Goal: Feedback & Contribution: Contribute content

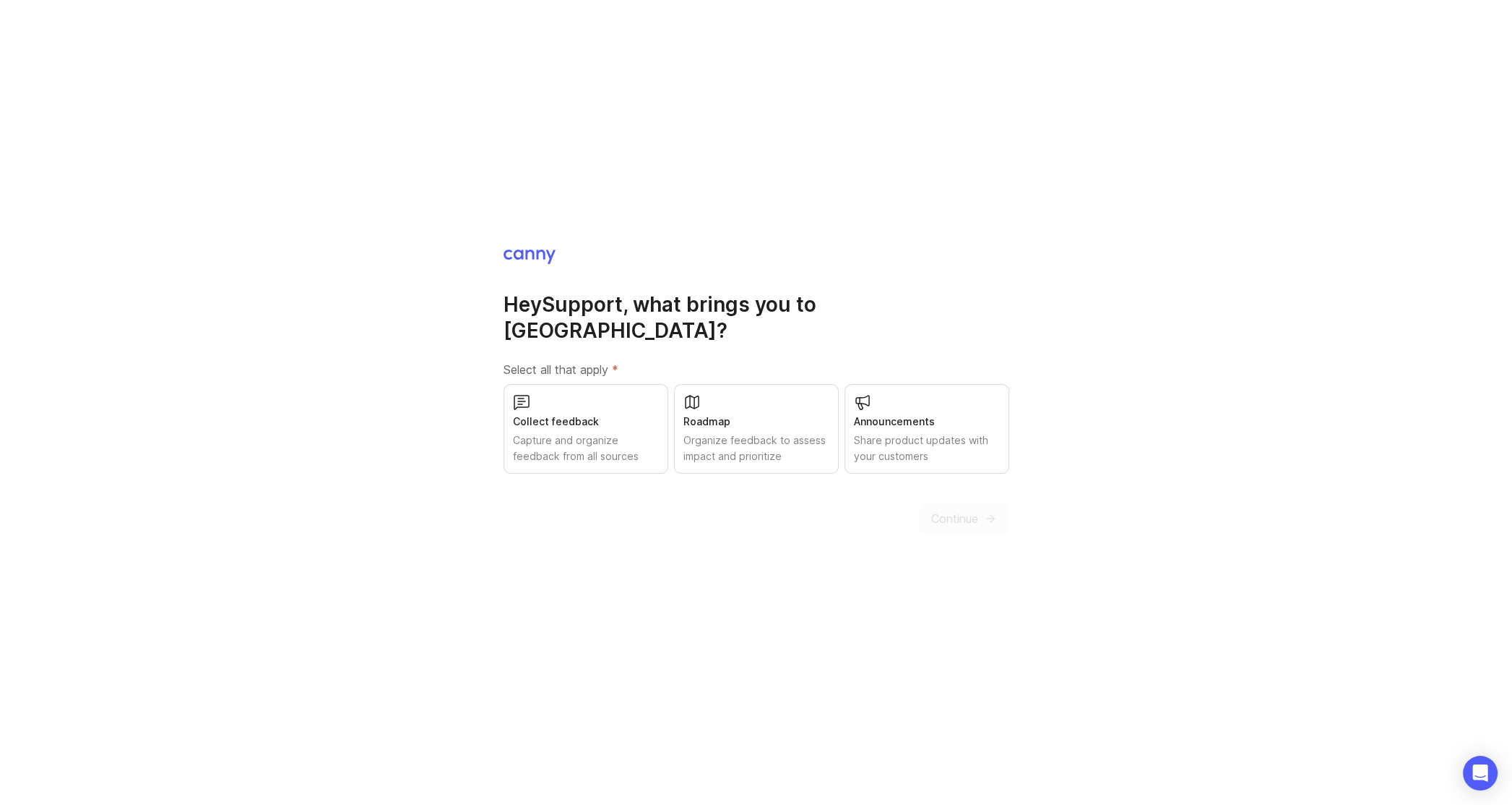
click at [539, 397] on div "Collect feedback Capture and organize feedback from all sources" at bounding box center [586, 428] width 165 height 90
click at [953, 510] on span "Continue" at bounding box center [954, 518] width 47 height 18
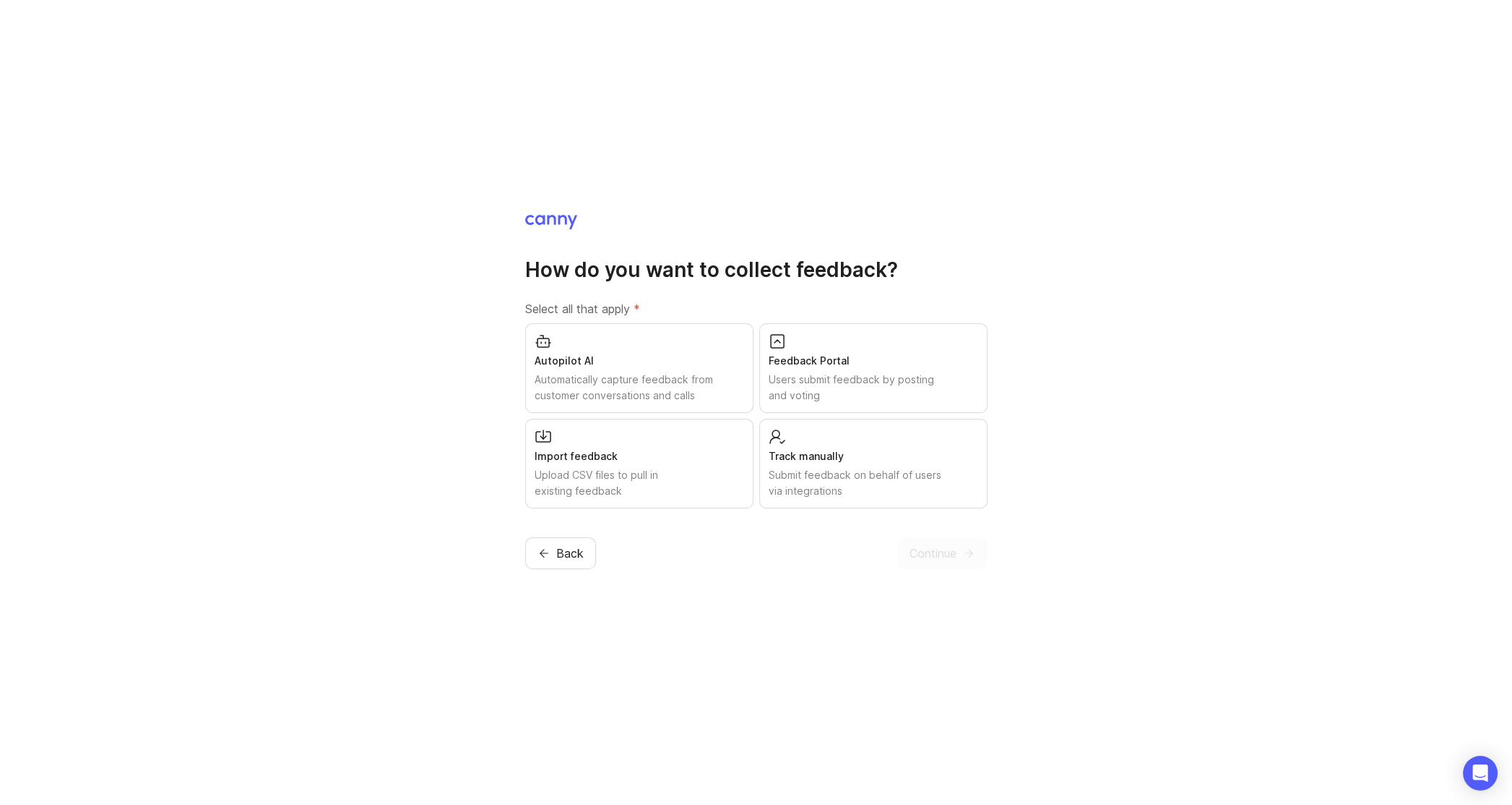
click at [802, 362] on div "Feedback Portal" at bounding box center [873, 360] width 210 height 16
click at [928, 552] on span "Continue" at bounding box center [933, 552] width 47 height 18
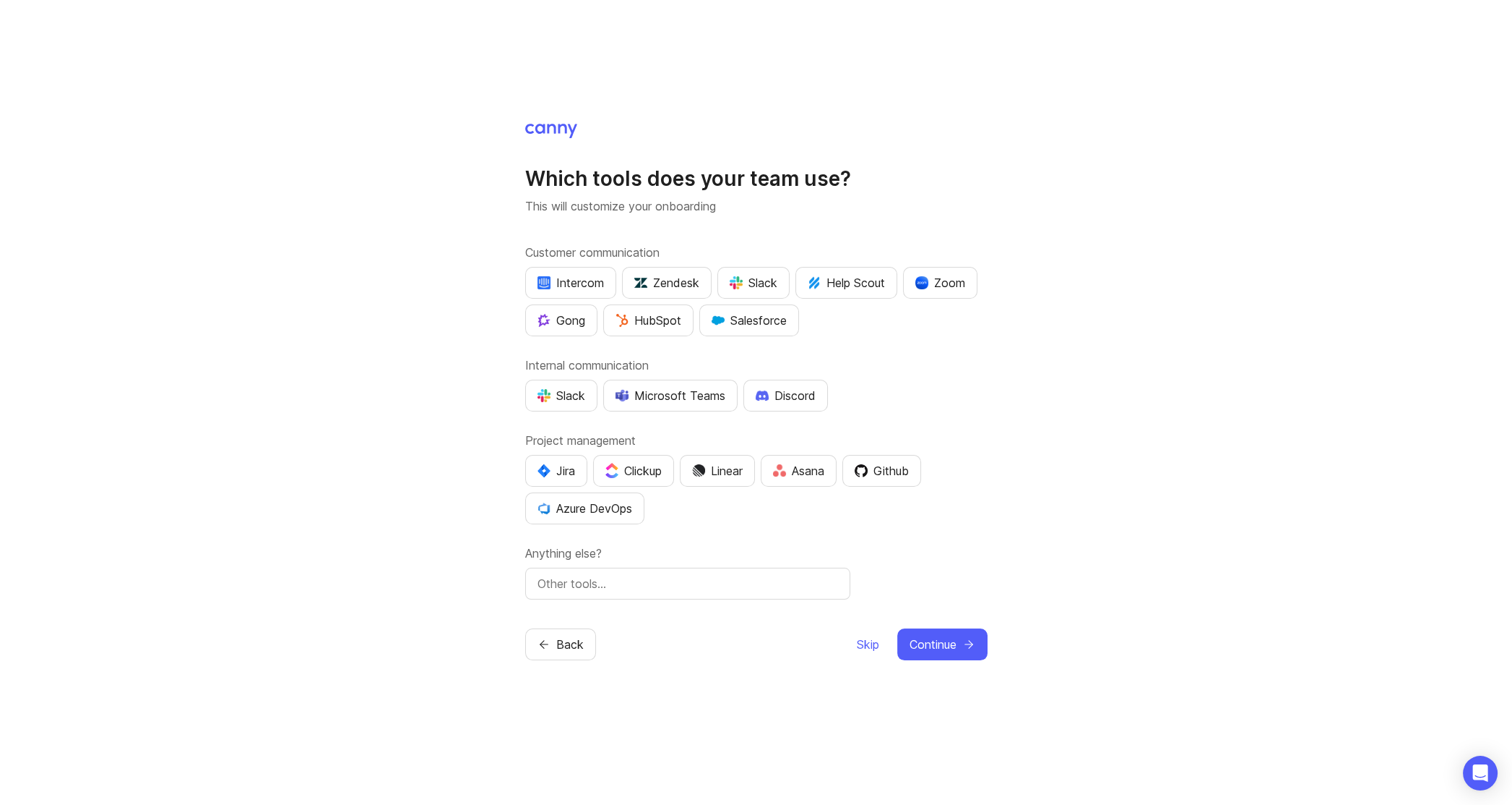
click at [662, 390] on div "Microsoft Teams" at bounding box center [670, 395] width 110 height 18
click at [928, 643] on span "Continue" at bounding box center [933, 644] width 47 height 18
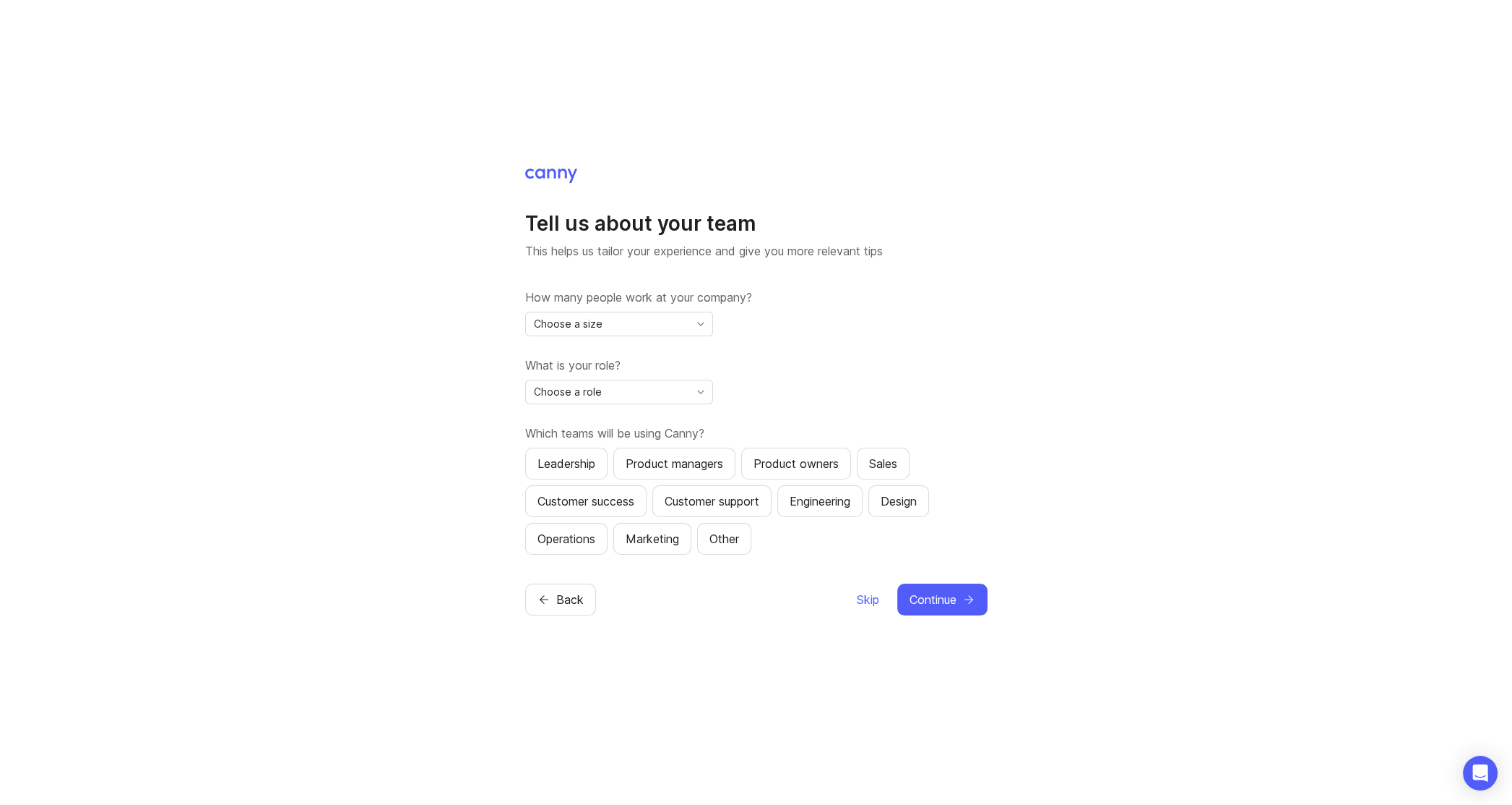
click at [654, 317] on div "Choose a size" at bounding box center [608, 324] width 164 height 23
click at [570, 376] on li "2-10" at bounding box center [619, 376] width 187 height 24
click at [617, 399] on div "Choose a role" at bounding box center [608, 391] width 164 height 23
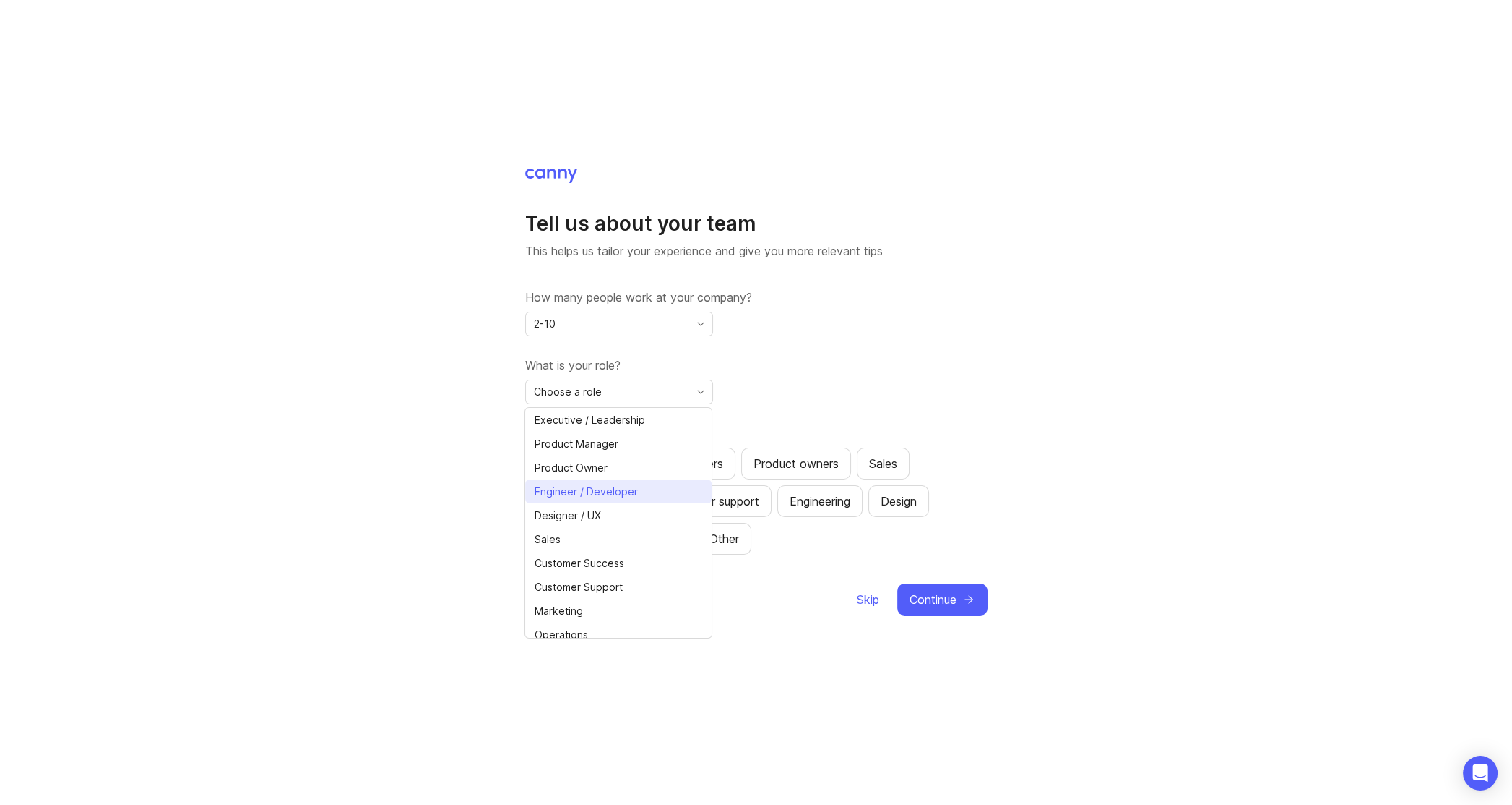
drag, startPoint x: 592, startPoint y: 464, endPoint x: 586, endPoint y: 489, distance: 25.7
click at [586, 489] on ul "Executive / Leadership Product Manager Product Owner Engineer / Developer Desig…" at bounding box center [619, 539] width 187 height 263
click at [558, 587] on span "Customer Support" at bounding box center [578, 587] width 88 height 16
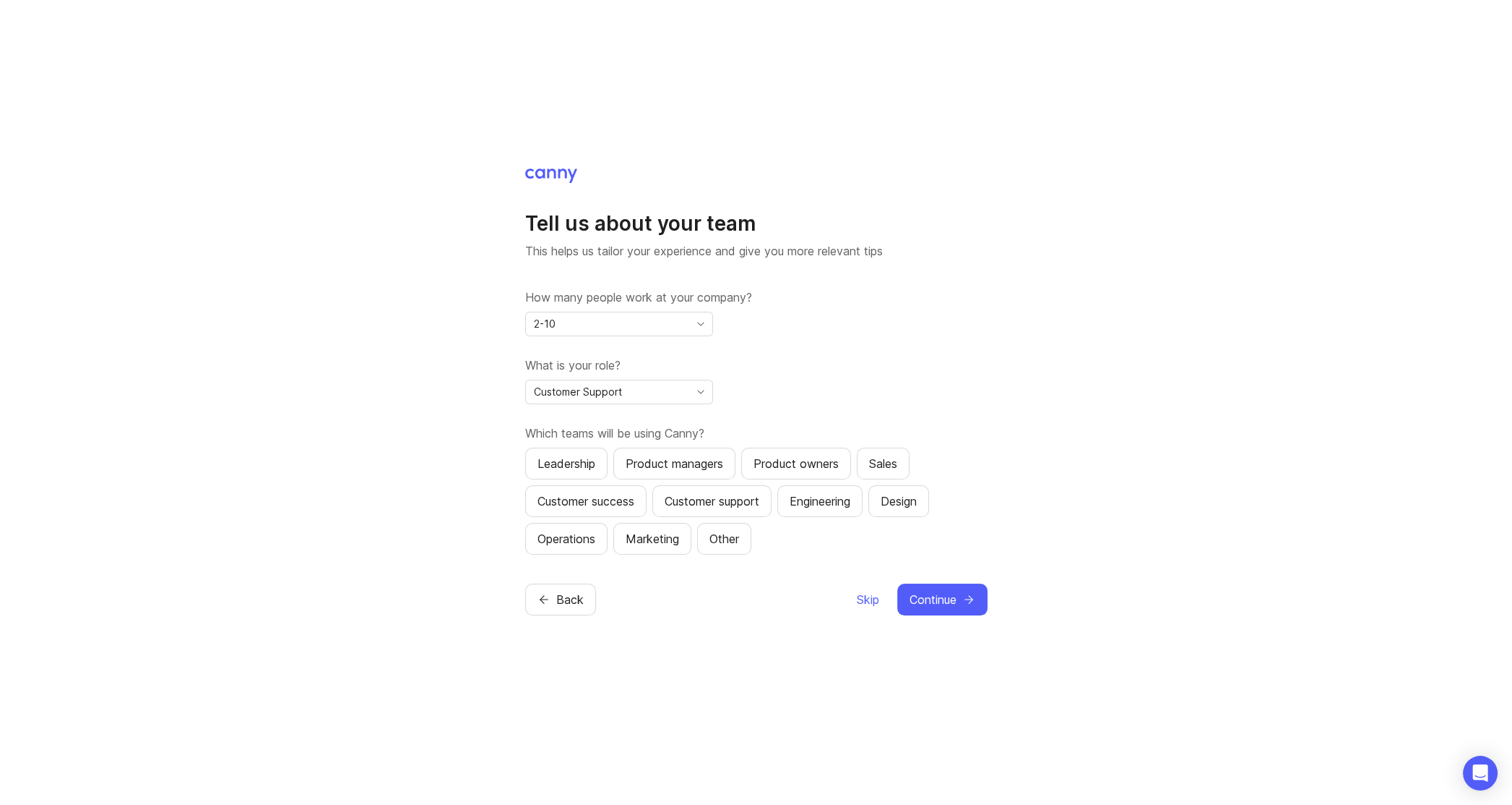
click at [719, 497] on div "Customer support" at bounding box center [712, 501] width 94 height 18
click at [937, 602] on span "Continue" at bounding box center [933, 599] width 47 height 18
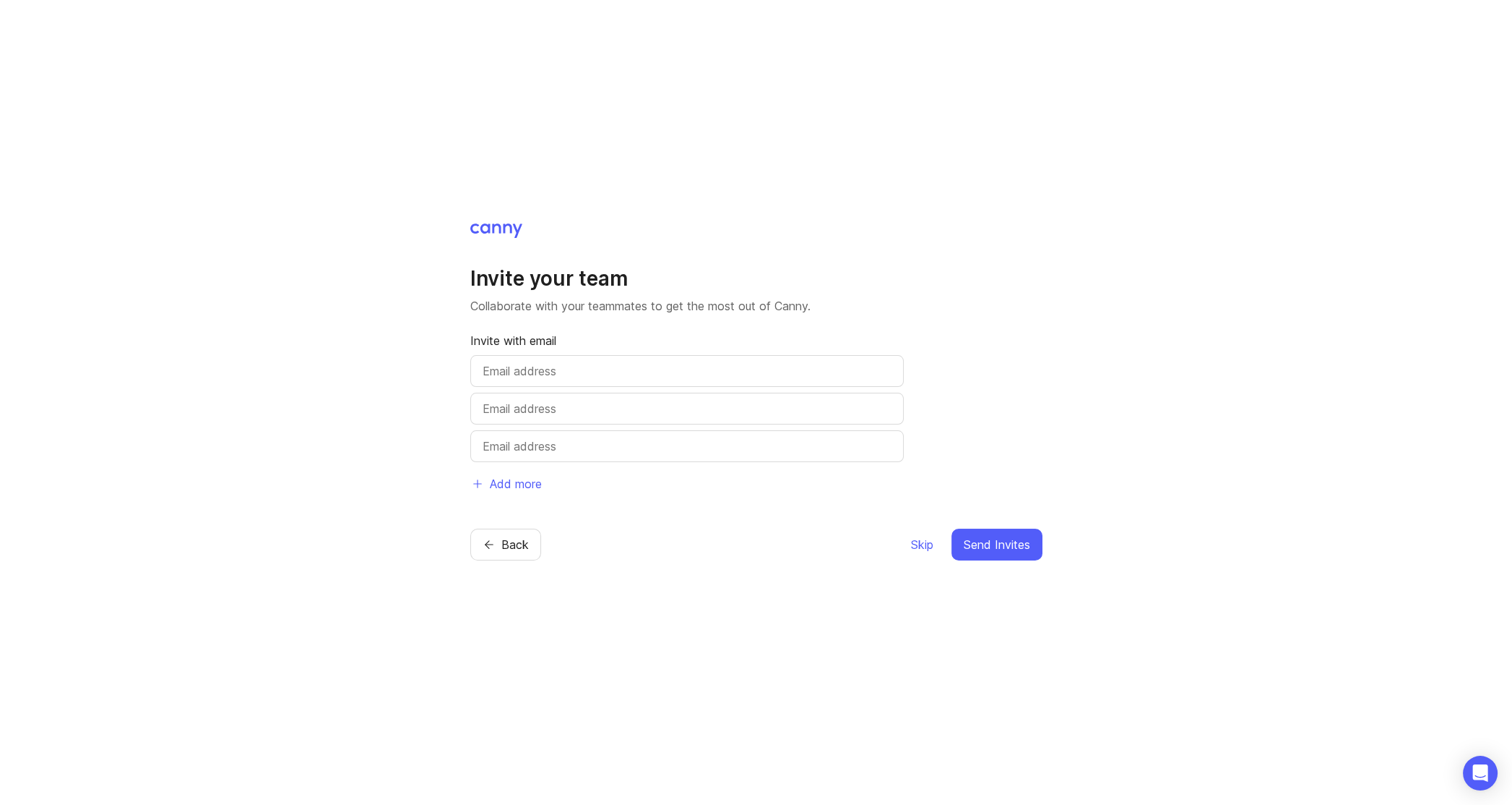
click at [522, 368] on input "text" at bounding box center [687, 370] width 409 height 18
click at [917, 547] on span "Skip" at bounding box center [922, 544] width 22 height 18
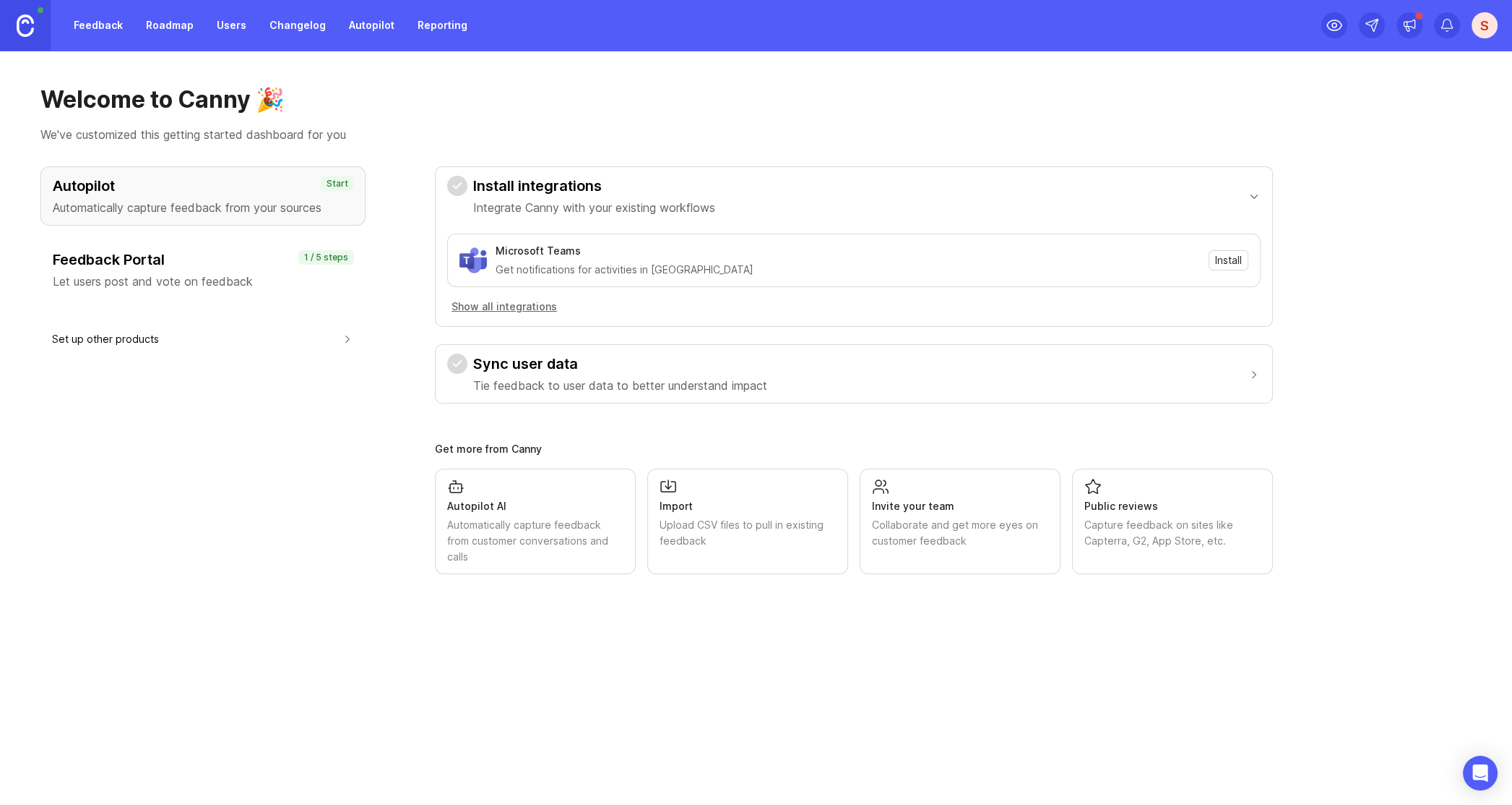
click at [159, 269] on div "Feedback Portal Let users post and vote on feedback" at bounding box center [203, 270] width 301 height 41
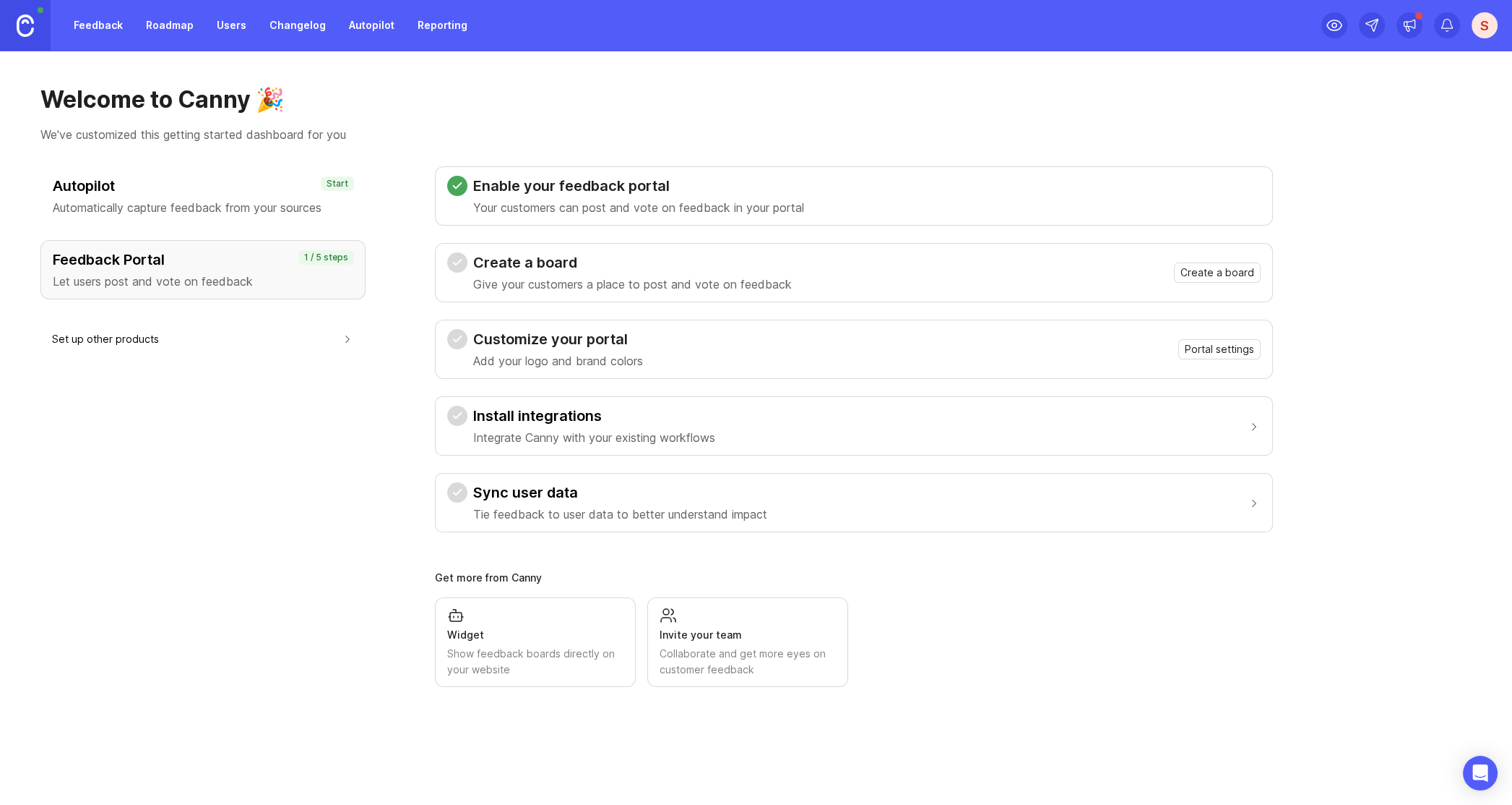
click at [1202, 273] on span "Create a board" at bounding box center [1218, 273] width 74 height 15
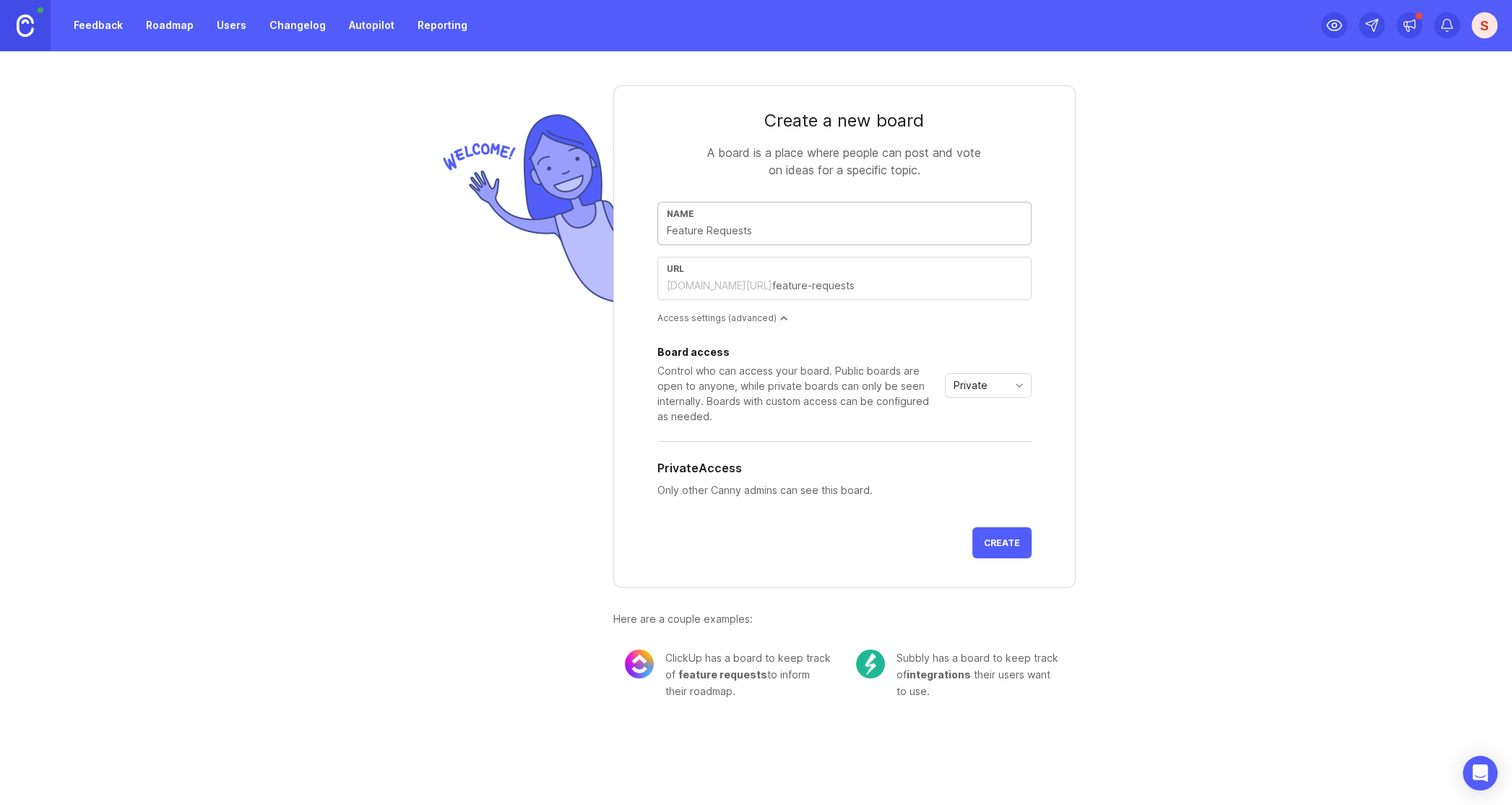
type input "R"
type input "r"
type input "Re"
type input "re"
type input "Res"
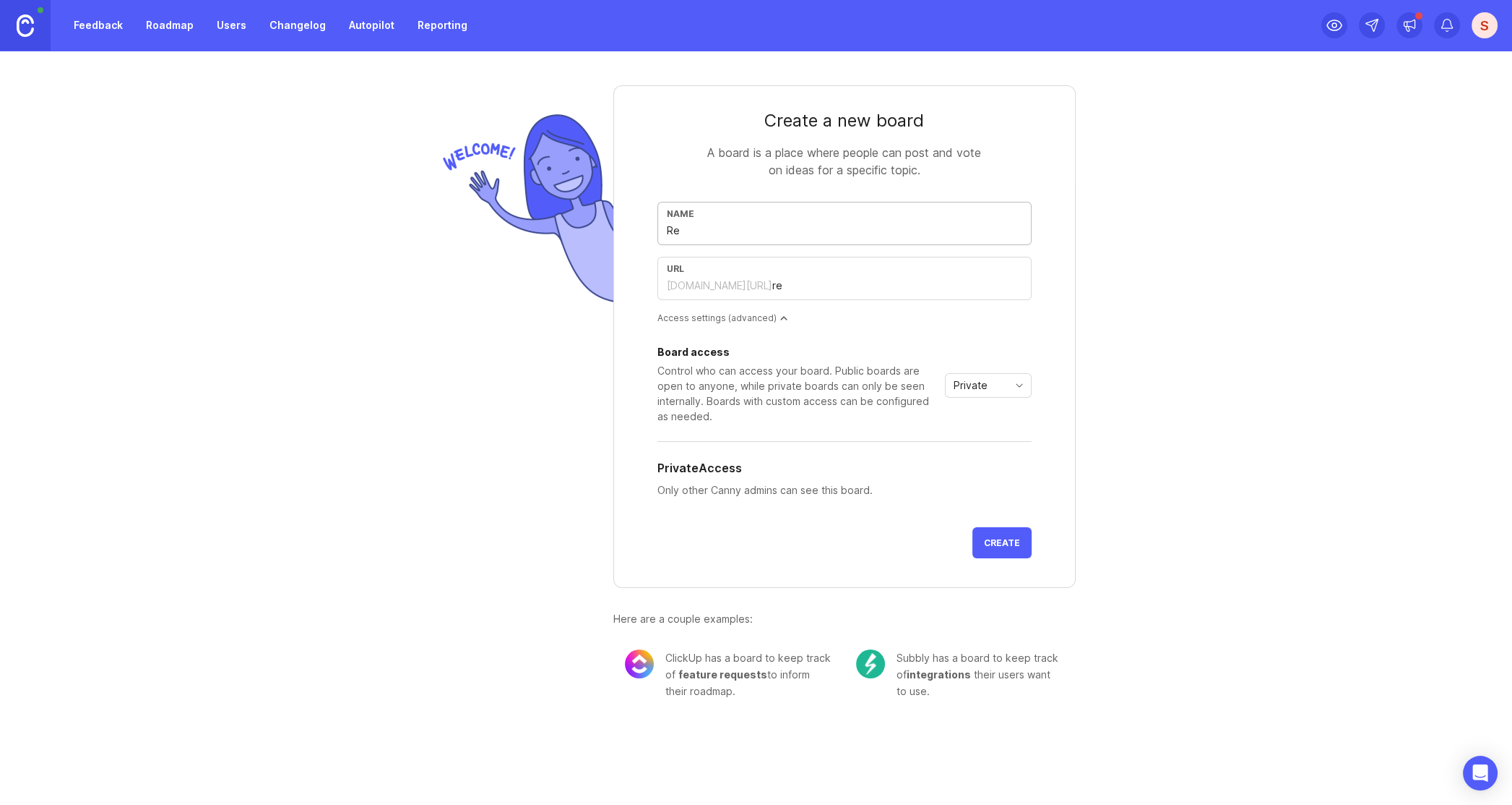
type input "res"
type input "Resp"
type input "resp"
type input "Respo"
type input "respo"
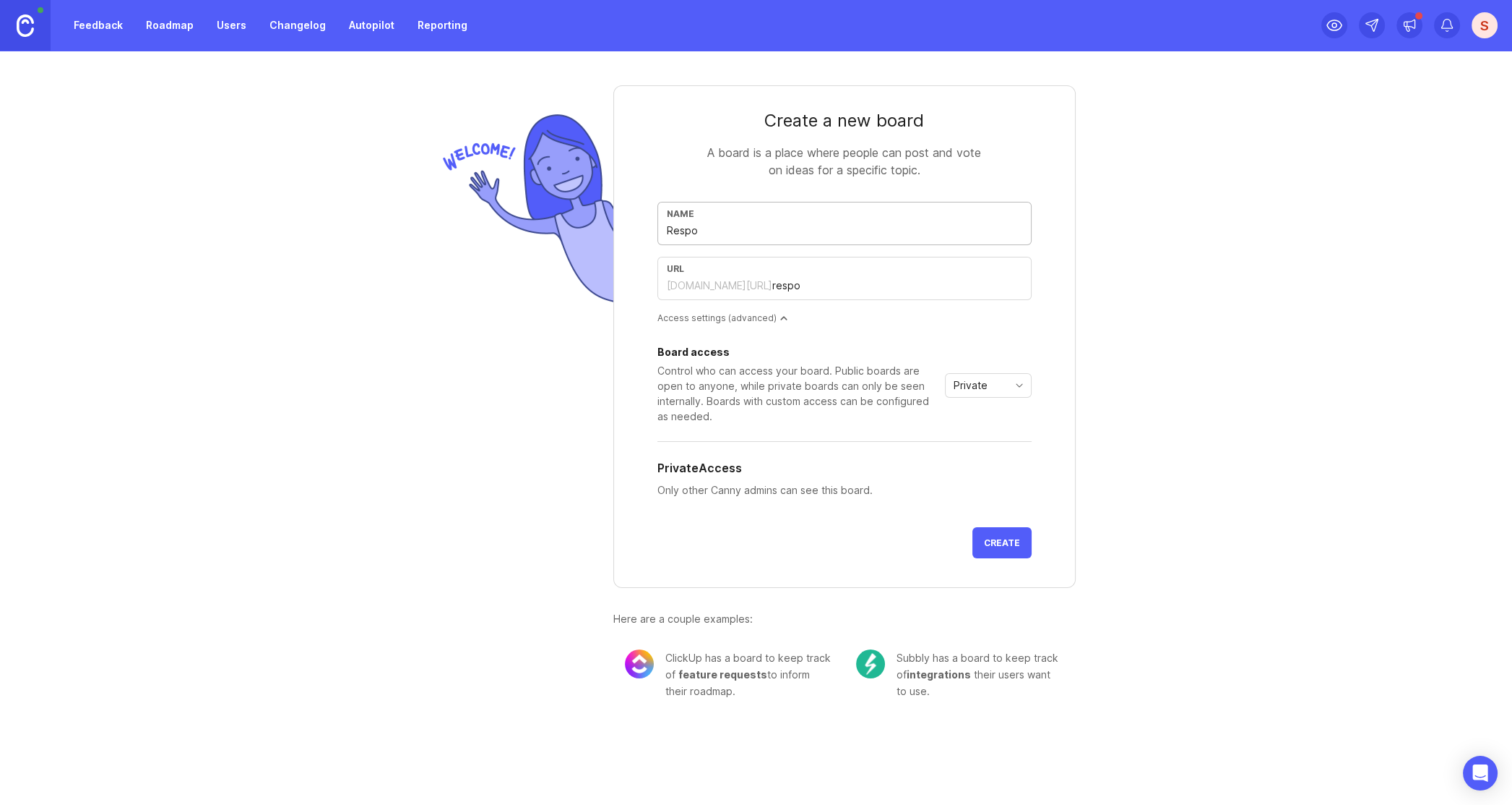
type input "Respon"
type input "respon"
type input "Respons"
type input "respons"
type input "Response"
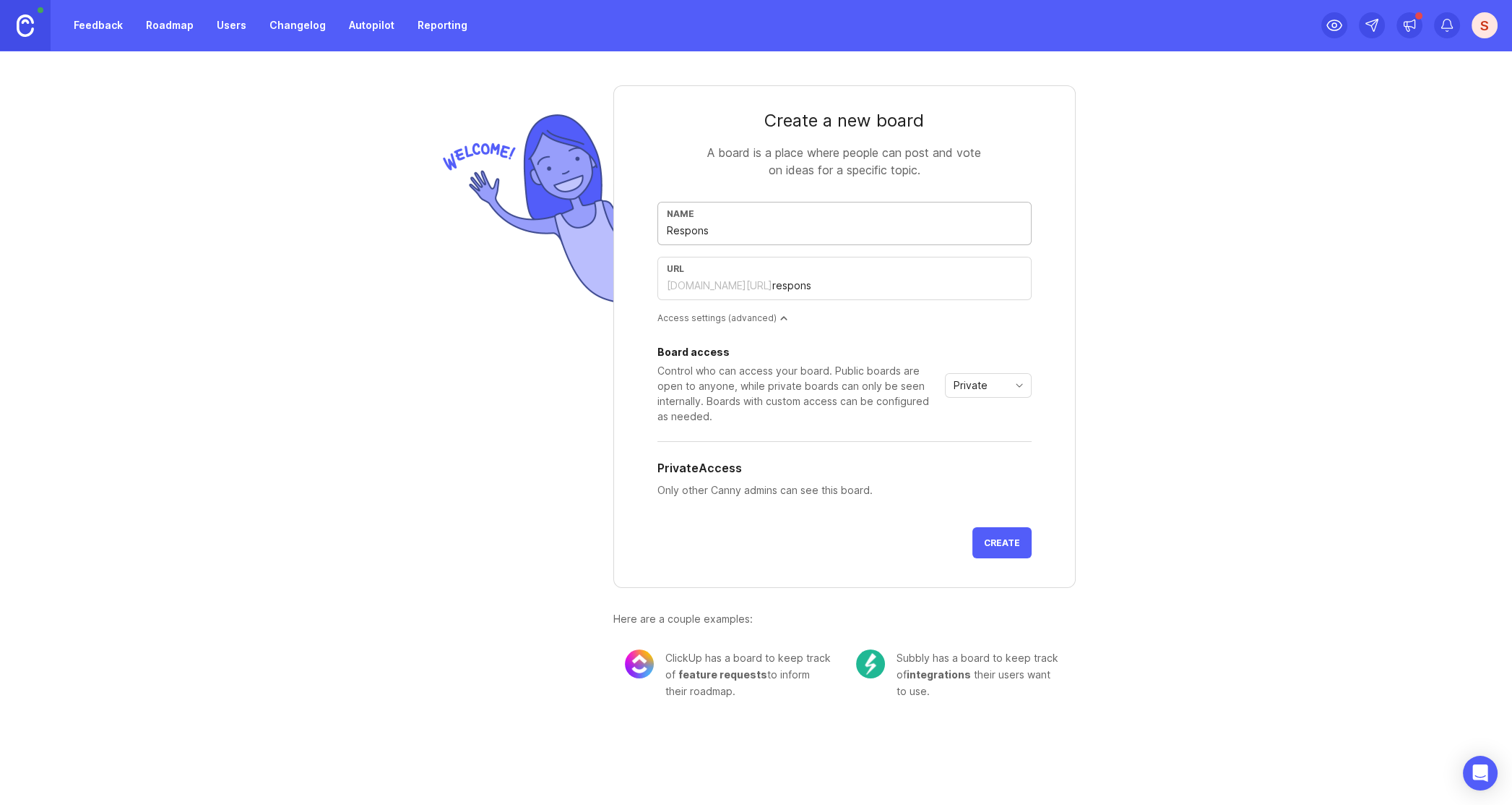
type input "response"
type input "ResponseP"
type input "responsep"
type input "ResponsePi"
type input "responsepi"
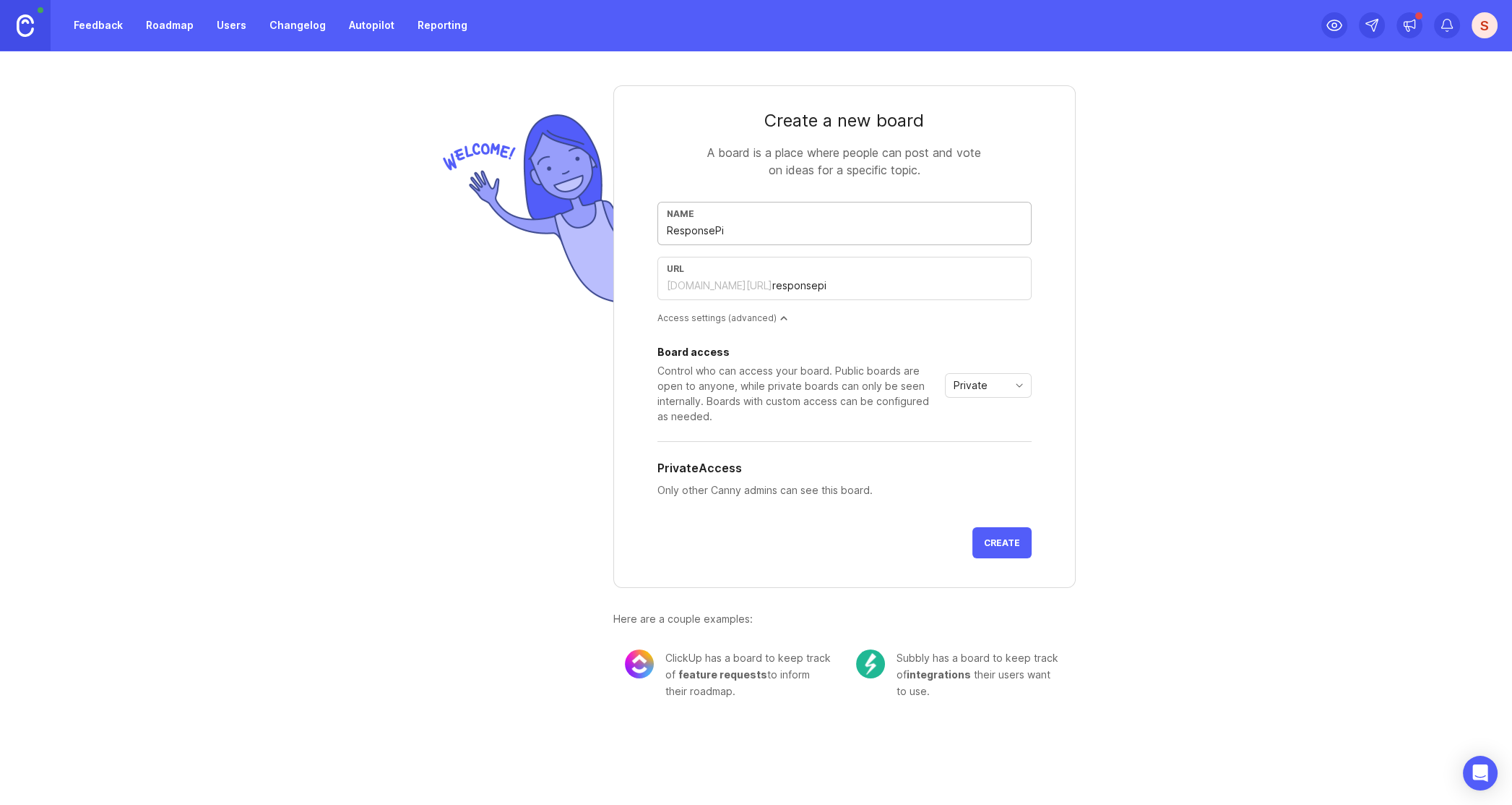
type input "ResponsePil"
type input "responsepil"
type input "ResponsePilo"
type input "responsepilo"
type input "ResponsePilot"
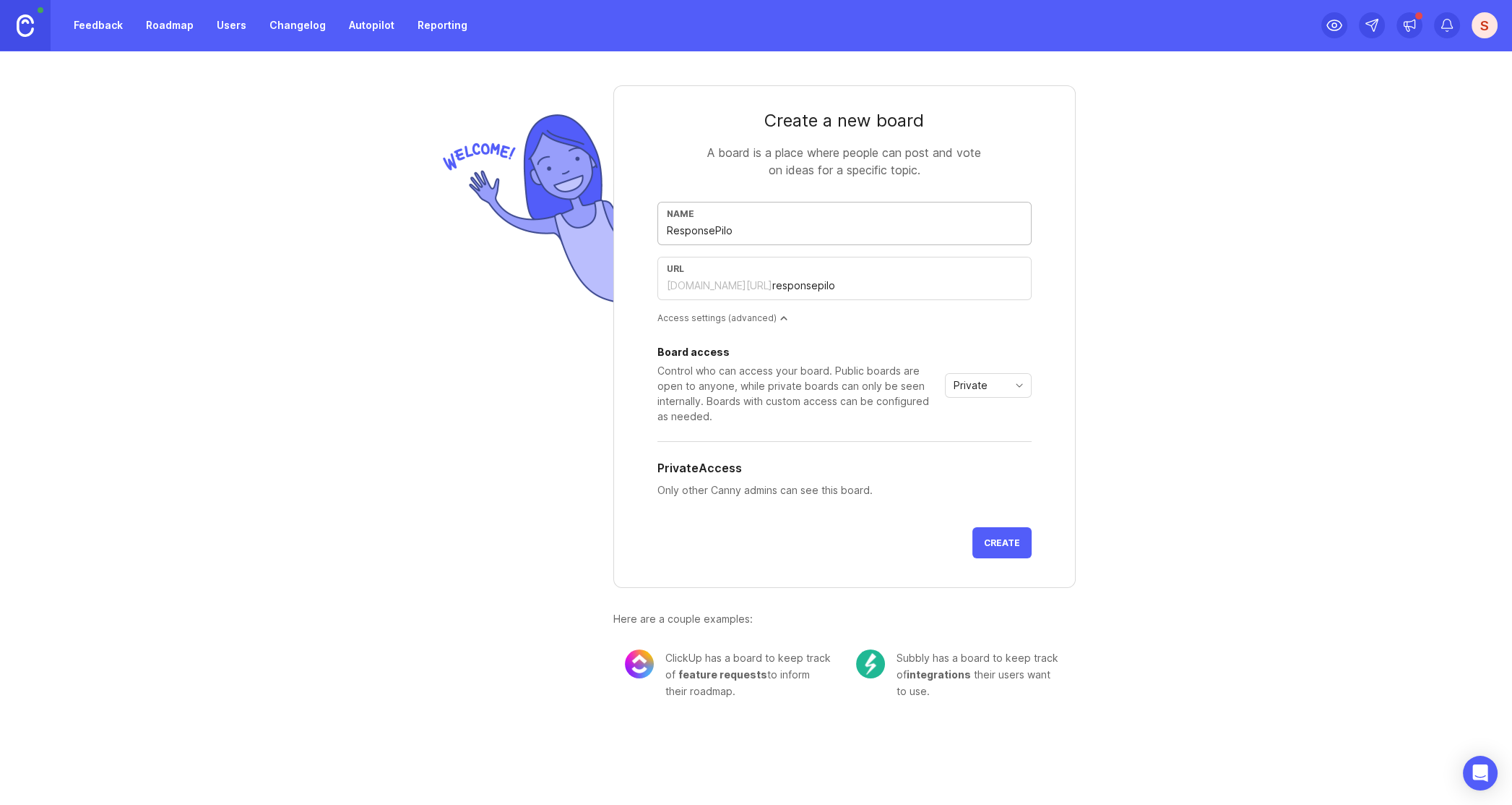
type input "responsepilot"
type input "ResponsePilot (A"
type input "responsepilot-a"
type input "ResponsePilot (Ap"
type input "responsepilot-ap"
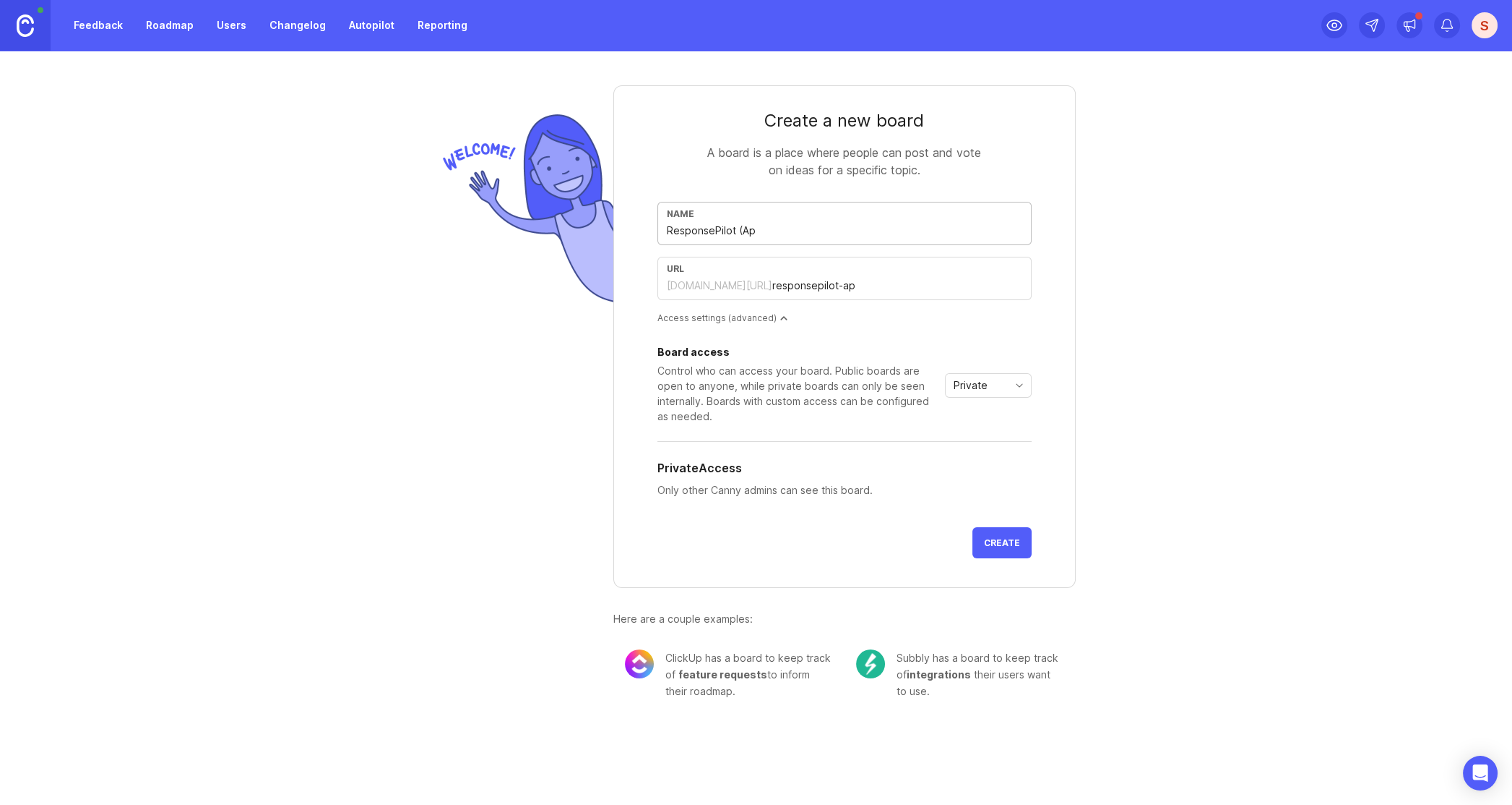
type input "ResponsePilot (App"
type input "responsepilot-app"
type input "ResponsePilot (Appm"
type input "responsepilot-appm"
type input "ResponsePilot (Appma"
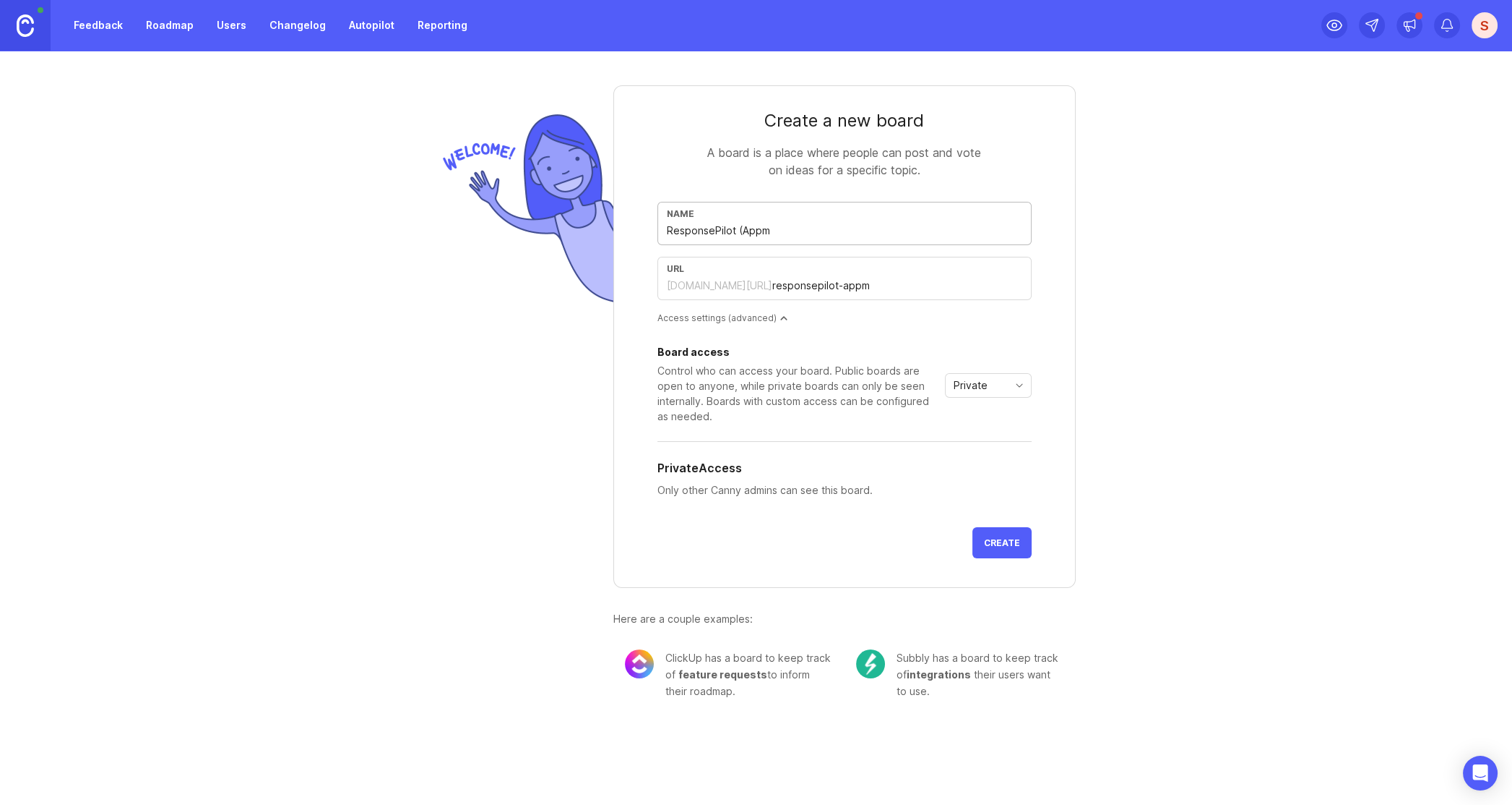
type input "responsepilot-appma"
type input "ResponsePilot (Appmak"
type input "responsepilot-appmak"
type input "ResponsePilot (Appmake"
type input "responsepilot-appmake"
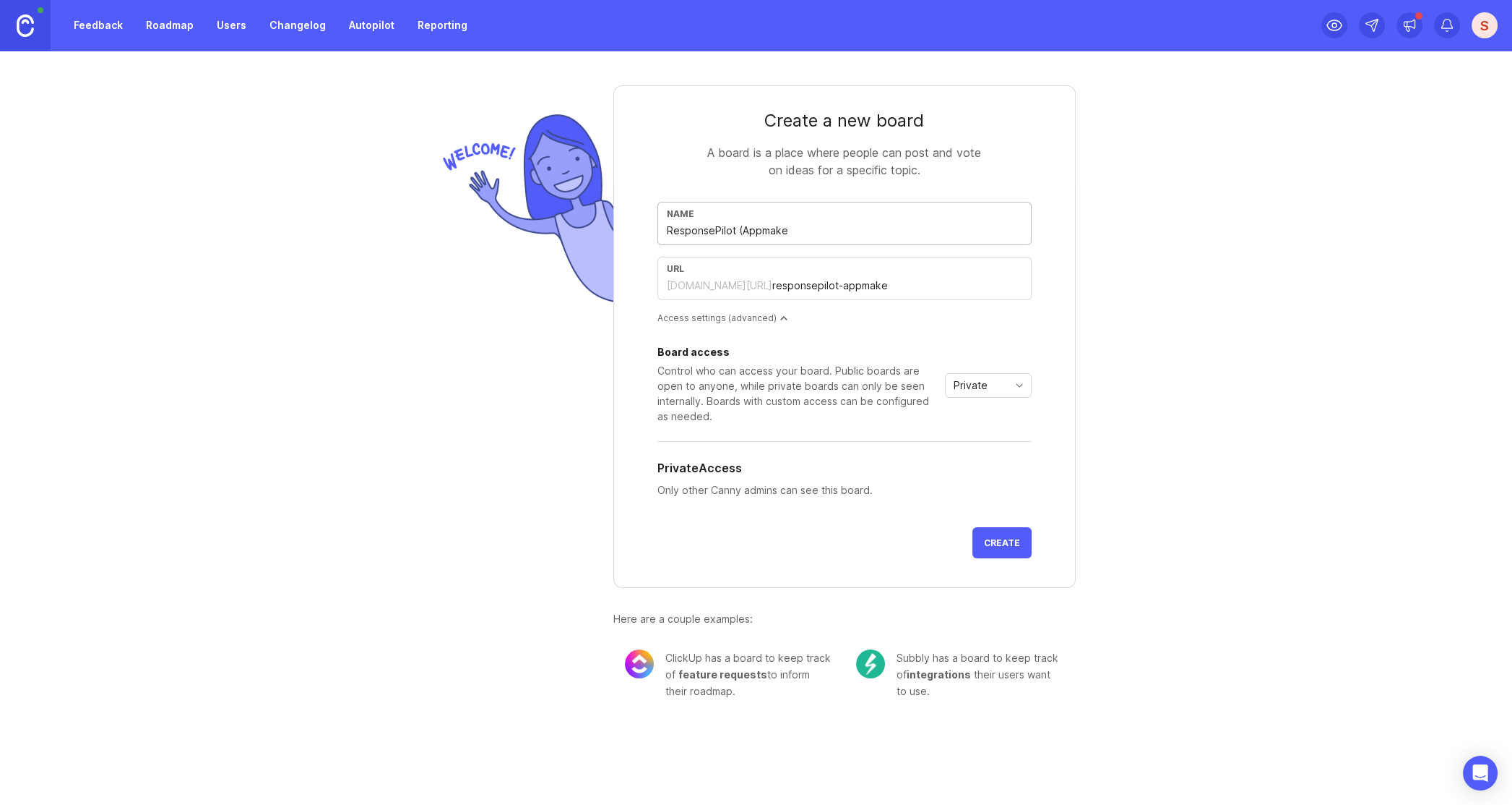
type input "ResponsePilot (Appmaker"
type input "responsepilot-appmaker"
type input "ResponsePilot (Appmakers"
type input "responsepilot-appmakers"
type input "ResponsePilot (Appmakers)"
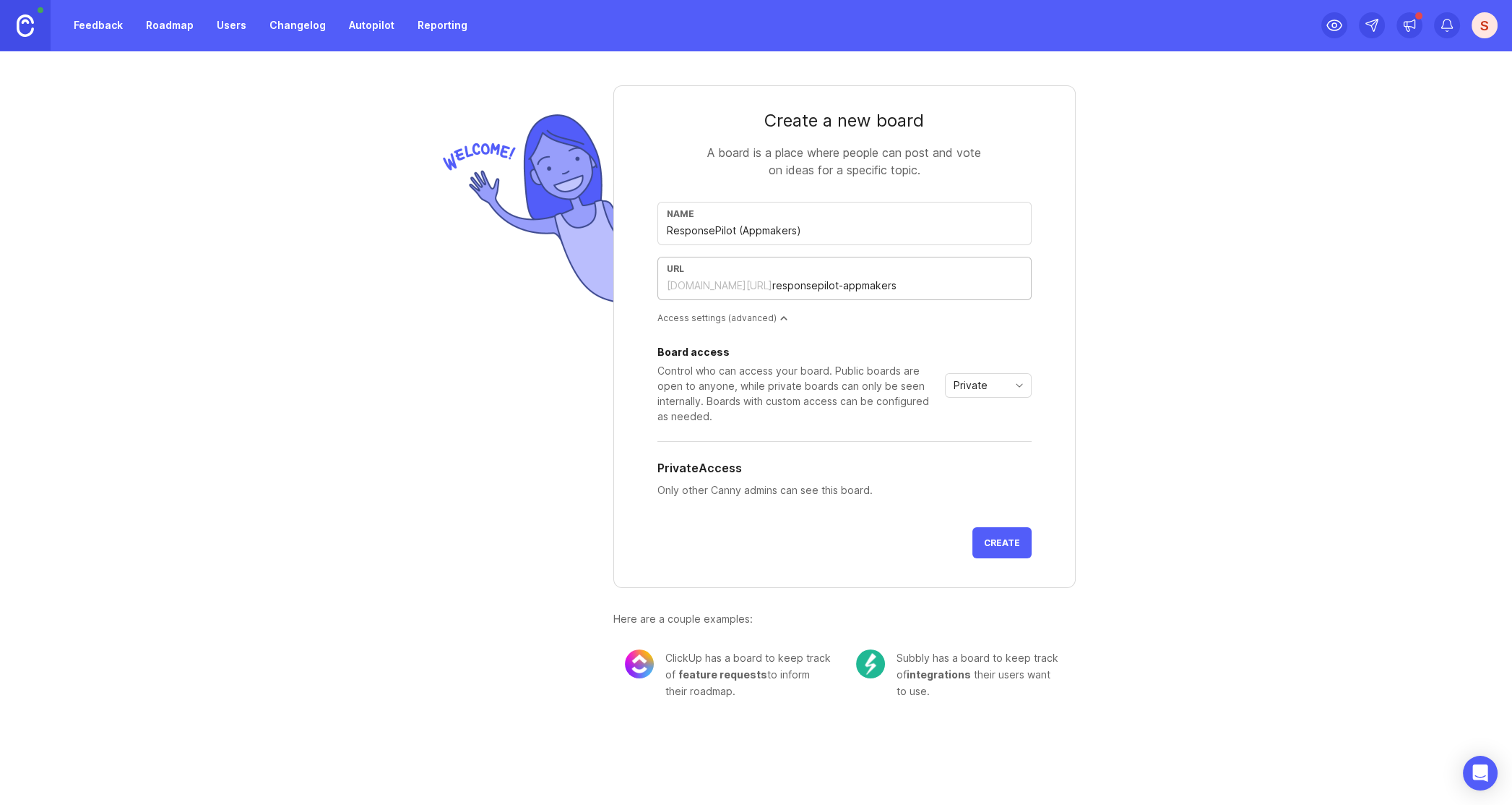
drag, startPoint x: 817, startPoint y: 281, endPoint x: 942, endPoint y: 292, distance: 125.5
click at [942, 292] on input "responsepilot-appmakers" at bounding box center [897, 285] width 250 height 16
click at [964, 388] on span "Private" at bounding box center [970, 385] width 34 height 16
click at [973, 414] on span "Private" at bounding box center [972, 413] width 34 height 16
click at [967, 388] on span "Private" at bounding box center [970, 385] width 34 height 16
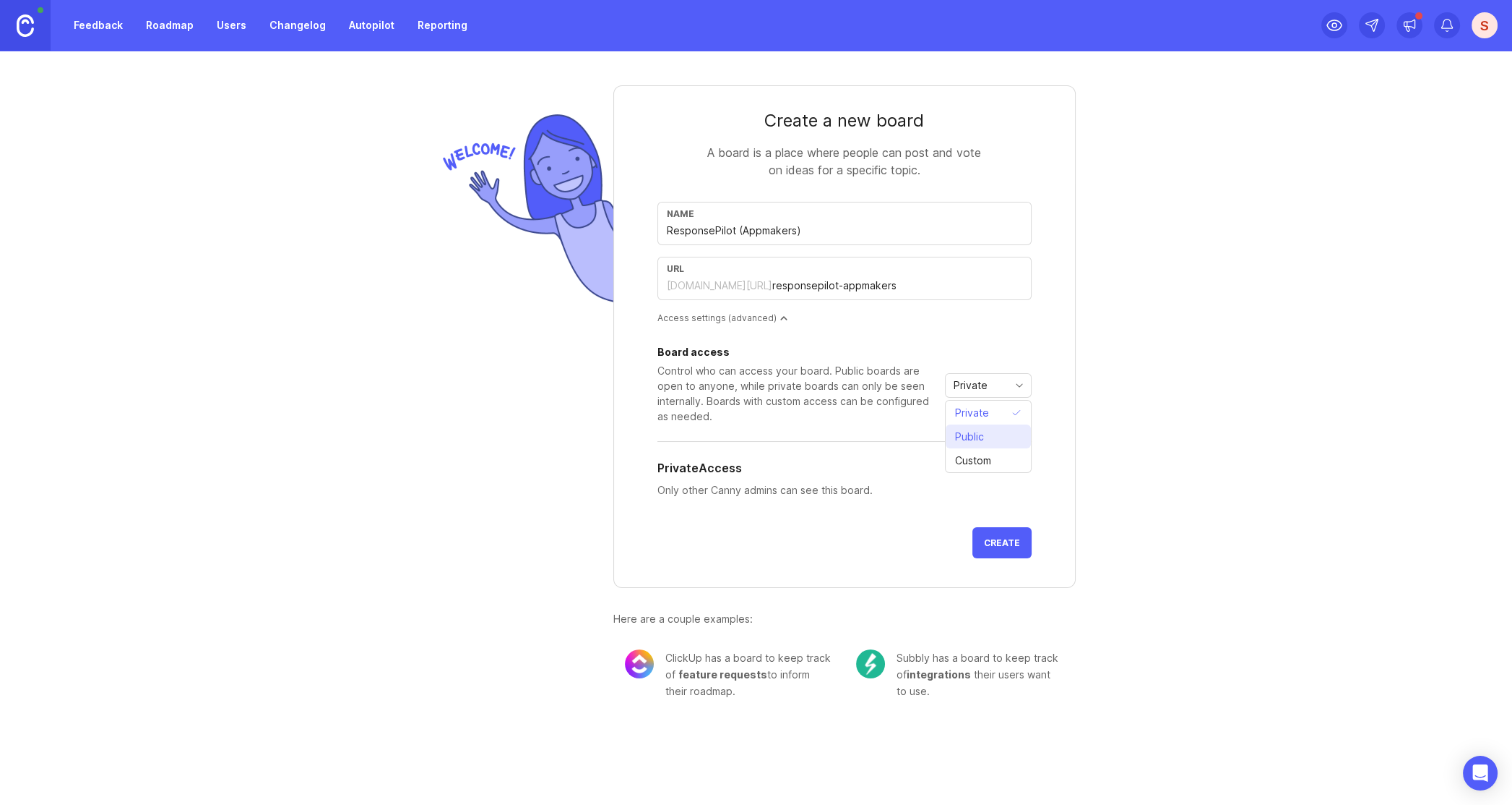
click at [973, 438] on span "Public" at bounding box center [969, 436] width 29 height 16
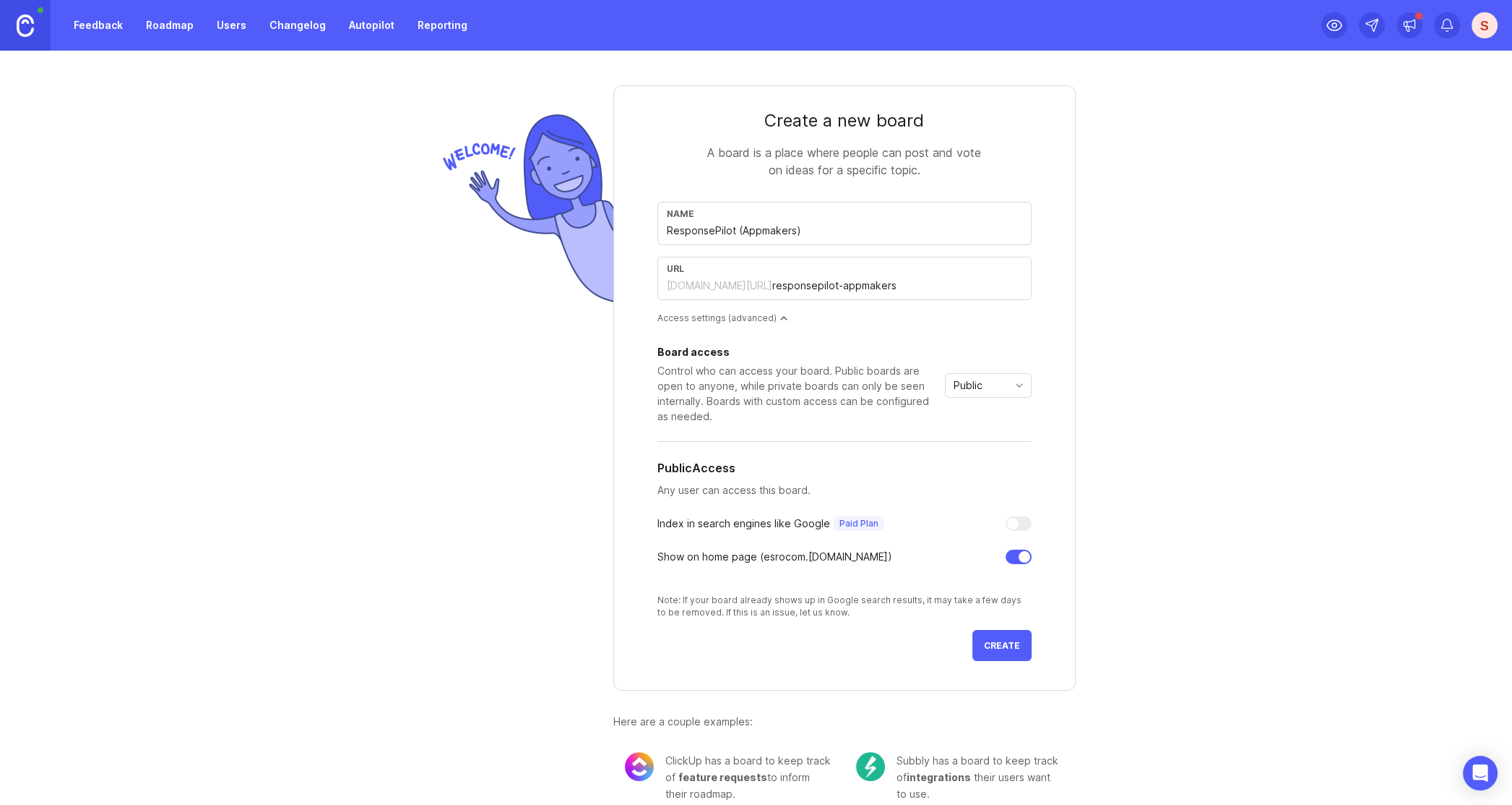
click at [996, 645] on span "Create" at bounding box center [1002, 645] width 36 height 11
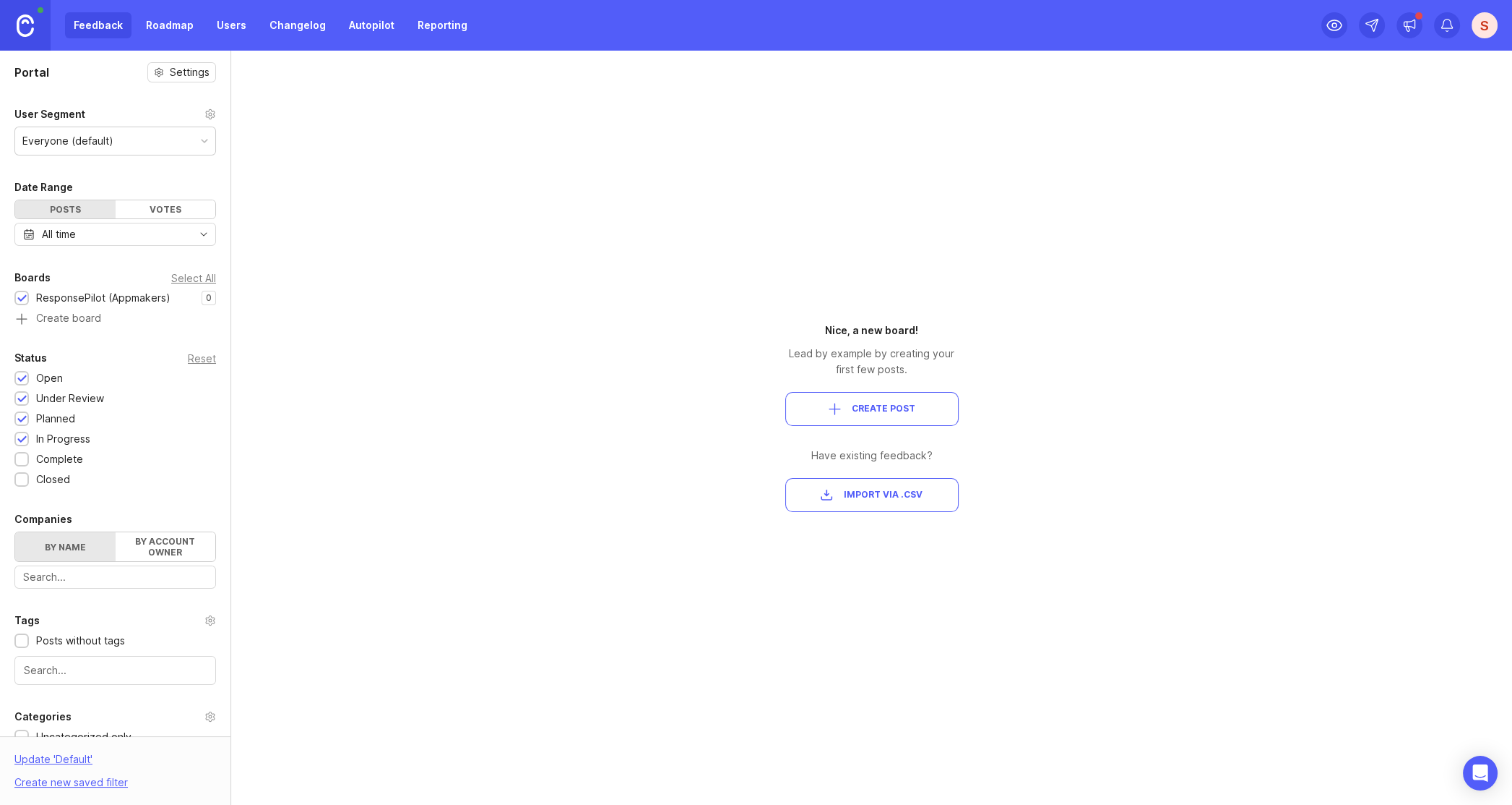
click at [144, 208] on div "Votes" at bounding box center [166, 209] width 101 height 19
click at [71, 208] on div "Posts" at bounding box center [65, 209] width 101 height 19
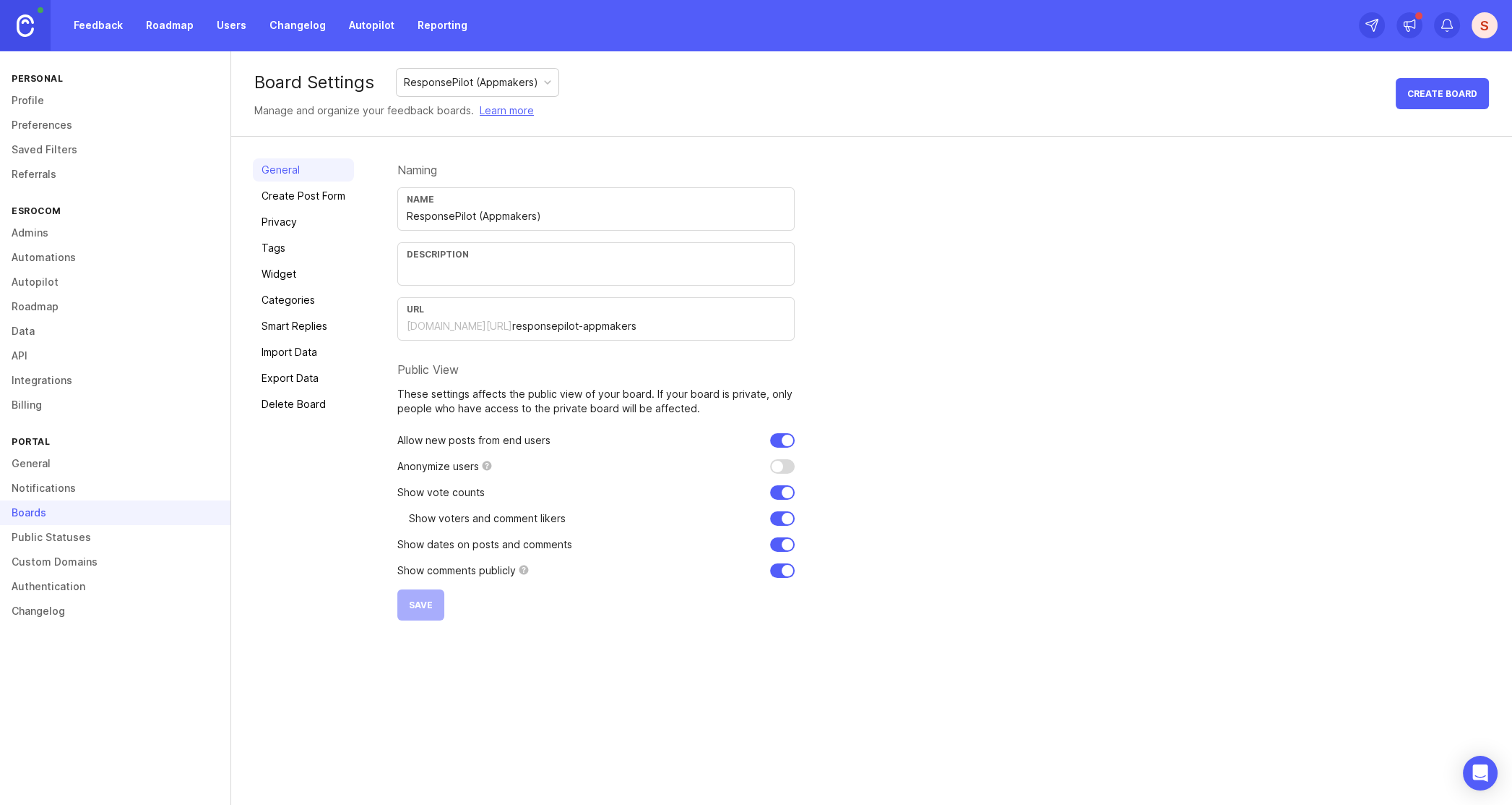
click at [457, 261] on div "Description" at bounding box center [596, 264] width 398 height 43
click at [301, 200] on link "Create Post Form" at bounding box center [302, 195] width 101 height 23
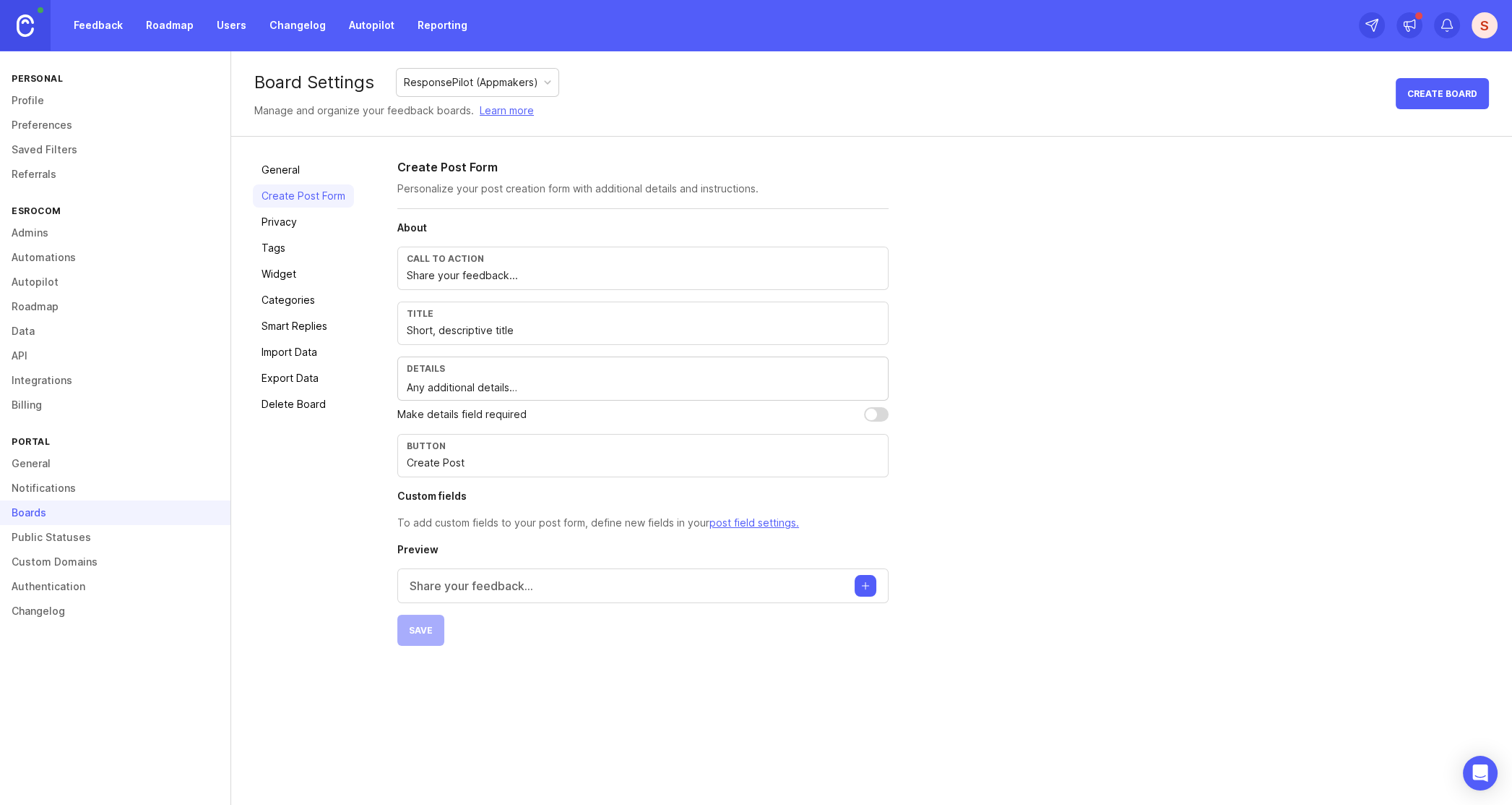
click at [459, 273] on input "Share your feedback..." at bounding box center [643, 275] width 473 height 16
drag, startPoint x: 523, startPoint y: 278, endPoint x: 391, endPoint y: 278, distance: 132.0
click at [391, 278] on div "General Create Post Form Privacy Tags Widget Categories Smart Replies Import Da…" at bounding box center [871, 402] width 1281 height 531
drag, startPoint x: 509, startPoint y: 273, endPoint x: 354, endPoint y: 284, distance: 155.4
click at [354, 284] on div "General Create Post Form Privacy Tags Widget Categories Smart Replies Import Da…" at bounding box center [871, 402] width 1281 height 531
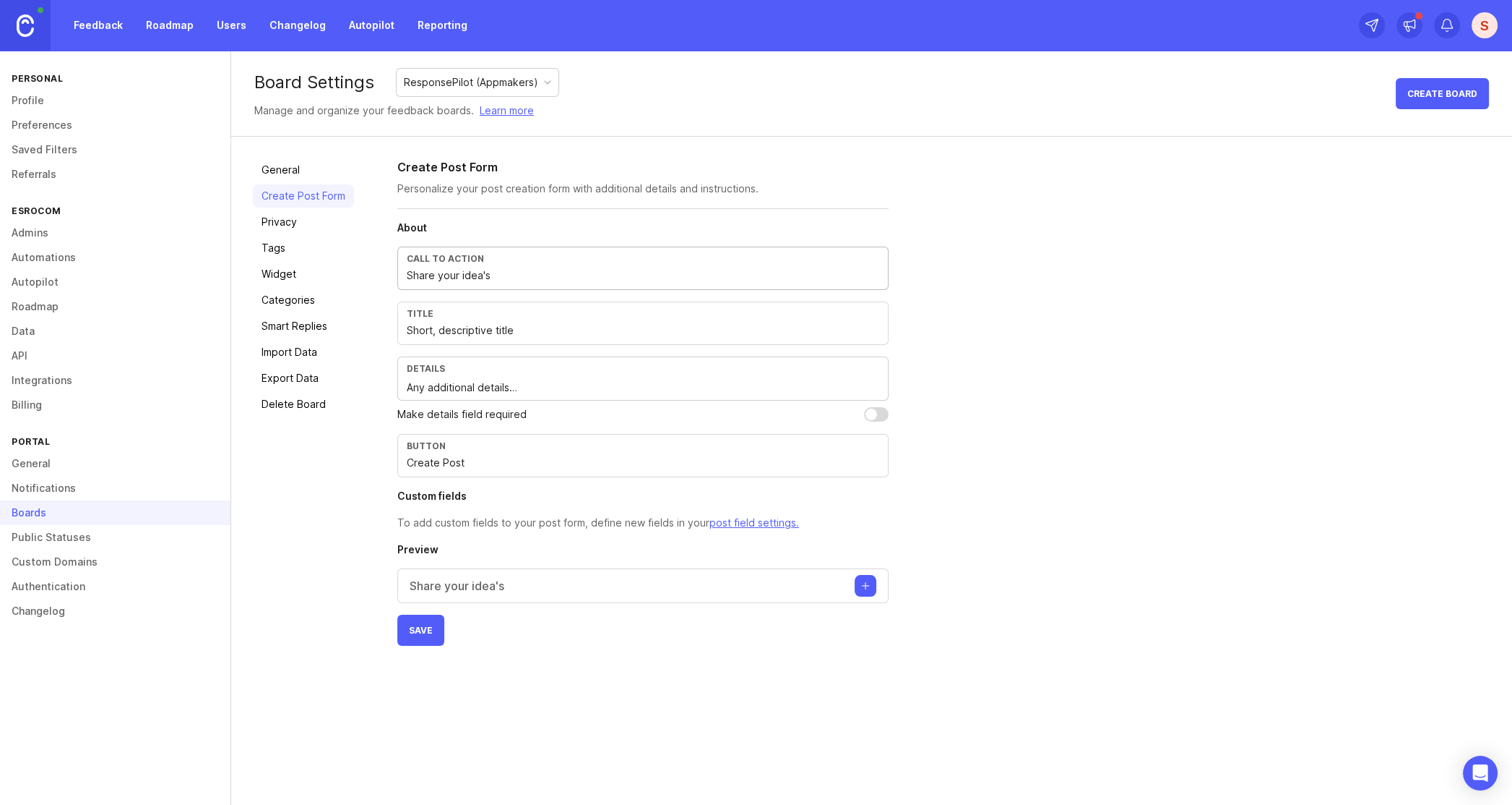
type input "Share your idea's"
click at [431, 624] on button "Save" at bounding box center [421, 630] width 47 height 31
click at [288, 220] on link "Privacy" at bounding box center [302, 221] width 101 height 23
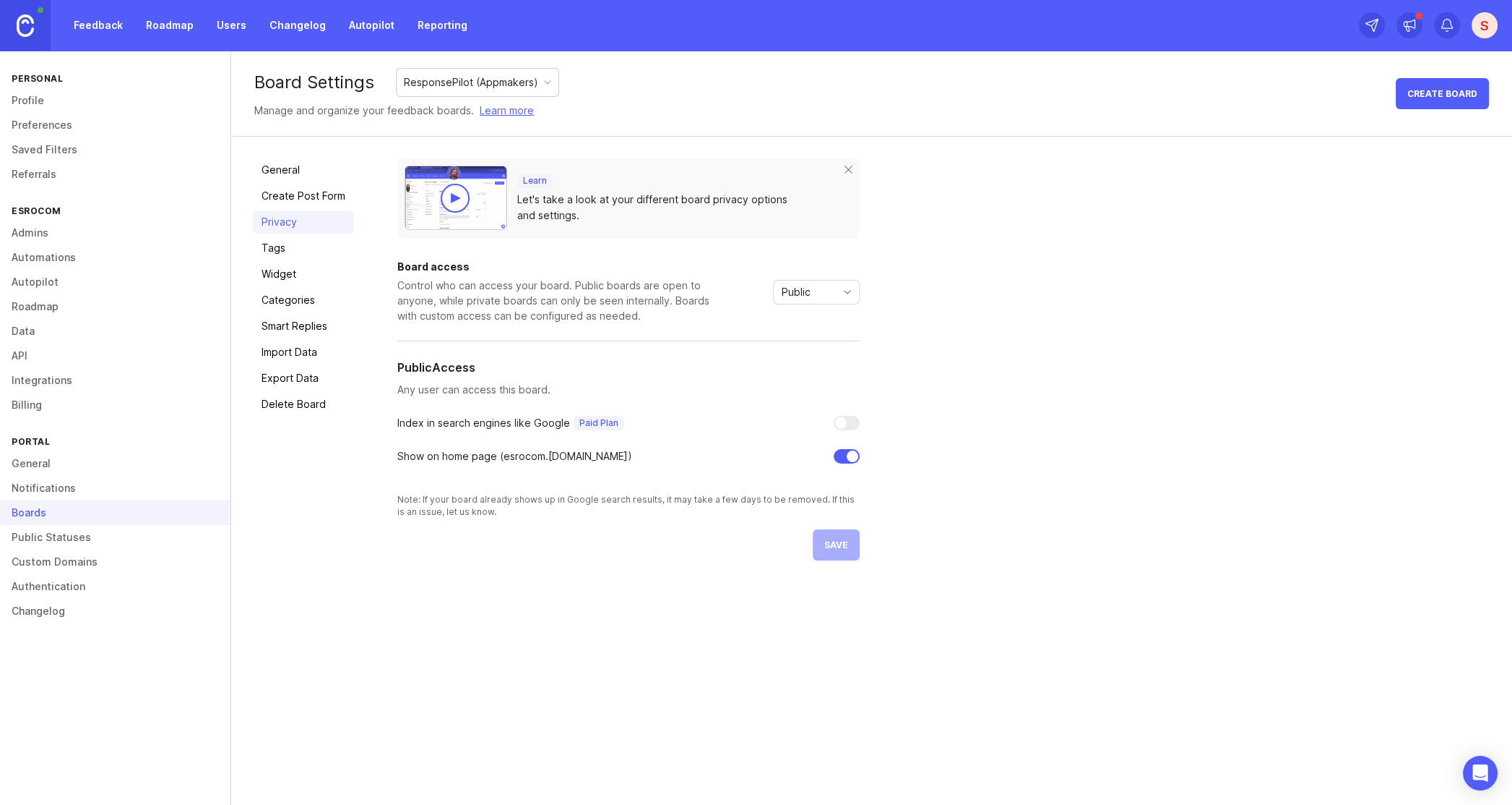
click at [273, 244] on link "Tags" at bounding box center [302, 248] width 101 height 23
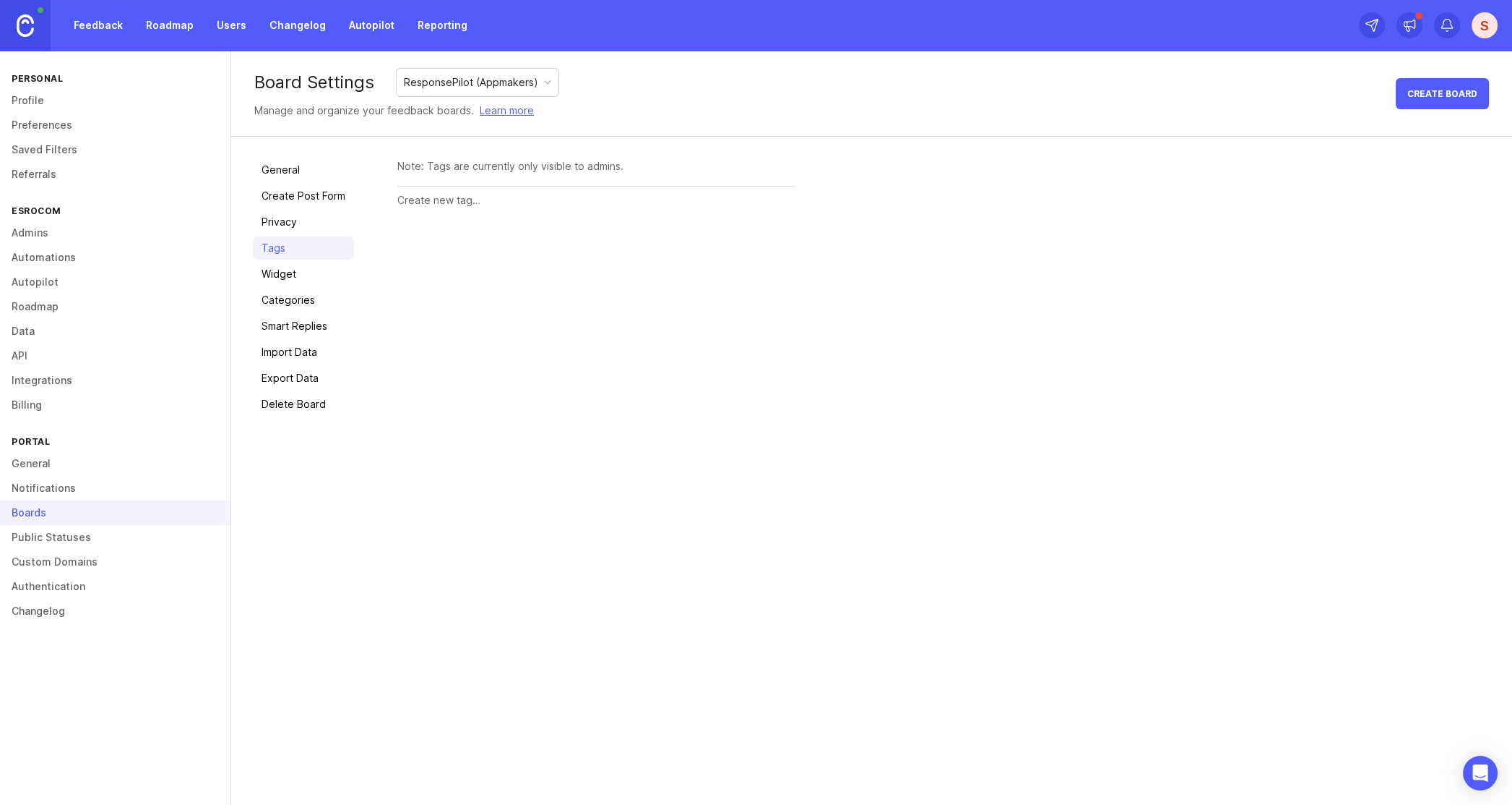
click at [282, 278] on link "Widget" at bounding box center [302, 274] width 101 height 23
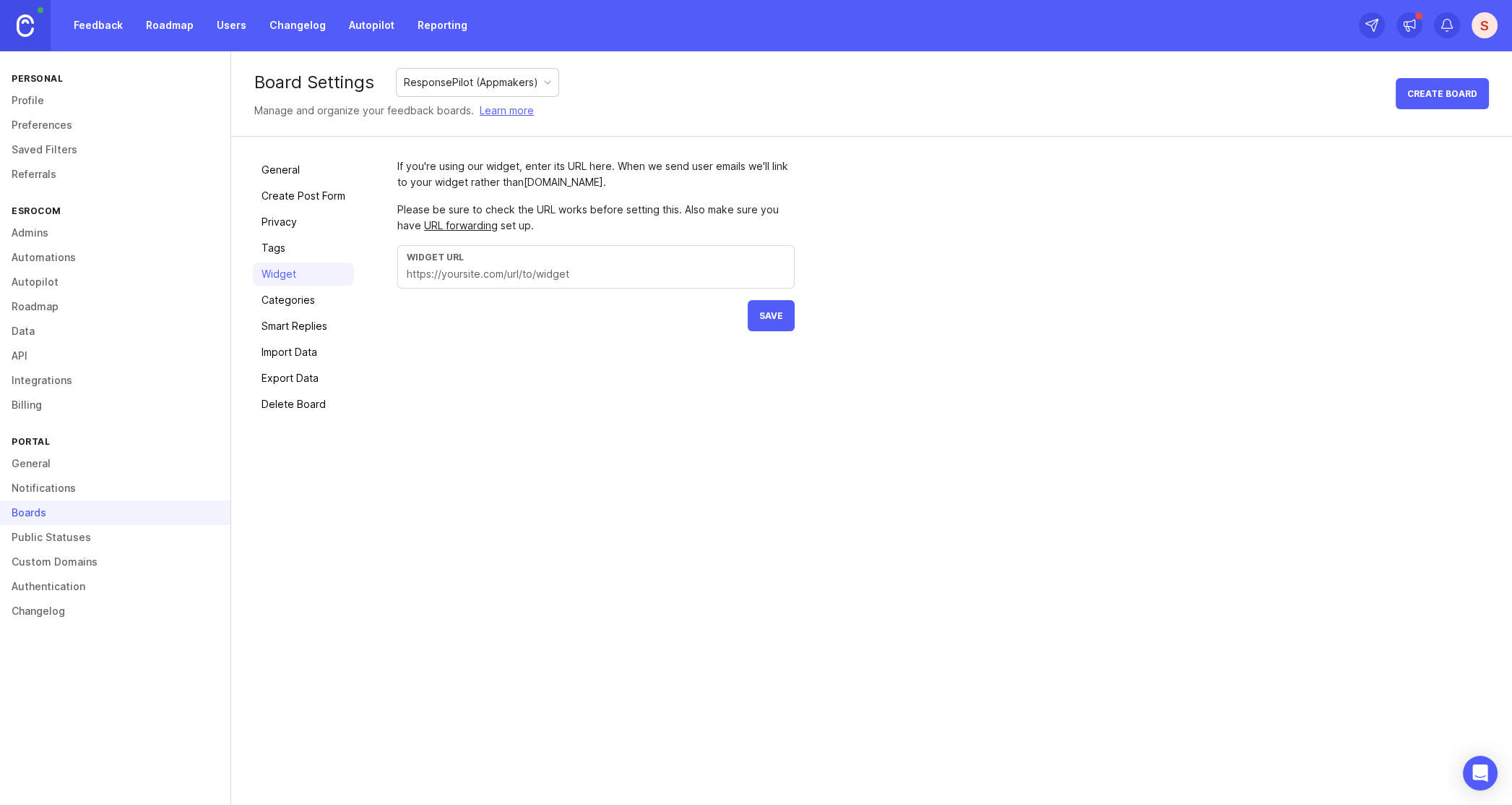
click at [292, 303] on link "Categories" at bounding box center [302, 300] width 101 height 23
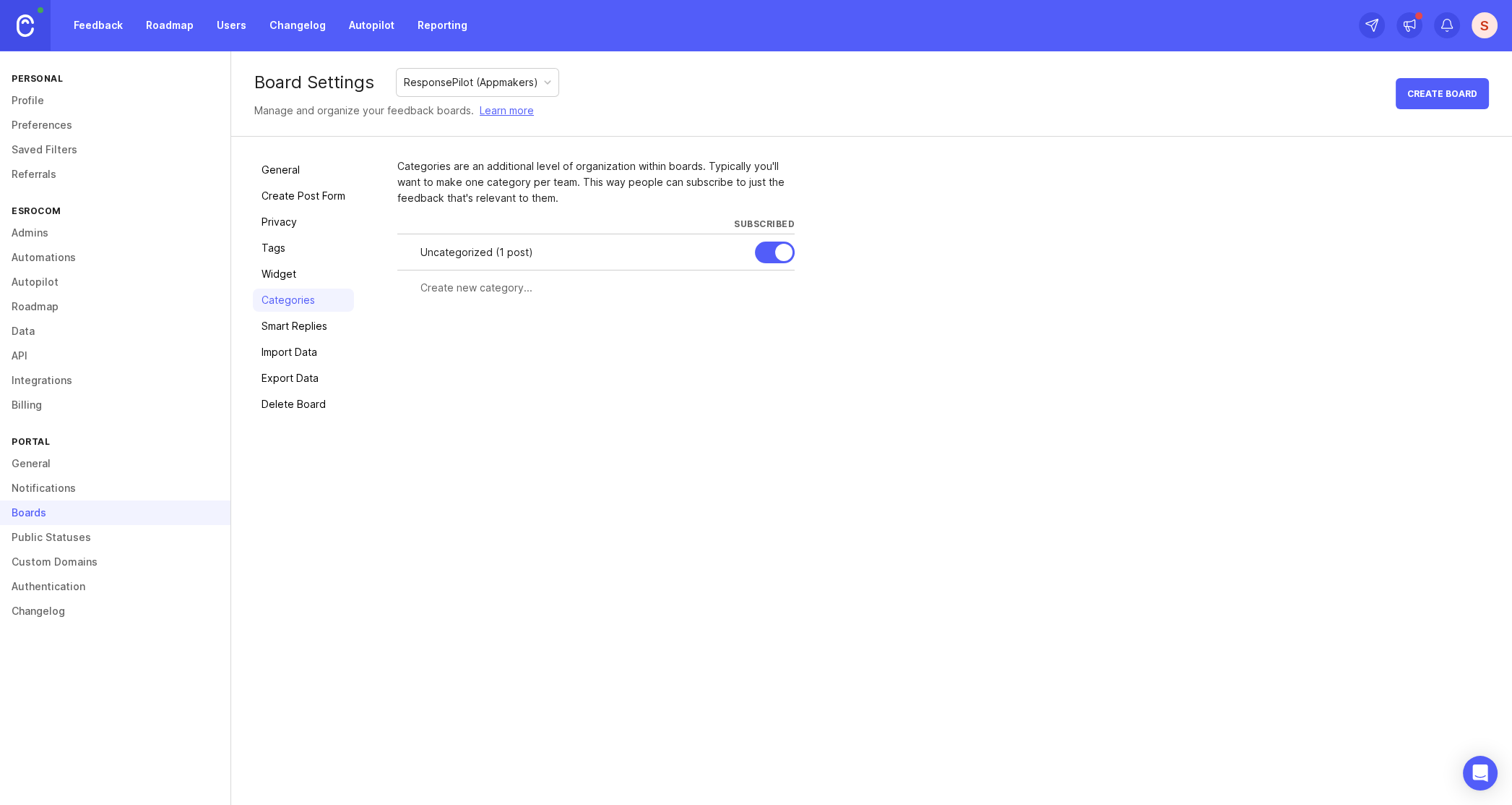
click at [294, 326] on link "Smart Replies" at bounding box center [302, 326] width 101 height 23
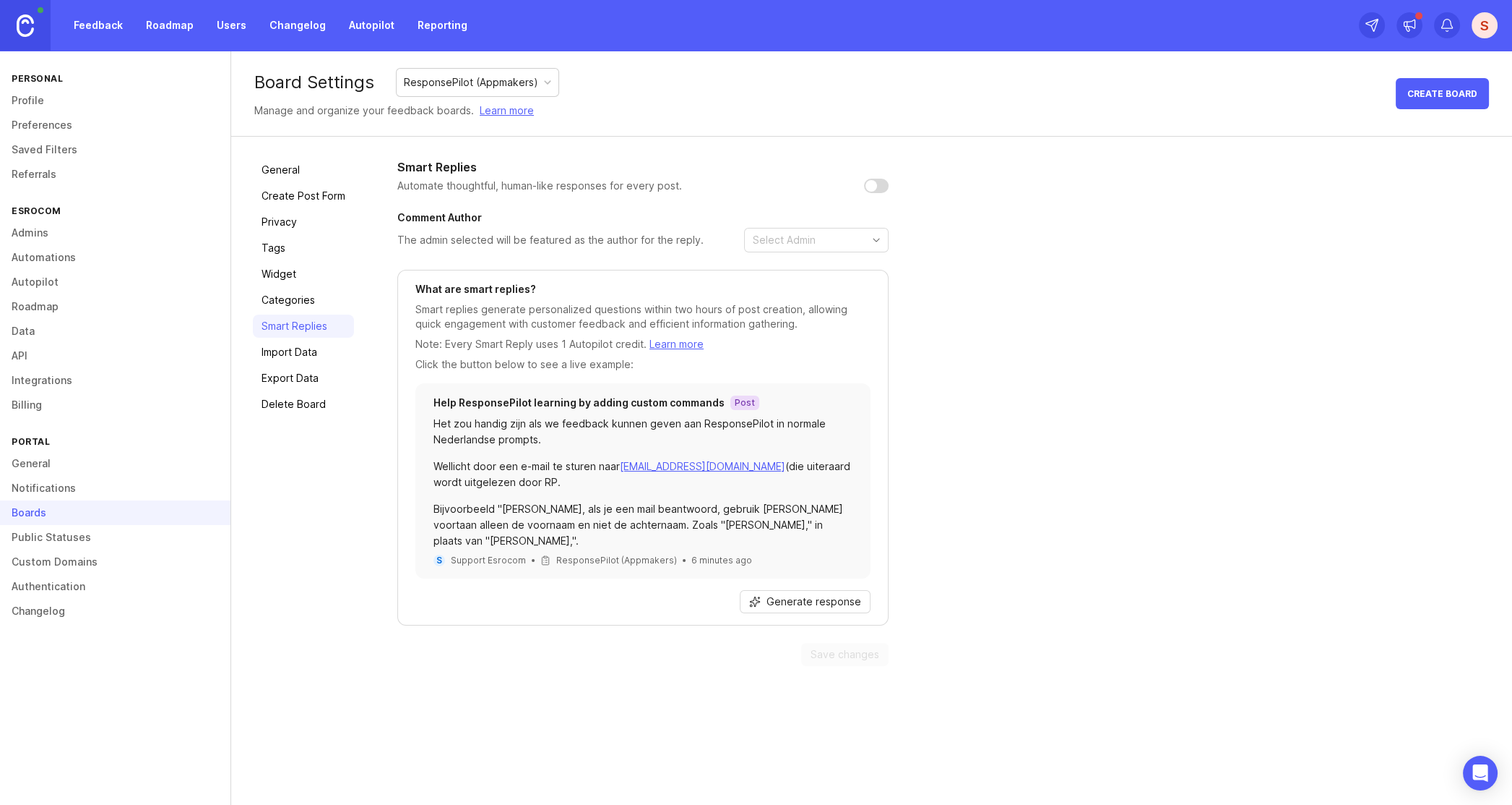
click at [289, 353] on link "Import Data" at bounding box center [302, 352] width 101 height 23
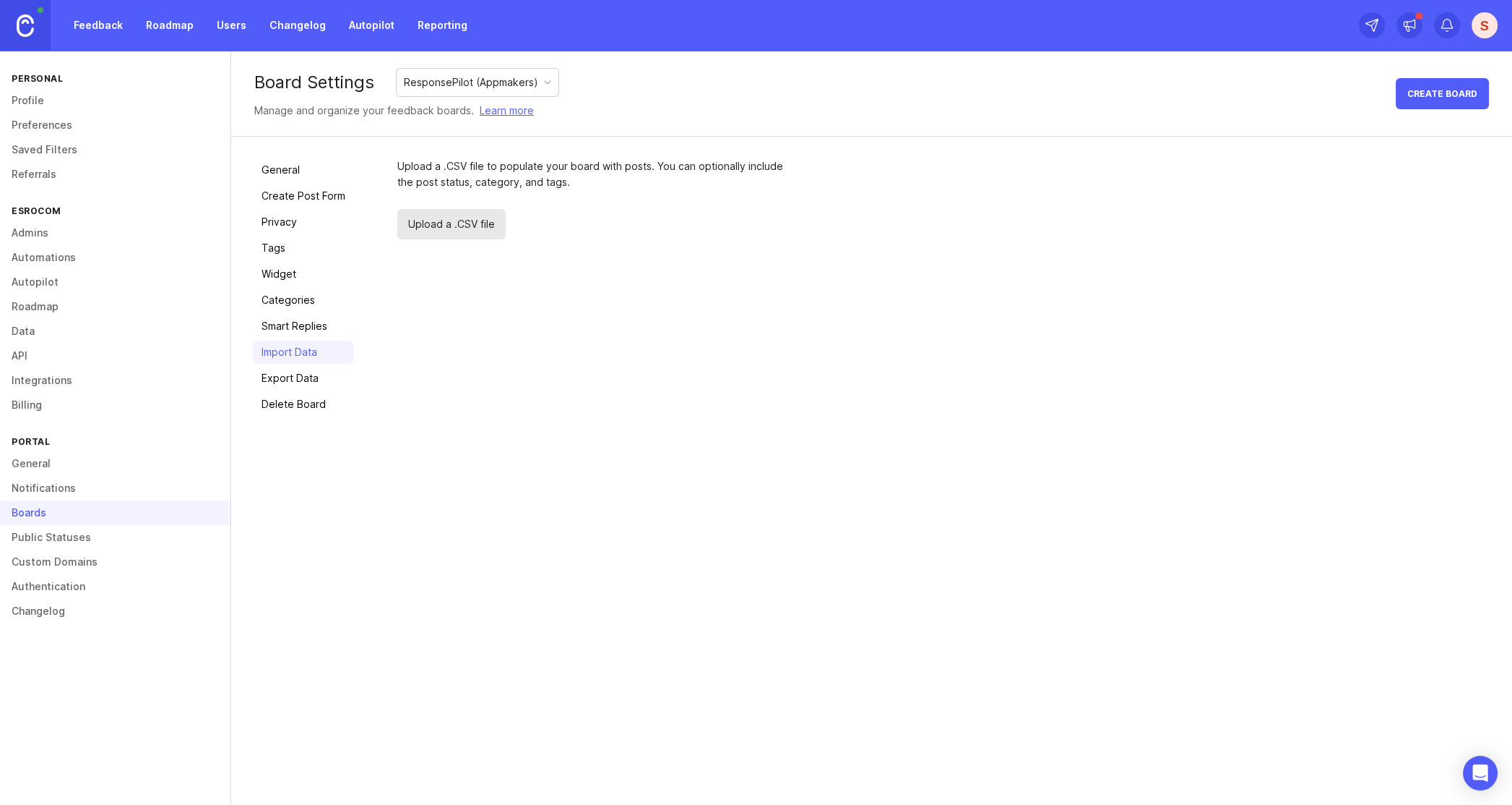
click at [290, 378] on link "Export Data" at bounding box center [302, 378] width 101 height 23
click at [35, 510] on div "Boards" at bounding box center [115, 513] width 230 height 25
click at [267, 170] on link "General" at bounding box center [302, 169] width 101 height 23
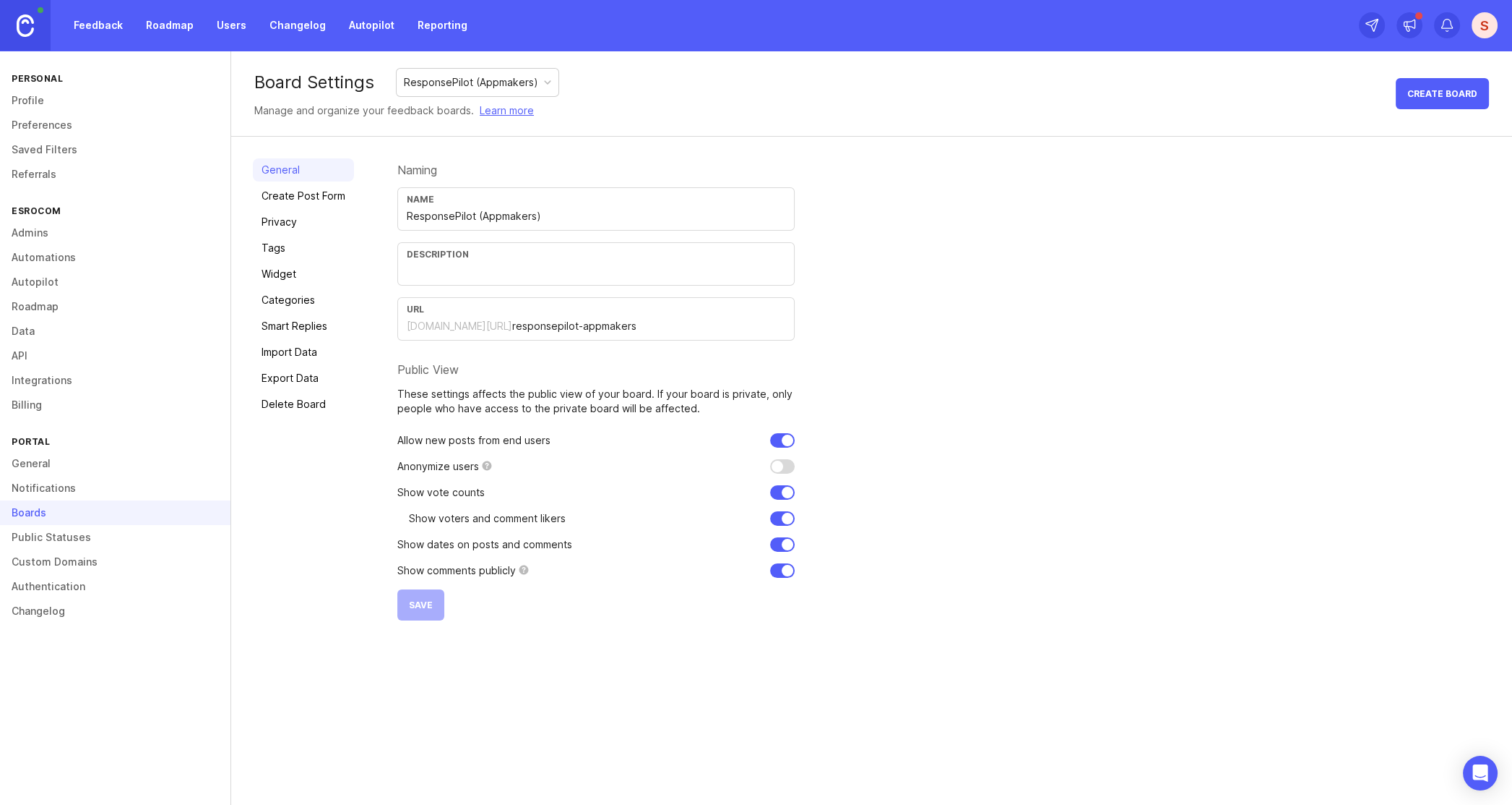
click at [304, 191] on link "Create Post Form" at bounding box center [302, 195] width 101 height 23
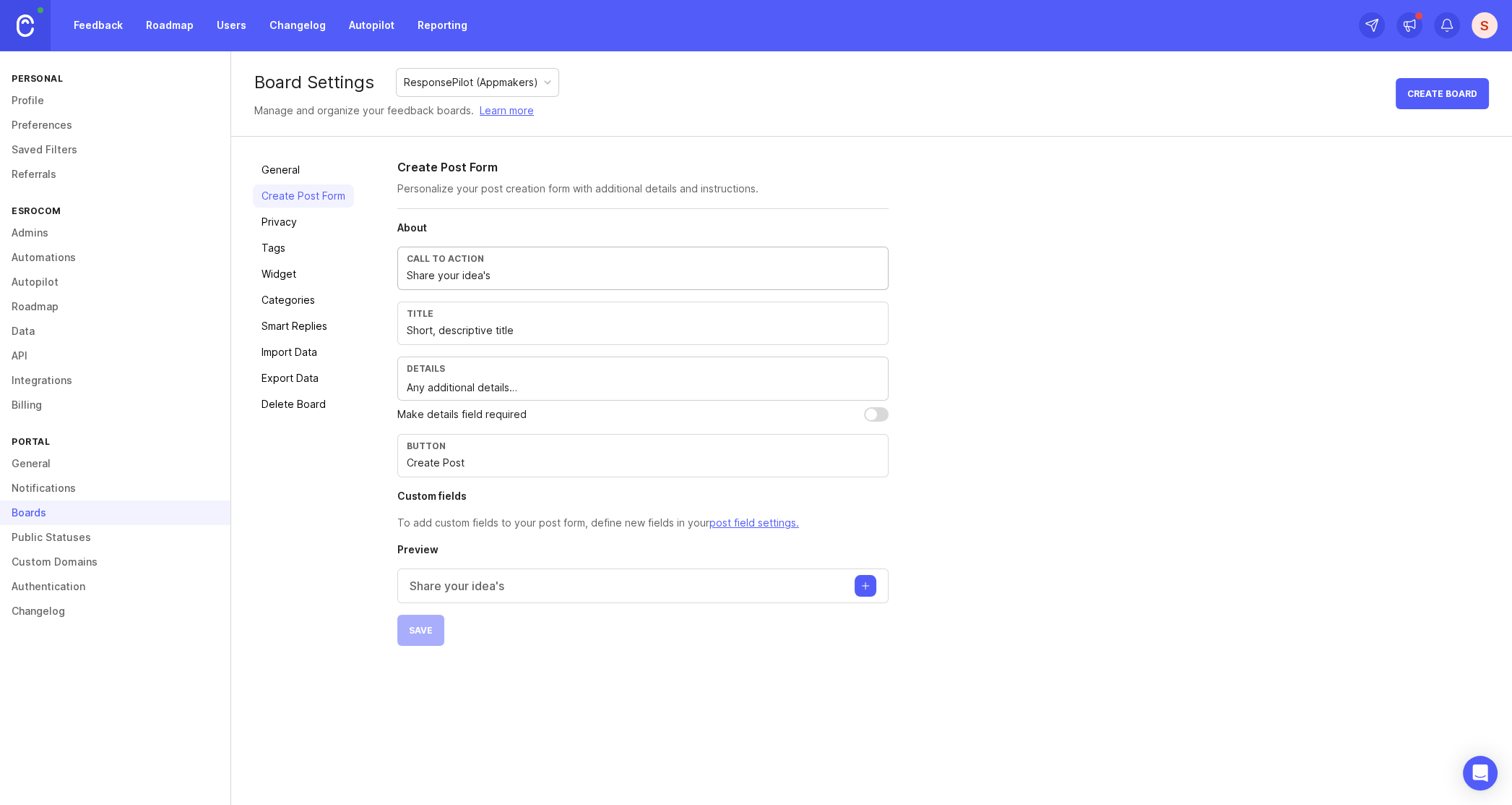
drag, startPoint x: 517, startPoint y: 276, endPoint x: 401, endPoint y: 288, distance: 116.6
click at [403, 286] on div "Call to action Share your idea's" at bounding box center [643, 267] width 491 height 43
drag, startPoint x: 540, startPoint y: 329, endPoint x: 401, endPoint y: 332, distance: 139.0
click at [401, 332] on div "Title Short, descriptive title" at bounding box center [643, 323] width 491 height 43
click at [586, 316] on div "Title" at bounding box center [643, 314] width 473 height 11
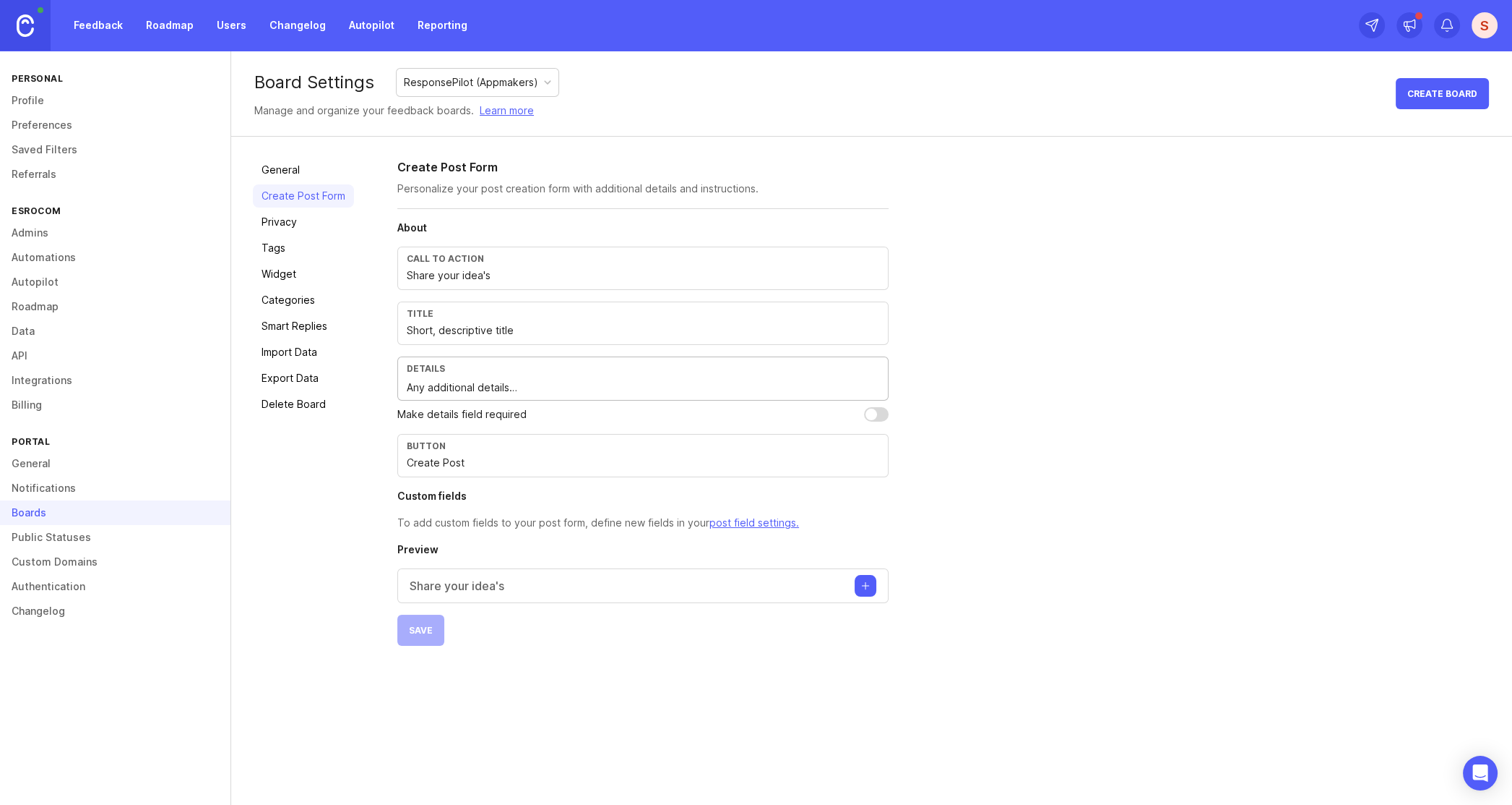
drag, startPoint x: 533, startPoint y: 384, endPoint x: 368, endPoint y: 394, distance: 165.3
click at [368, 394] on div "General Create Post Form Privacy Tags Widget Categories Smart Replies Import Da…" at bounding box center [871, 402] width 1281 height 531
click at [21, 513] on div "Boards" at bounding box center [115, 513] width 230 height 25
click at [39, 531] on link "Public Statuses" at bounding box center [115, 537] width 230 height 25
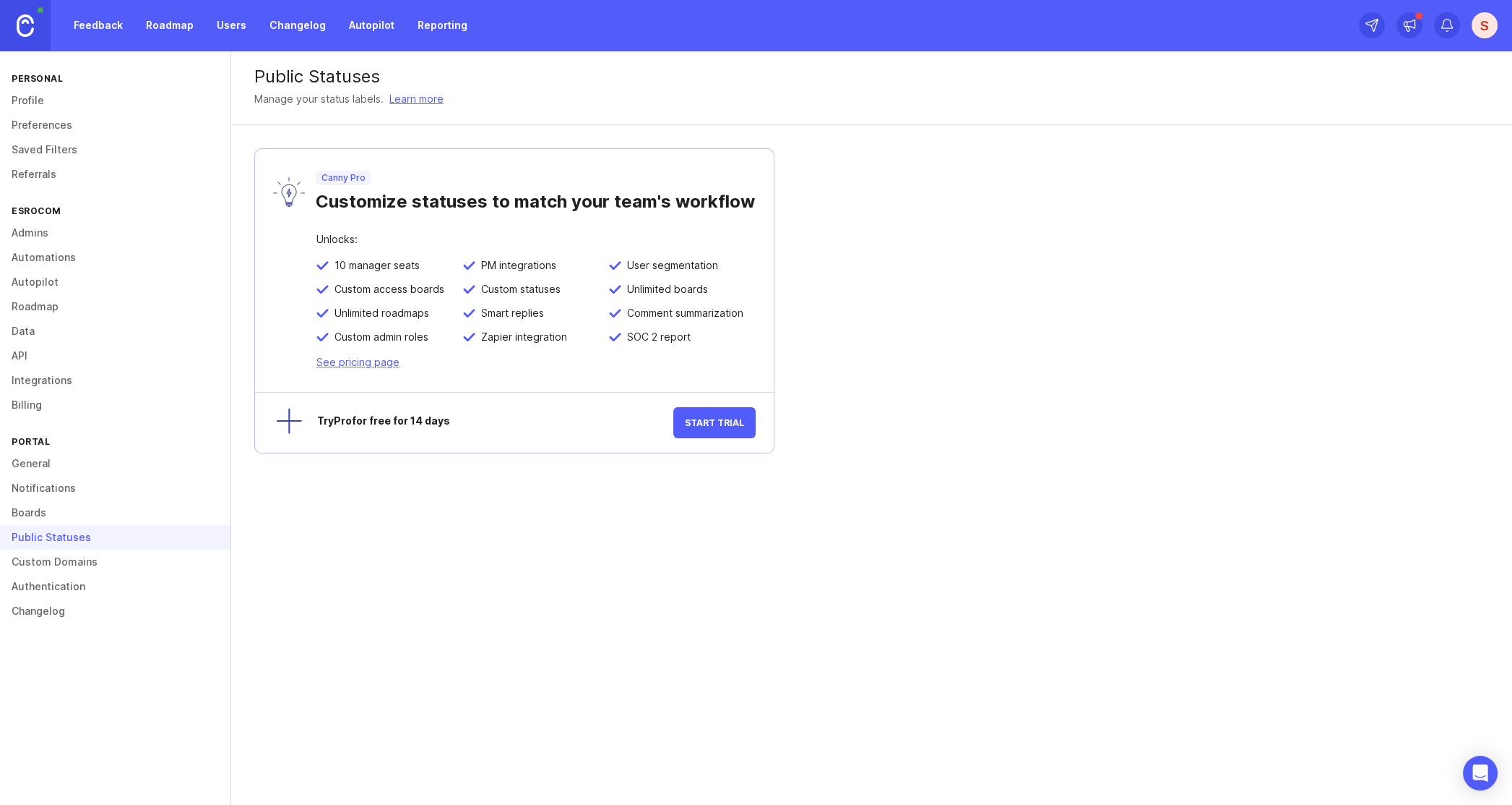
click at [28, 514] on link "Boards" at bounding box center [115, 513] width 230 height 25
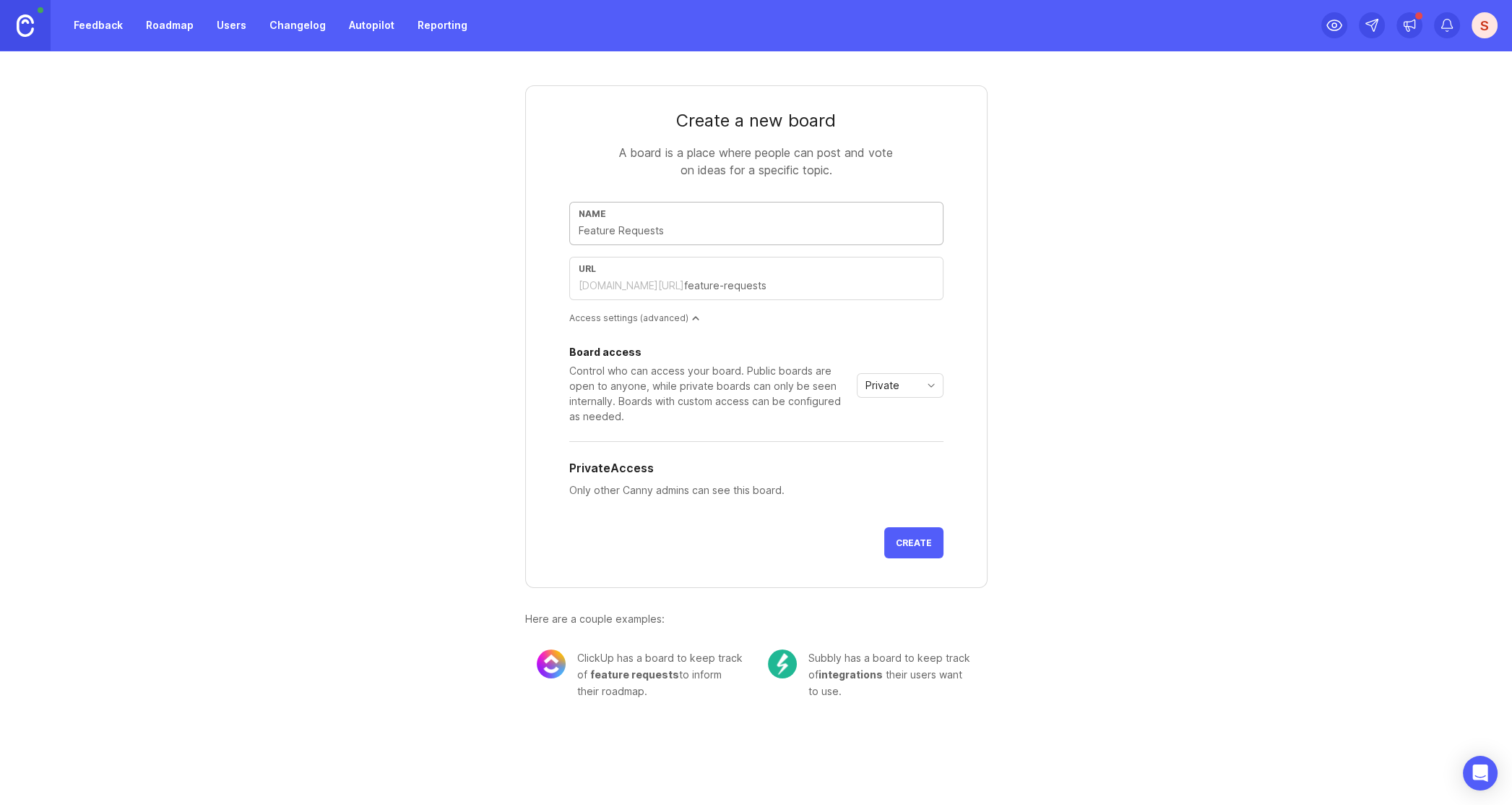
click at [670, 233] on input "text" at bounding box center [756, 230] width 355 height 16
type input "E"
type input "e"
type input "Es"
type input "es"
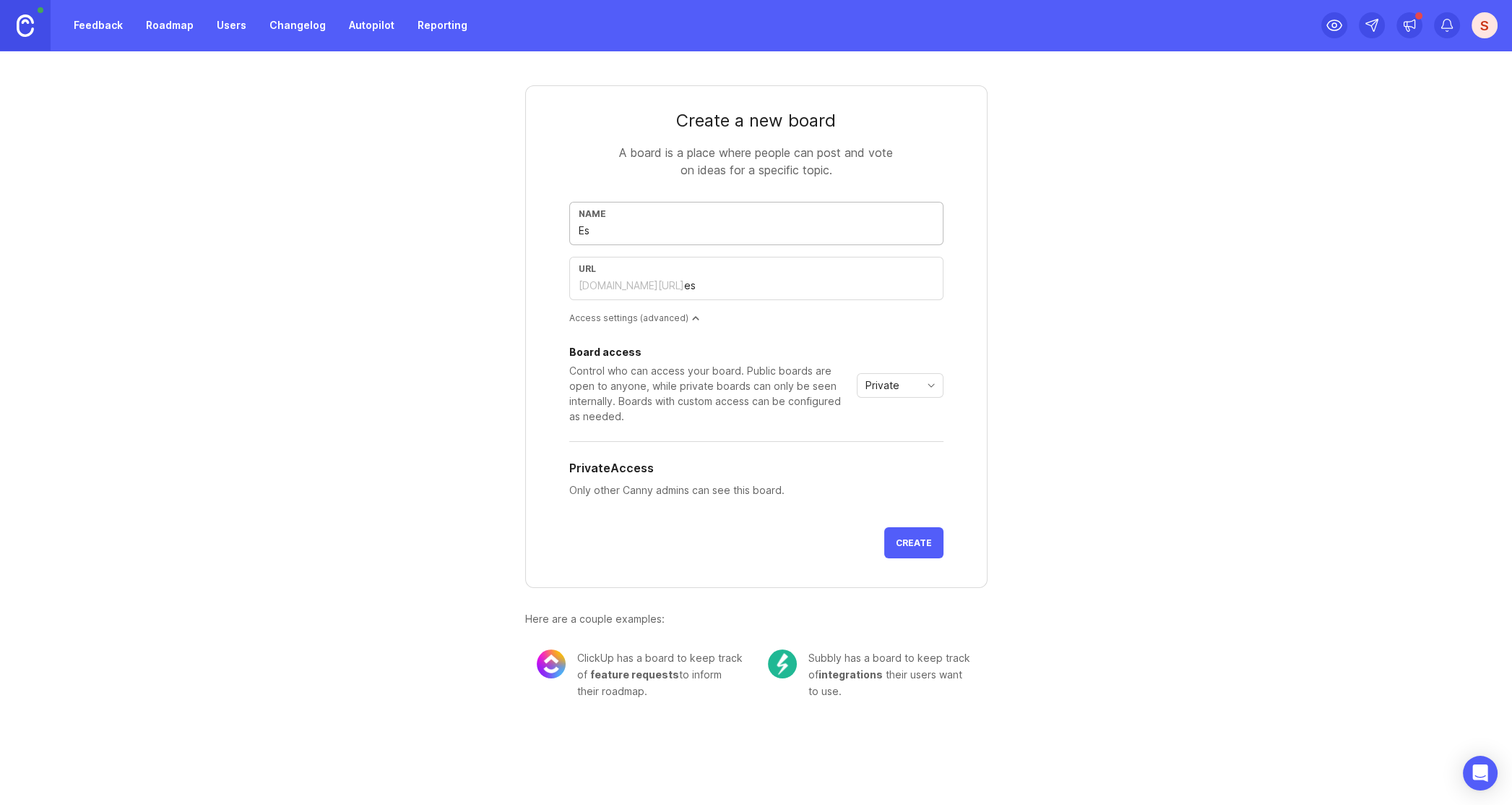
type input "Esr"
type input "esr"
type input "Esro"
type input "esro"
type input "Esroc"
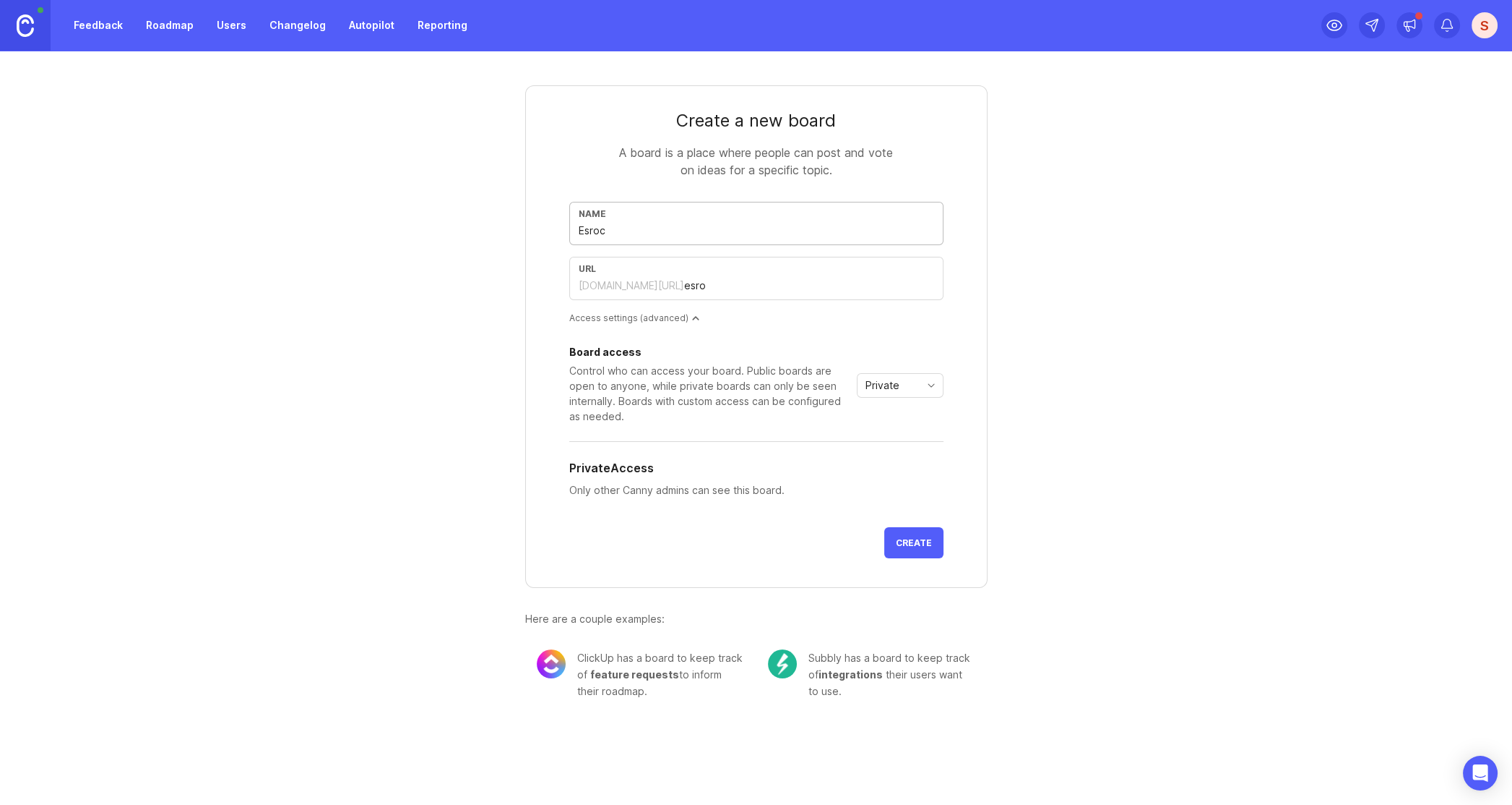
type input "esroc"
type input "Esroco"
type input "esroco"
type input "Esrocom"
type input "esrocom"
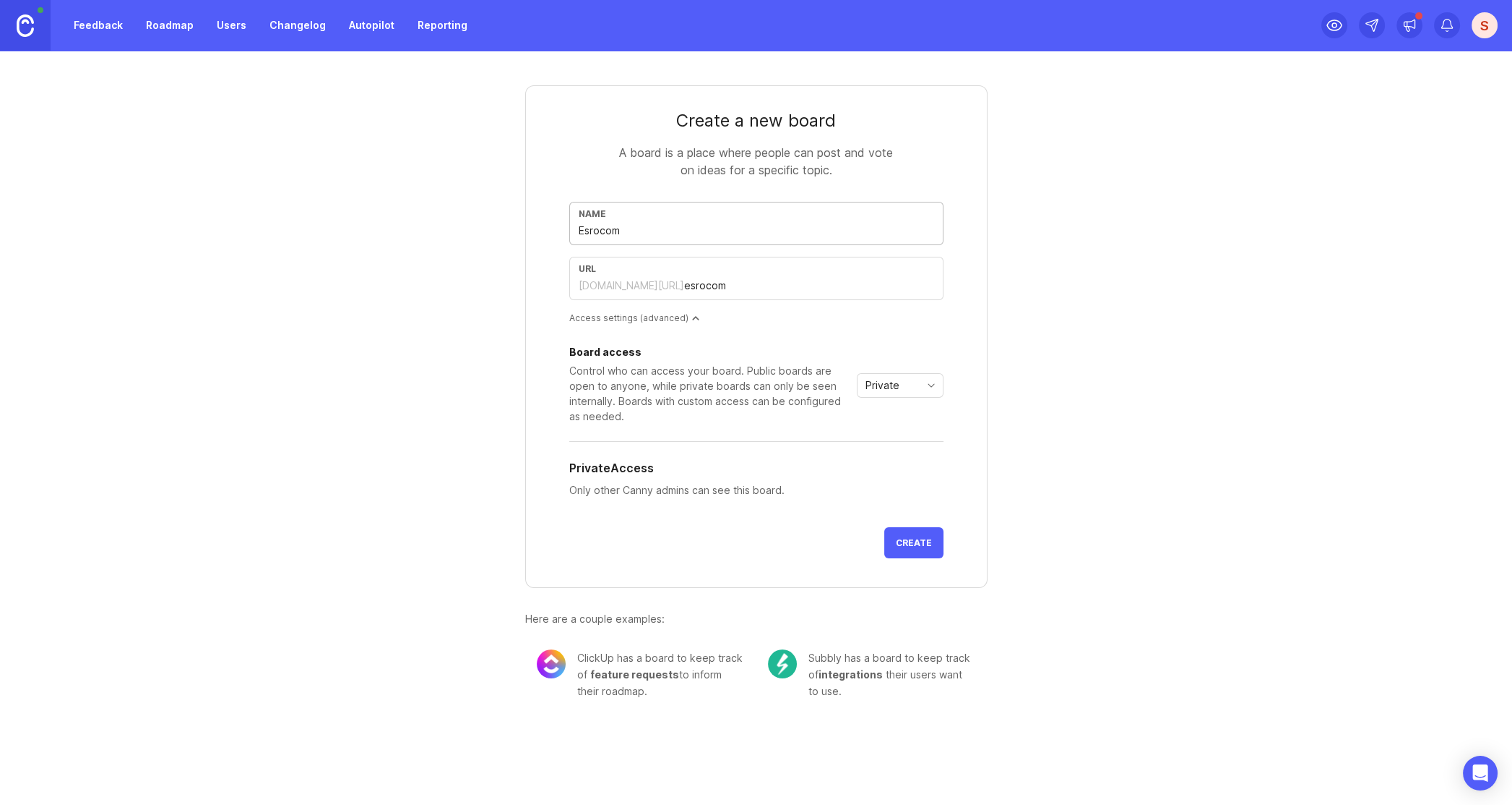
type input "Esrocom V"
type input "esrocom-v"
type input "Esrocom Ve"
type input "esrocom-ve"
type input "Esrocom Ver"
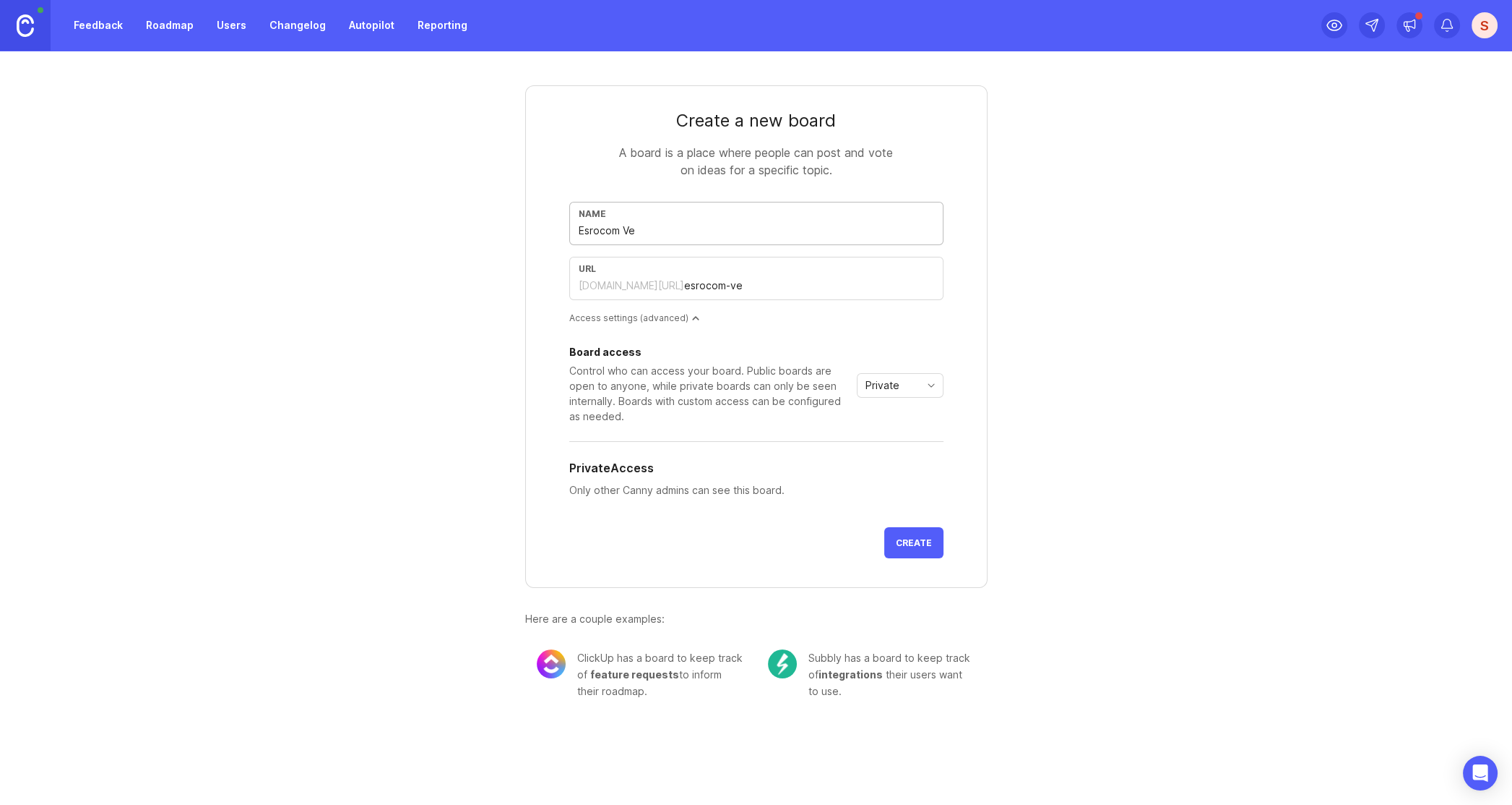
type input "esrocom-ver"
type input "Esrocom Verb"
type input "esrocom-verb"
type input "Esrocom Verbe"
type input "esrocom-verbe"
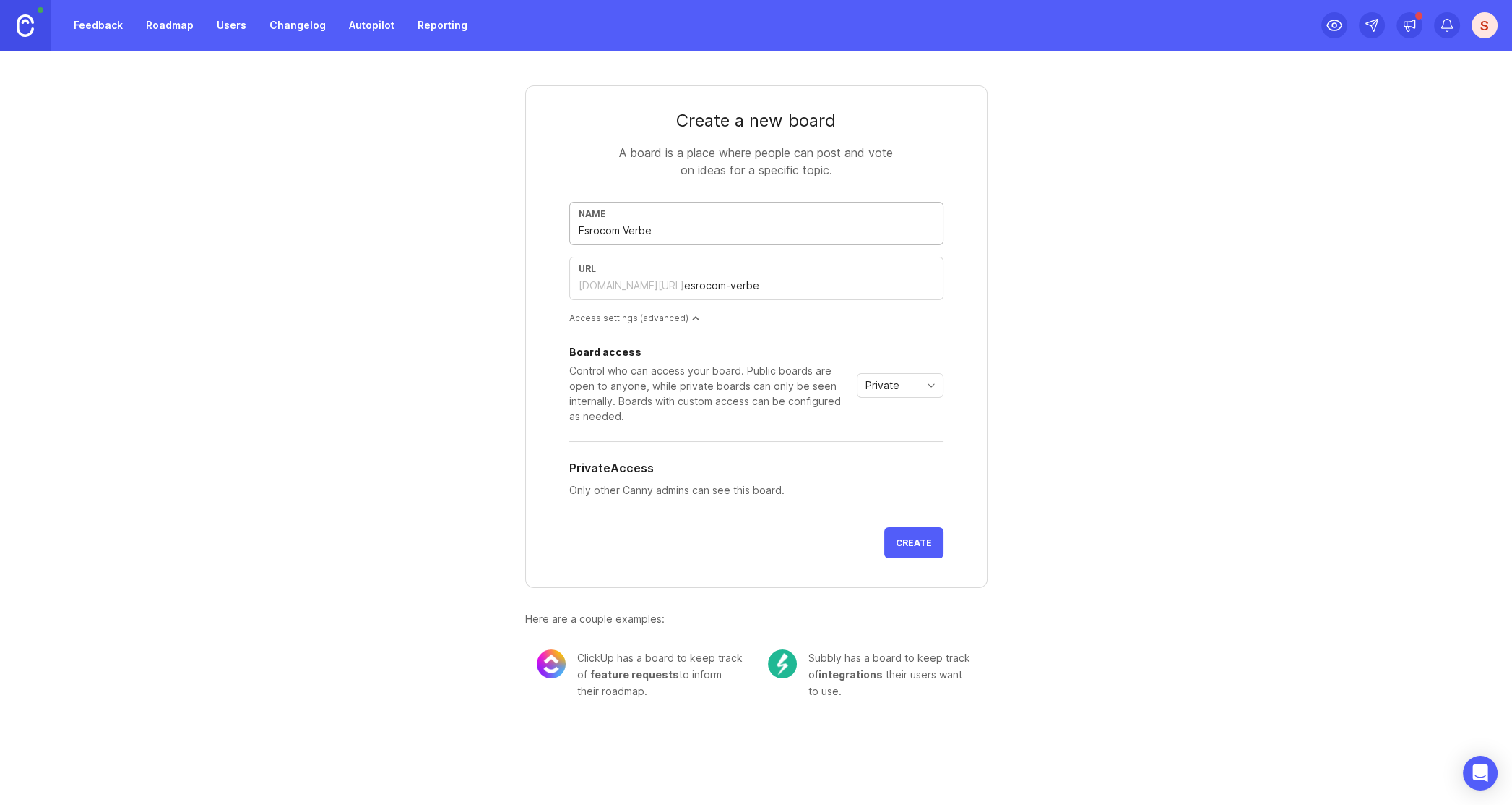
type input "Esrocom Verbet"
type input "esrocom-verbet"
type input "Esrocom Verbete"
type input "esrocom-verbete"
type input "Esrocom Verbeter"
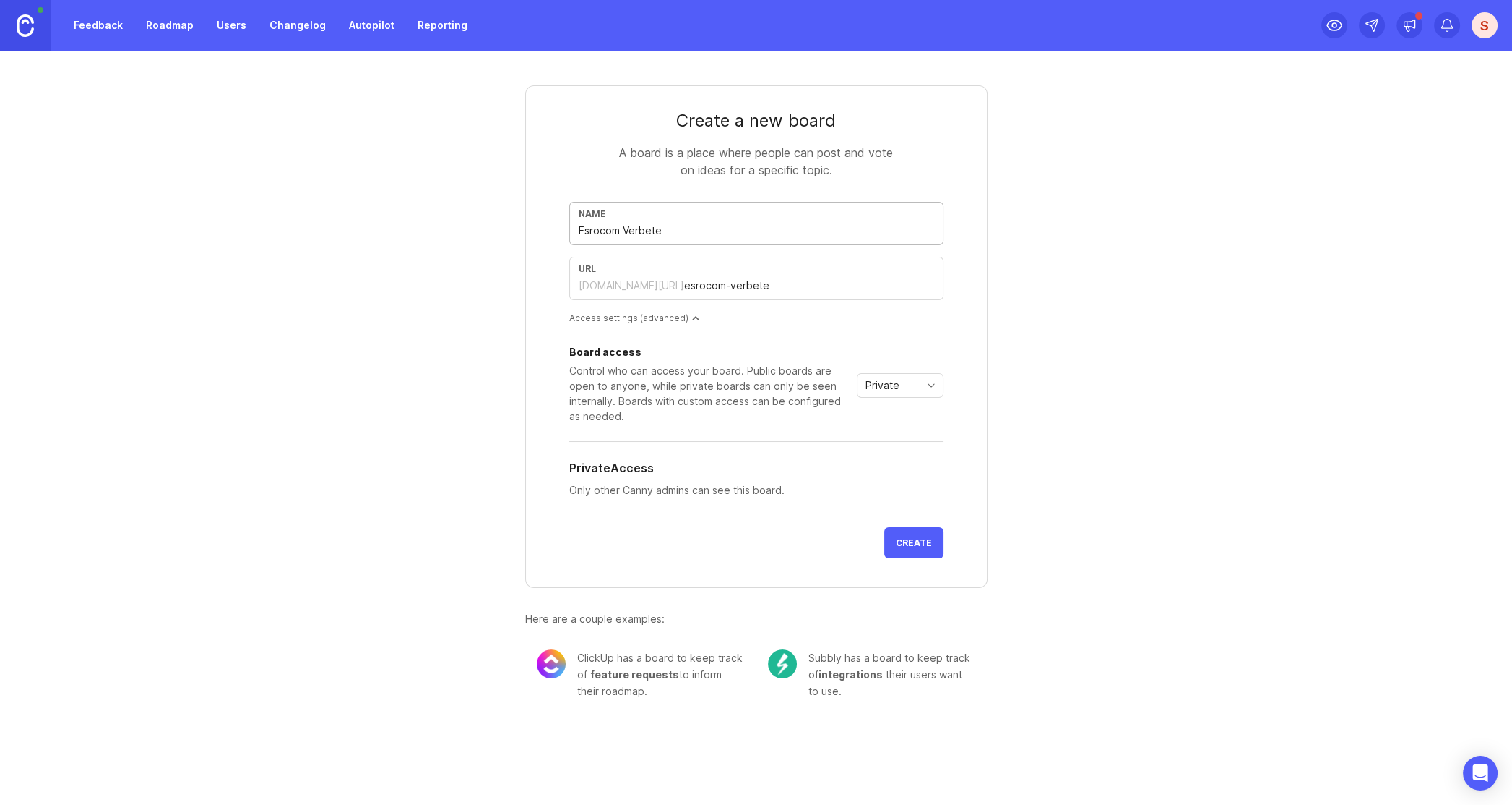
type input "esrocom-verbeter"
type input "Esrocom Verbeterp"
type input "esrocom-verbeterp"
type input "Esrocom Verbeterpu"
type input "esrocom-verbeterpu"
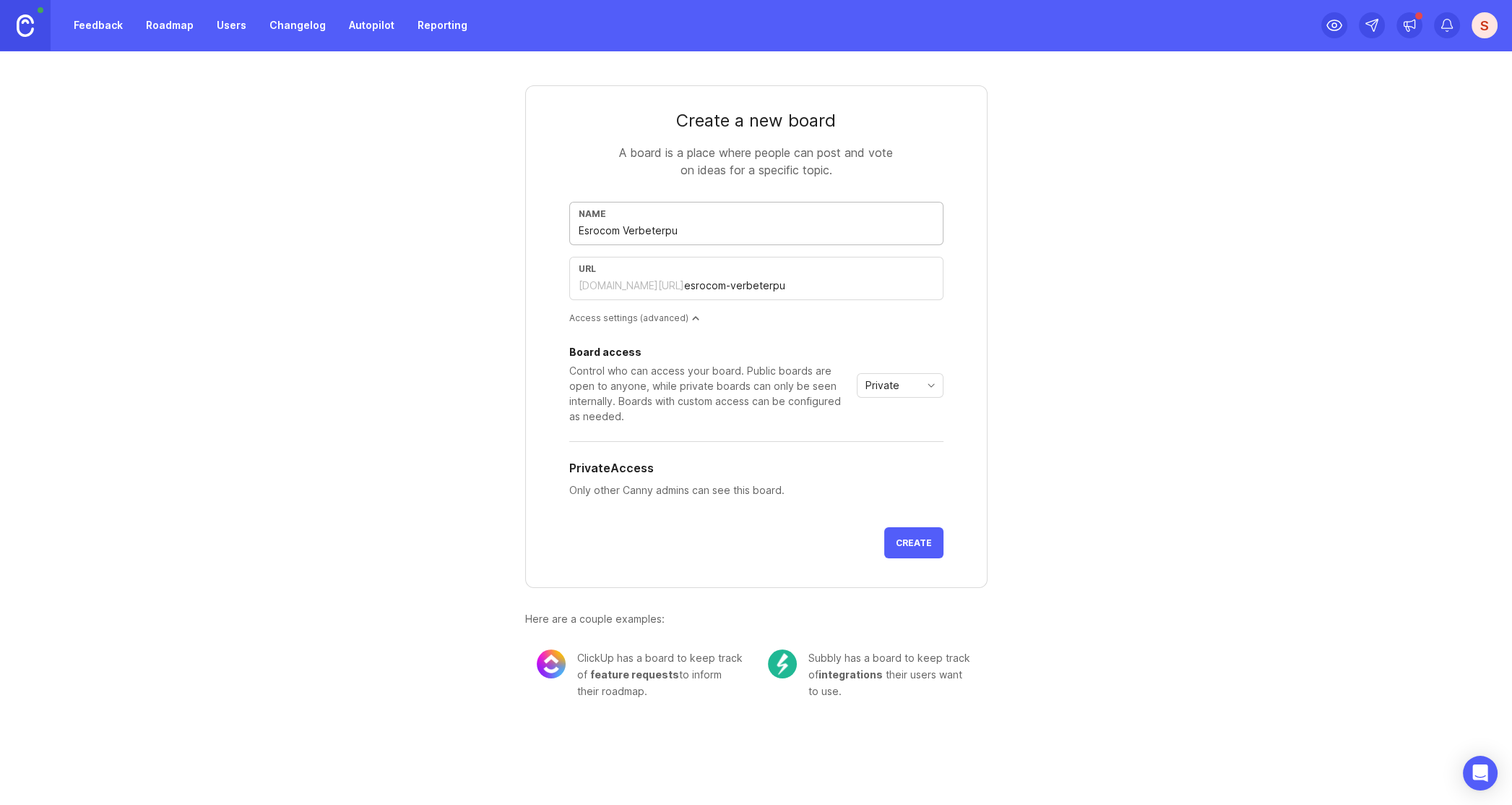
type input "Esrocom Verbeterpun"
type input "esrocom-verbeterpun"
type input "Esrocom Verbeterpunt"
type input "esrocom-verbeterpunt"
type input "Esrocom Verbeterpunte"
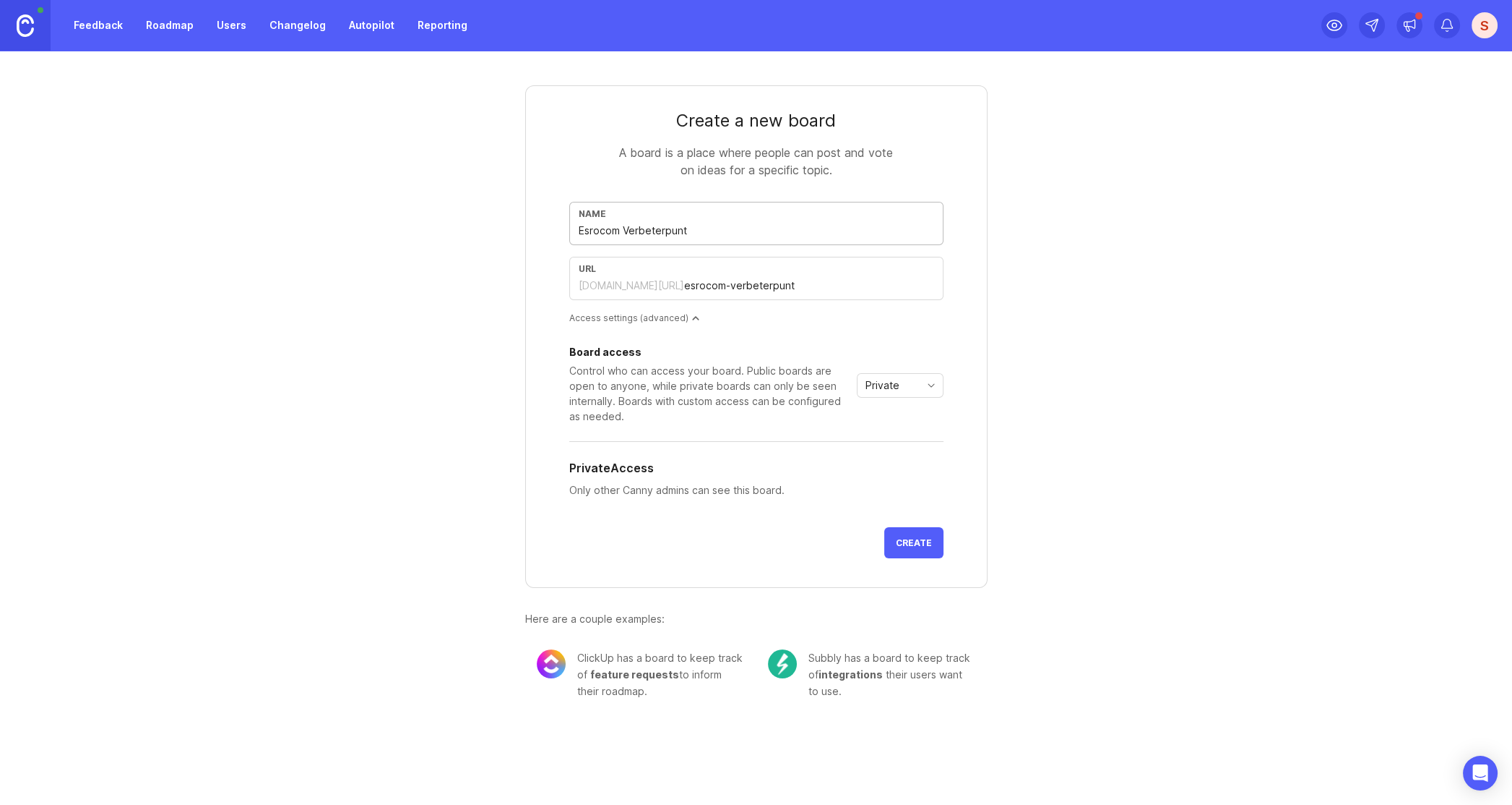
type input "esrocom-verbeterpunte"
type input "Esrocom Verbeterpunten"
type input "esrocom-verbeterpunten"
drag, startPoint x: 623, startPoint y: 229, endPoint x: 540, endPoint y: 228, distance: 83.0
click at [540, 228] on form "Create a new board A board is a place where people can post and vote on ideas f…" at bounding box center [756, 336] width 462 height 502
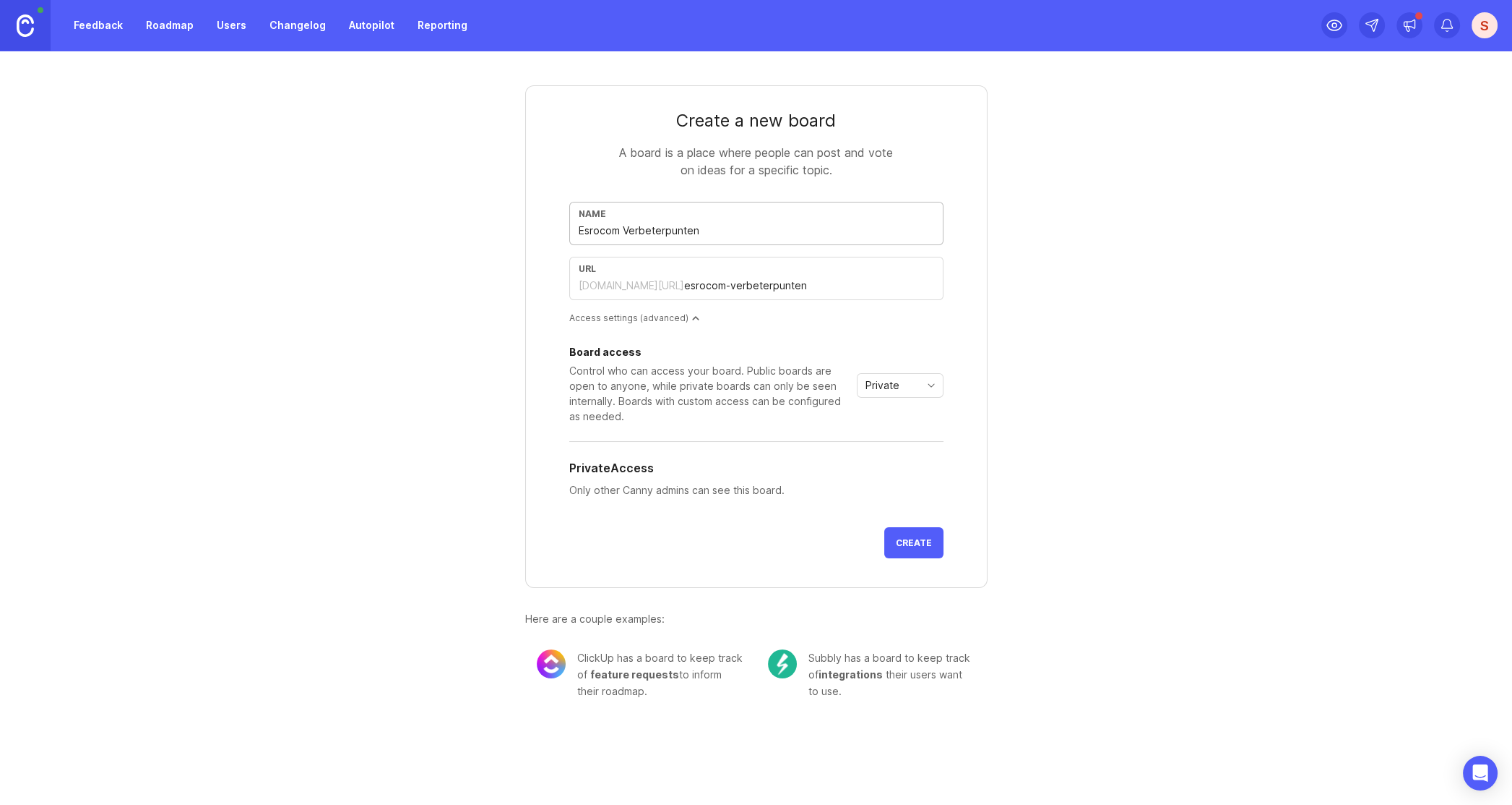
type input "Verbeterpunten"
type input "verbeterpunten"
type input "Verbeterpunten"
click at [934, 385] on icon "toggle icon" at bounding box center [931, 385] width 23 height 12
click at [882, 434] on span "Public" at bounding box center [881, 436] width 29 height 16
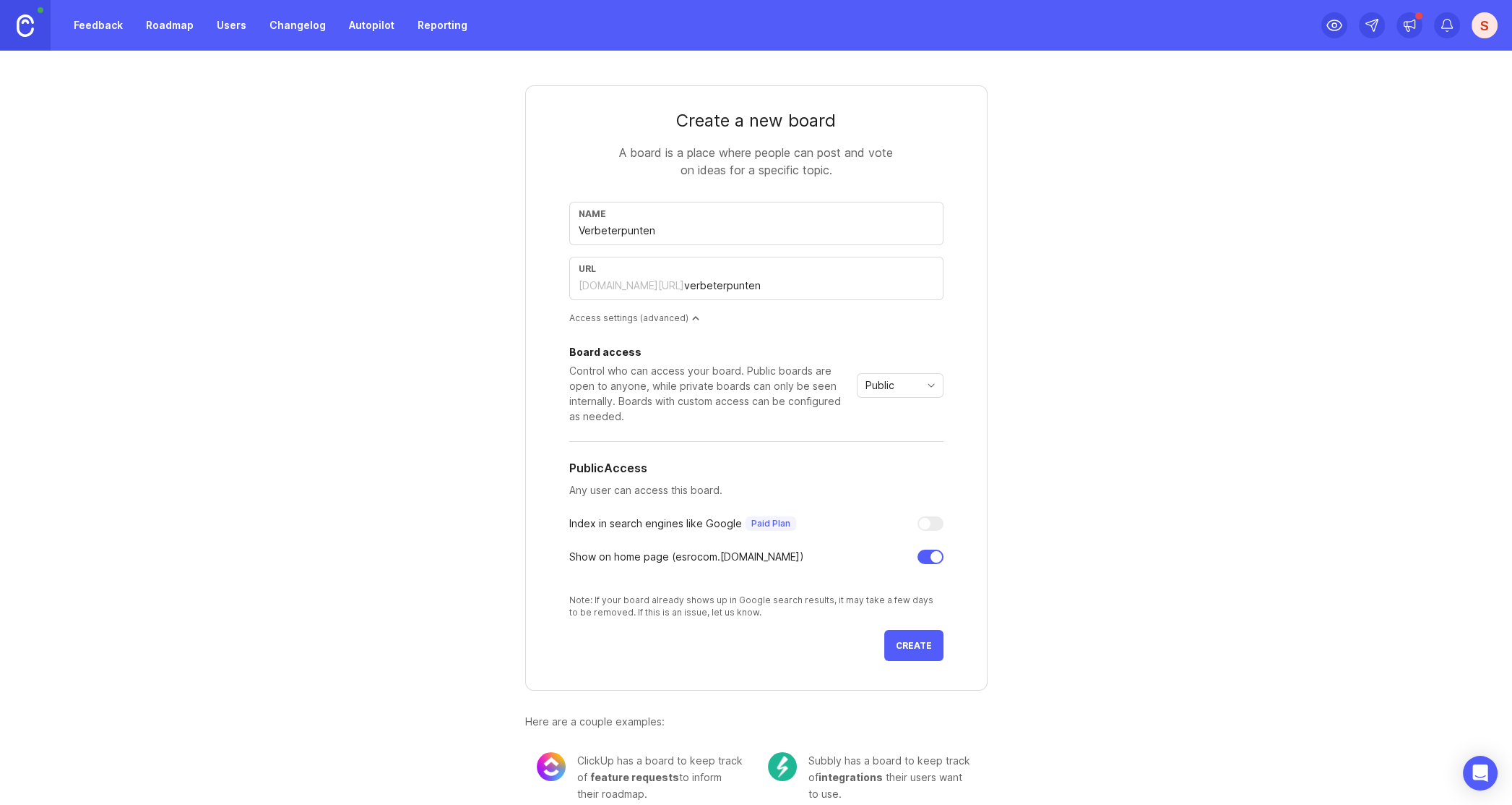
click at [872, 385] on span "Public" at bounding box center [879, 385] width 29 height 16
click at [888, 410] on span "Private" at bounding box center [878, 413] width 34 height 16
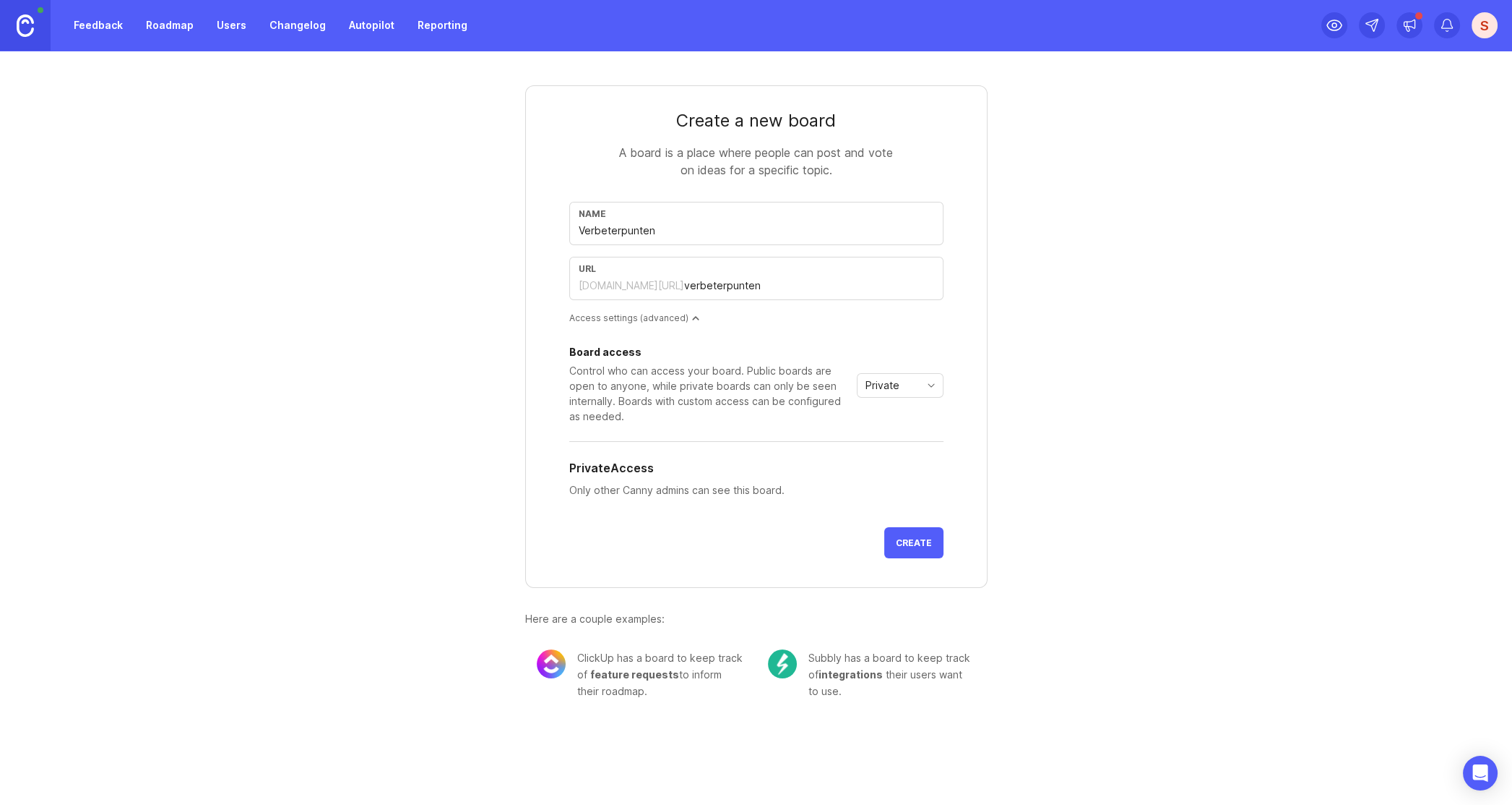
click at [891, 389] on span "Private" at bounding box center [882, 385] width 34 height 16
click at [882, 432] on span "Public" at bounding box center [881, 436] width 29 height 16
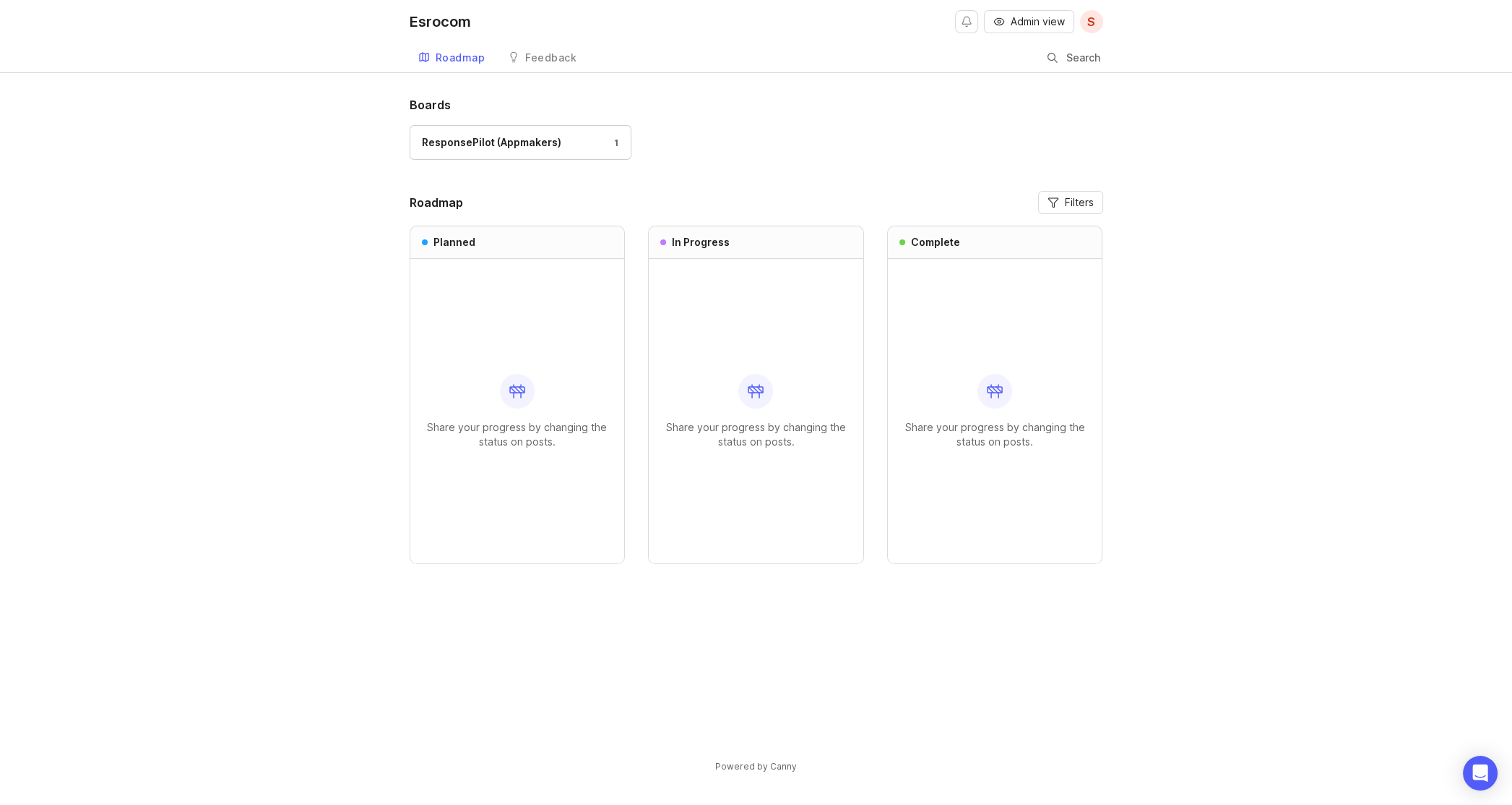
click at [503, 151] on link "ResponsePilot (Appmakers) 1" at bounding box center [521, 142] width 222 height 35
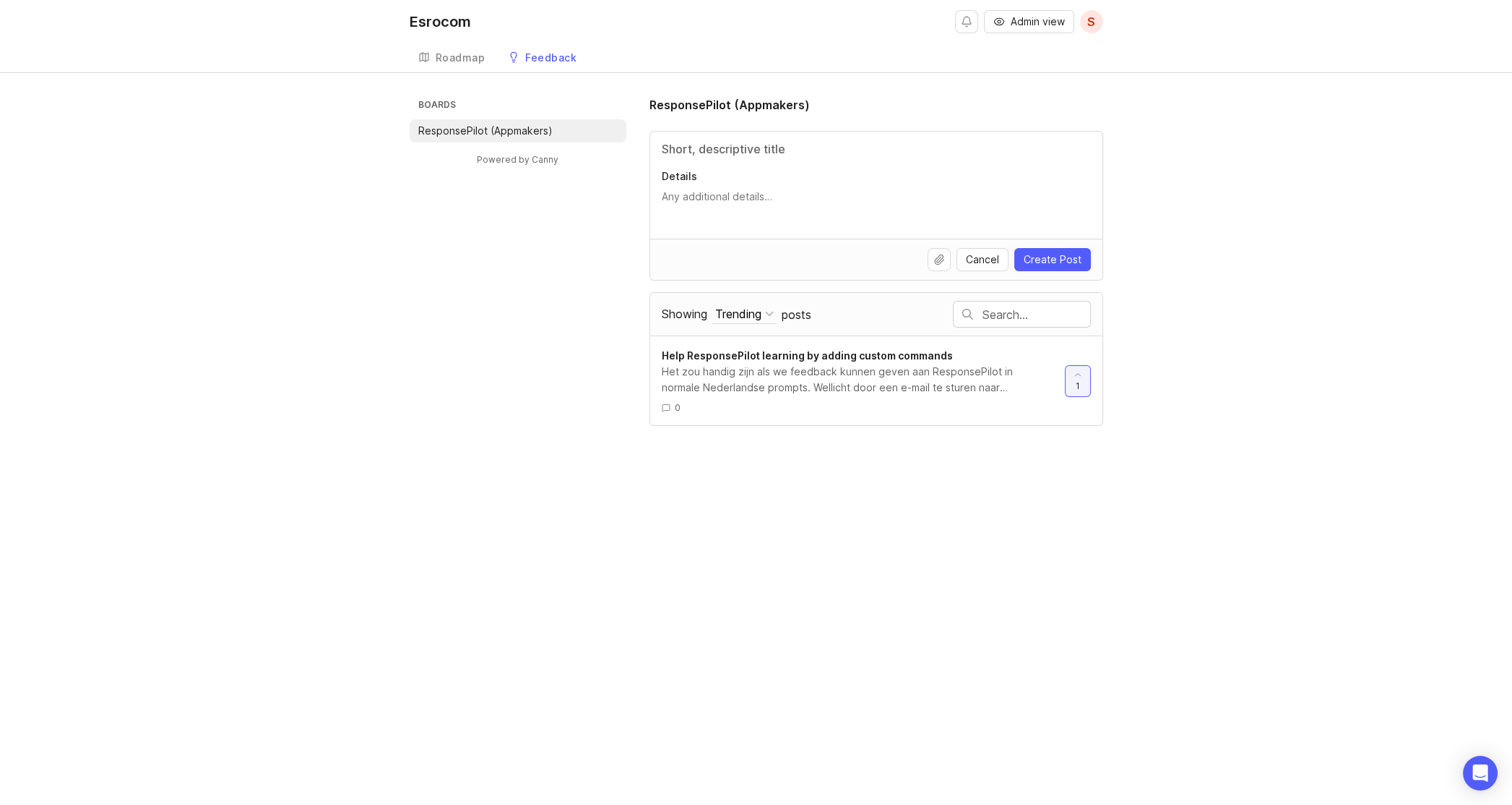
click at [739, 155] on input "Title" at bounding box center [877, 149] width 429 height 18
type input "Snel en eenvoudig keywords toevoegen aan de hand van historische berichten"
click at [712, 195] on textarea "Details" at bounding box center [877, 204] width 429 height 29
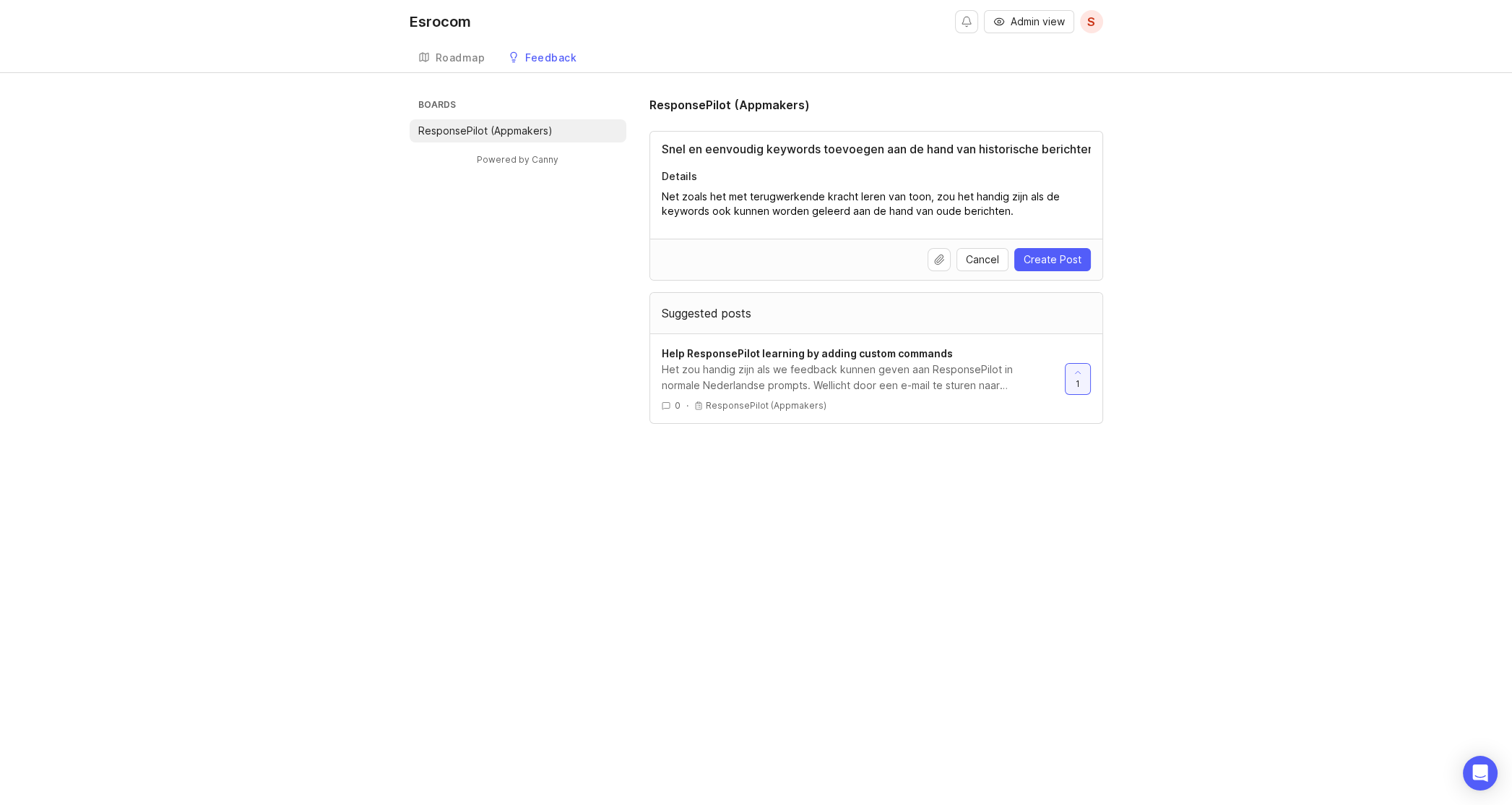
type textarea "Net zoals het met terugwerkende kracht leren van toon, zou het handig zijn als …"
click at [1045, 253] on span "Create Post" at bounding box center [1052, 260] width 58 height 15
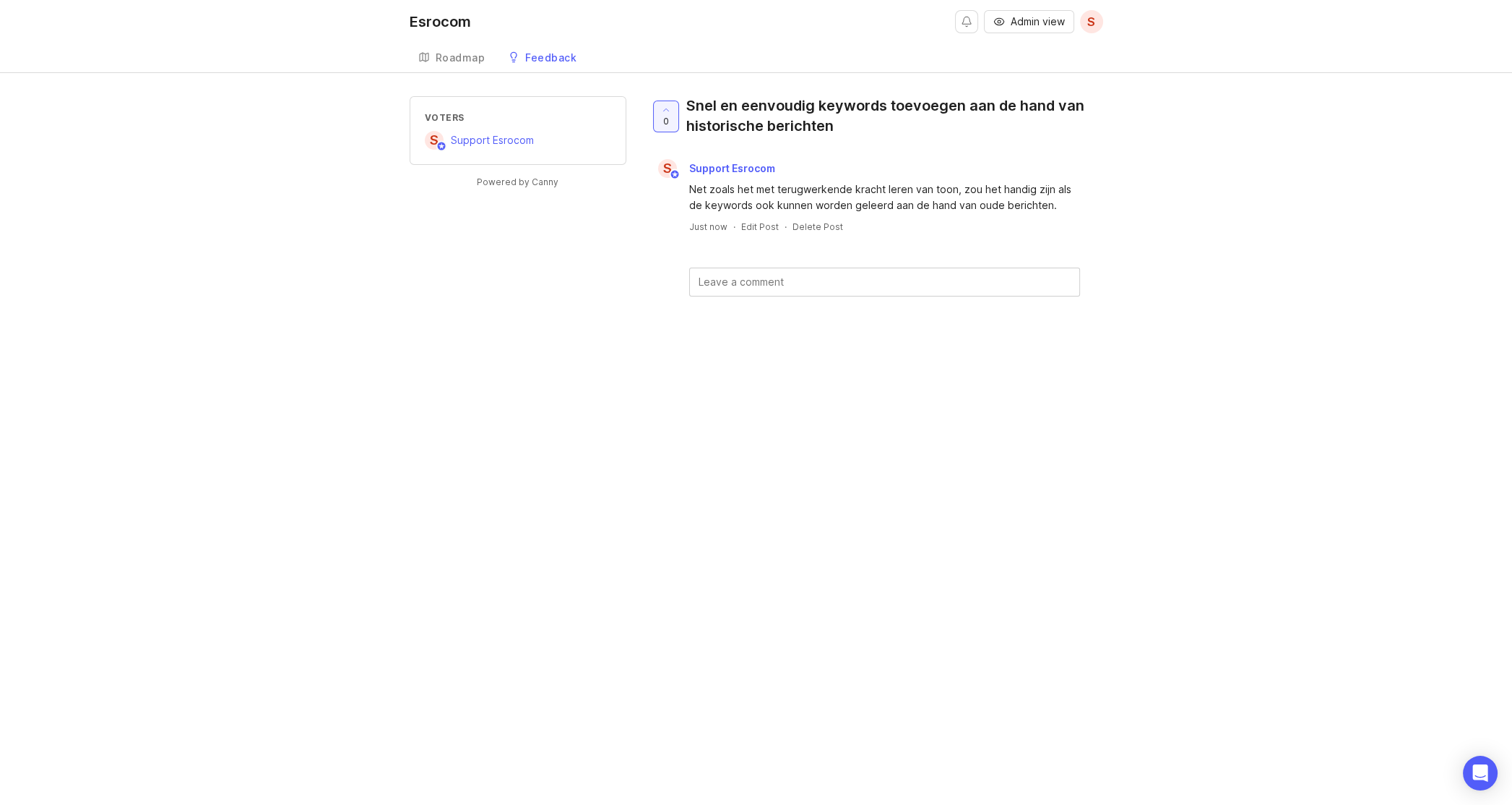
click at [432, 21] on div "Esrocom" at bounding box center [440, 22] width 61 height 15
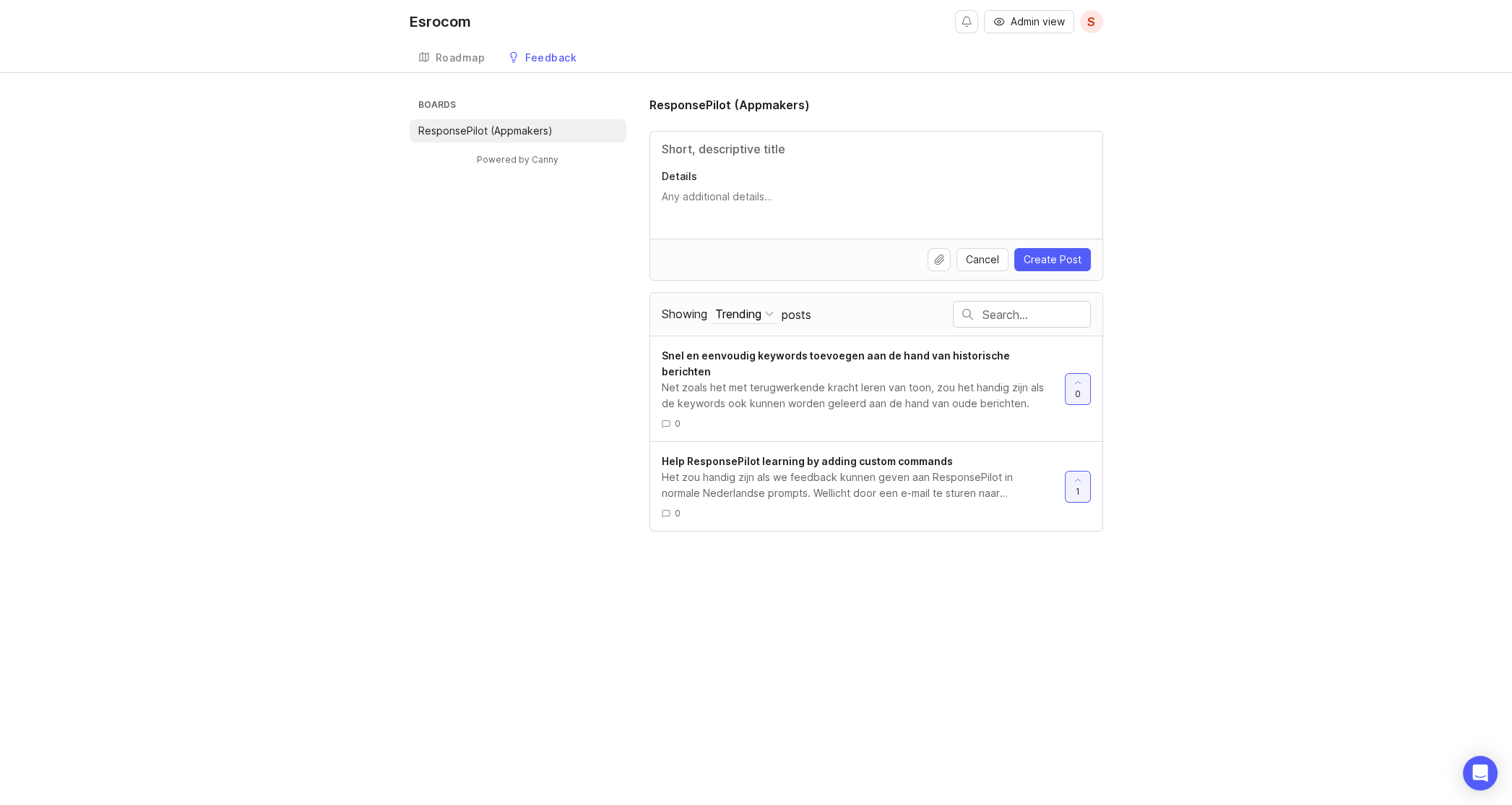
click at [707, 149] on input "Title" at bounding box center [877, 149] width 429 height 18
click at [930, 149] on input "Hulpartikel bij het aanpassen van Message Tempates" at bounding box center [877, 149] width 429 height 18
type input "Hulpartikel bij het aanpassen van Message Templates"
click at [685, 192] on textarea "Details" at bounding box center [877, 204] width 429 height 29
type textarea "E"
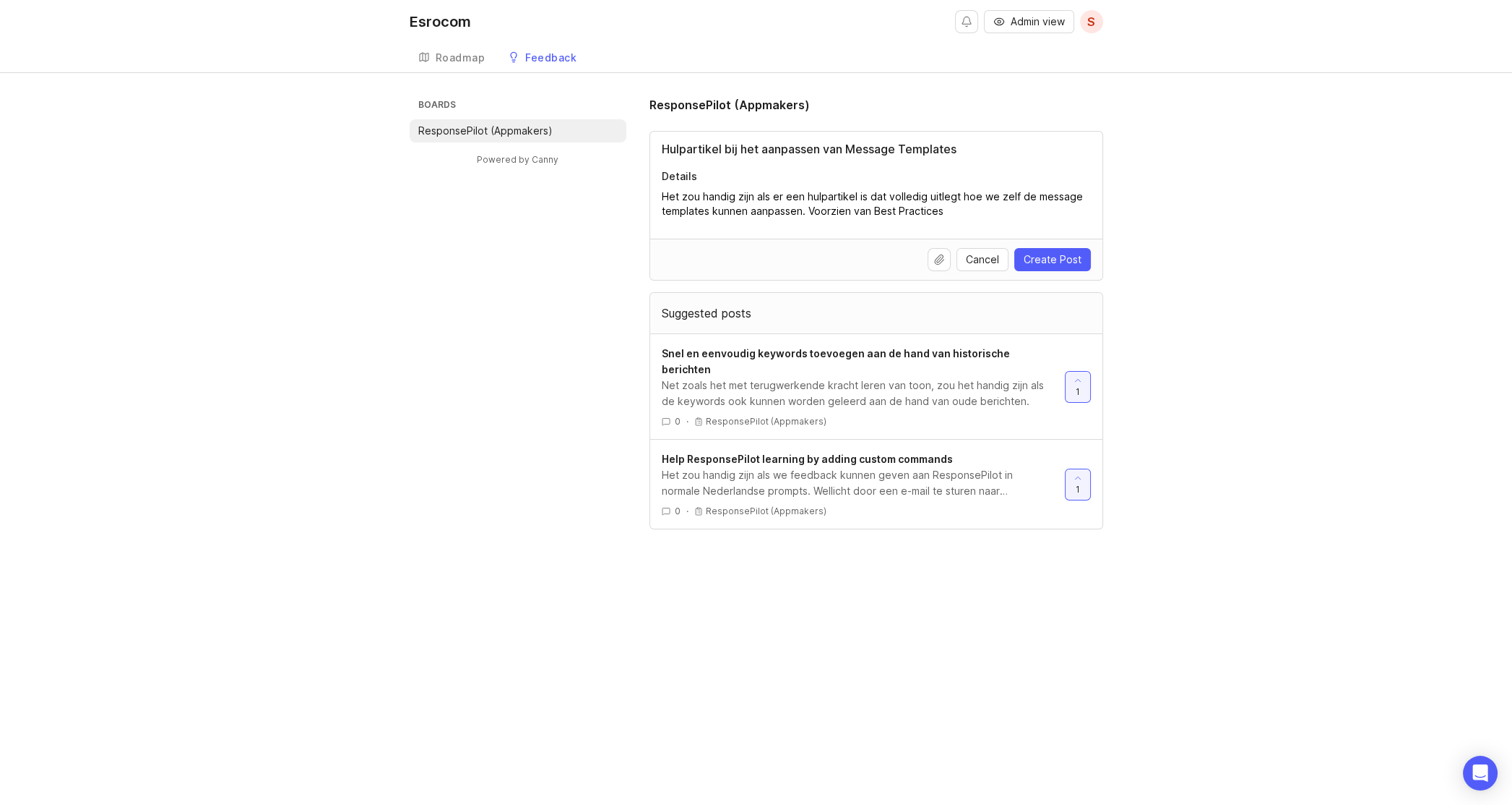
type textarea "Het zou handig zijn als er een hulpartikel is dat volledig uitlegt hoe we zelf …"
click at [1039, 259] on span "Create Post" at bounding box center [1052, 260] width 58 height 15
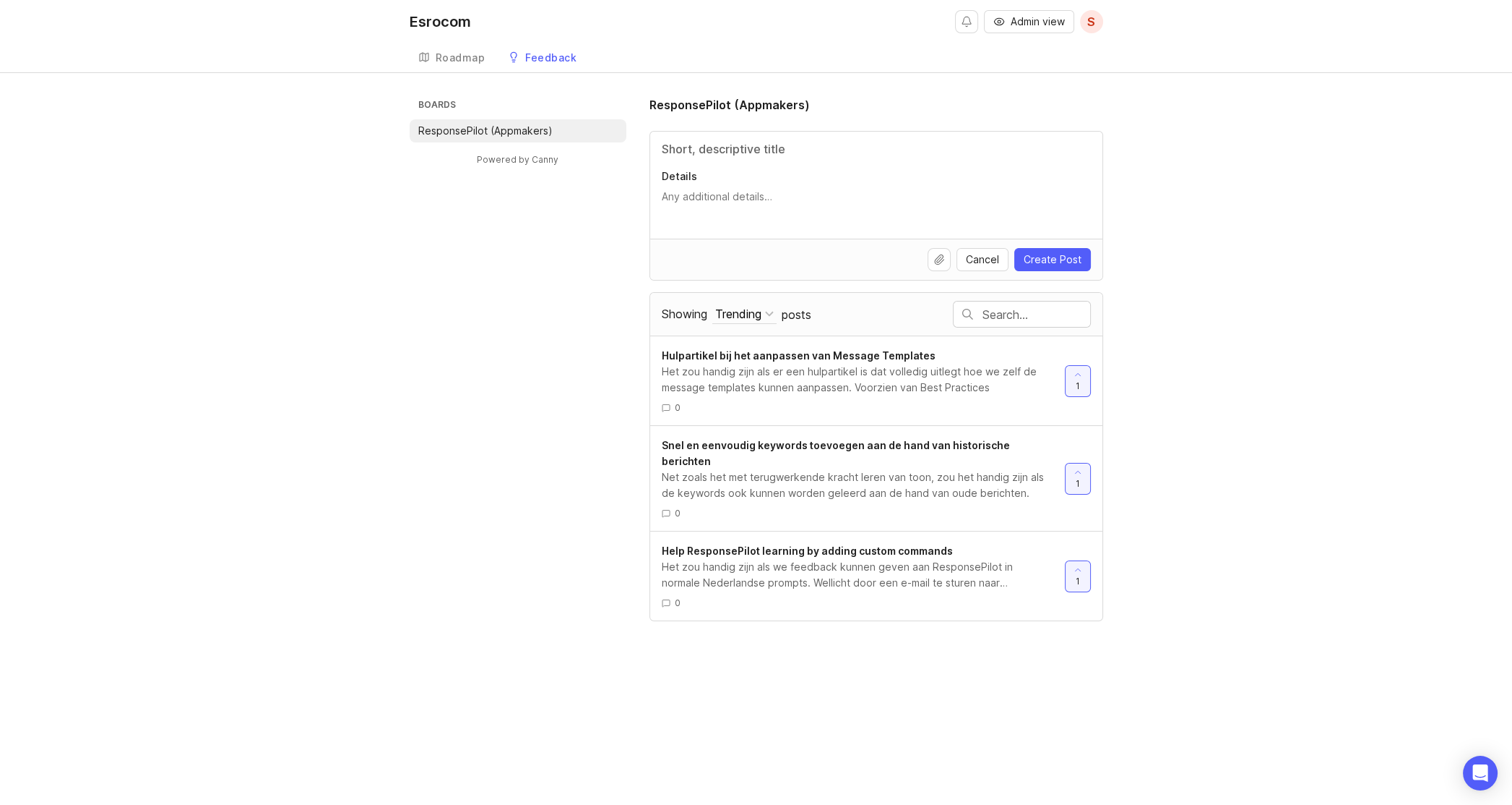
click at [689, 153] on input "Title" at bounding box center [877, 149] width 429 height 18
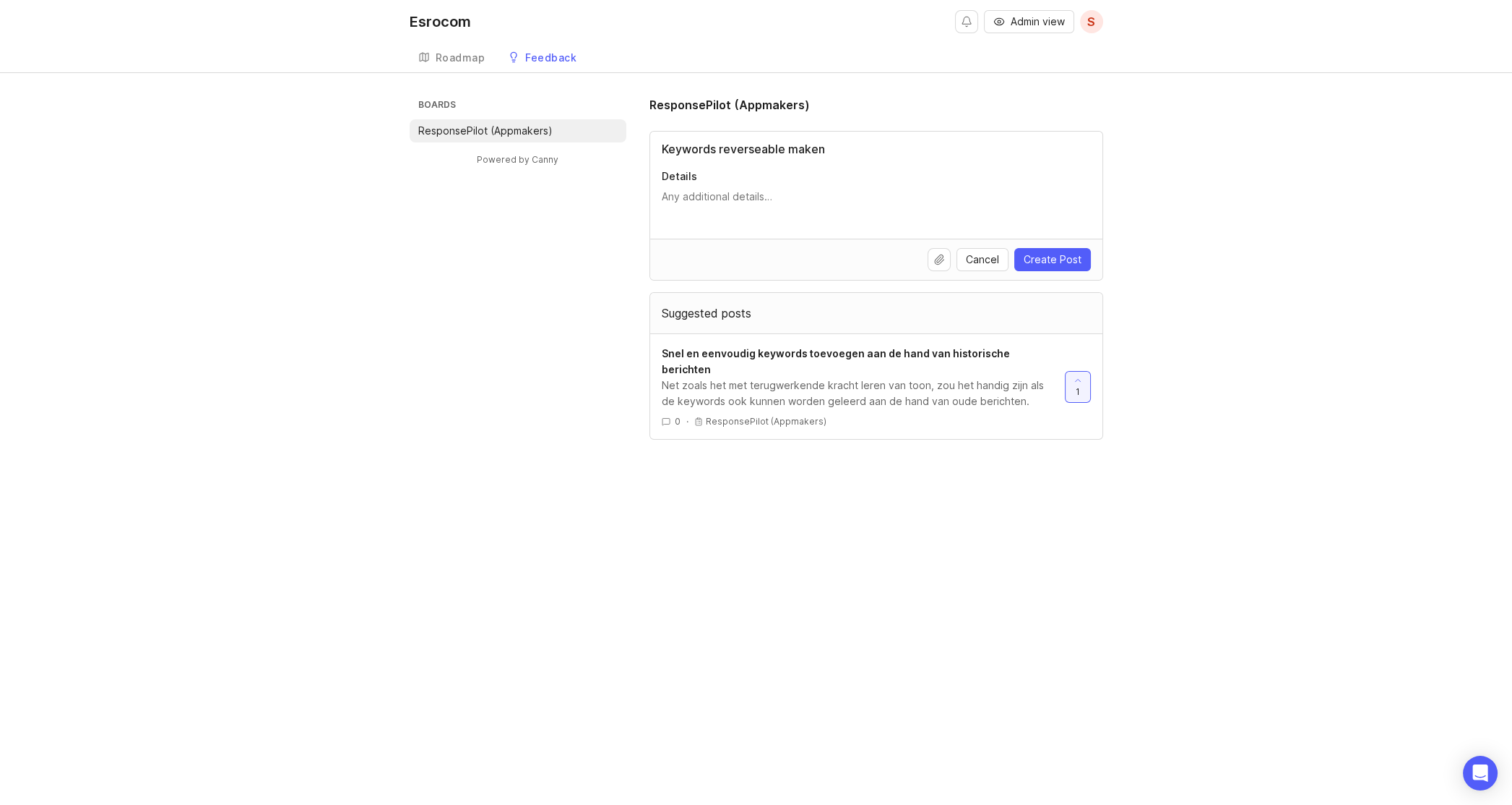
type input "Keywords reverseable maken"
click at [676, 197] on textarea "Details" at bounding box center [877, 204] width 429 height 29
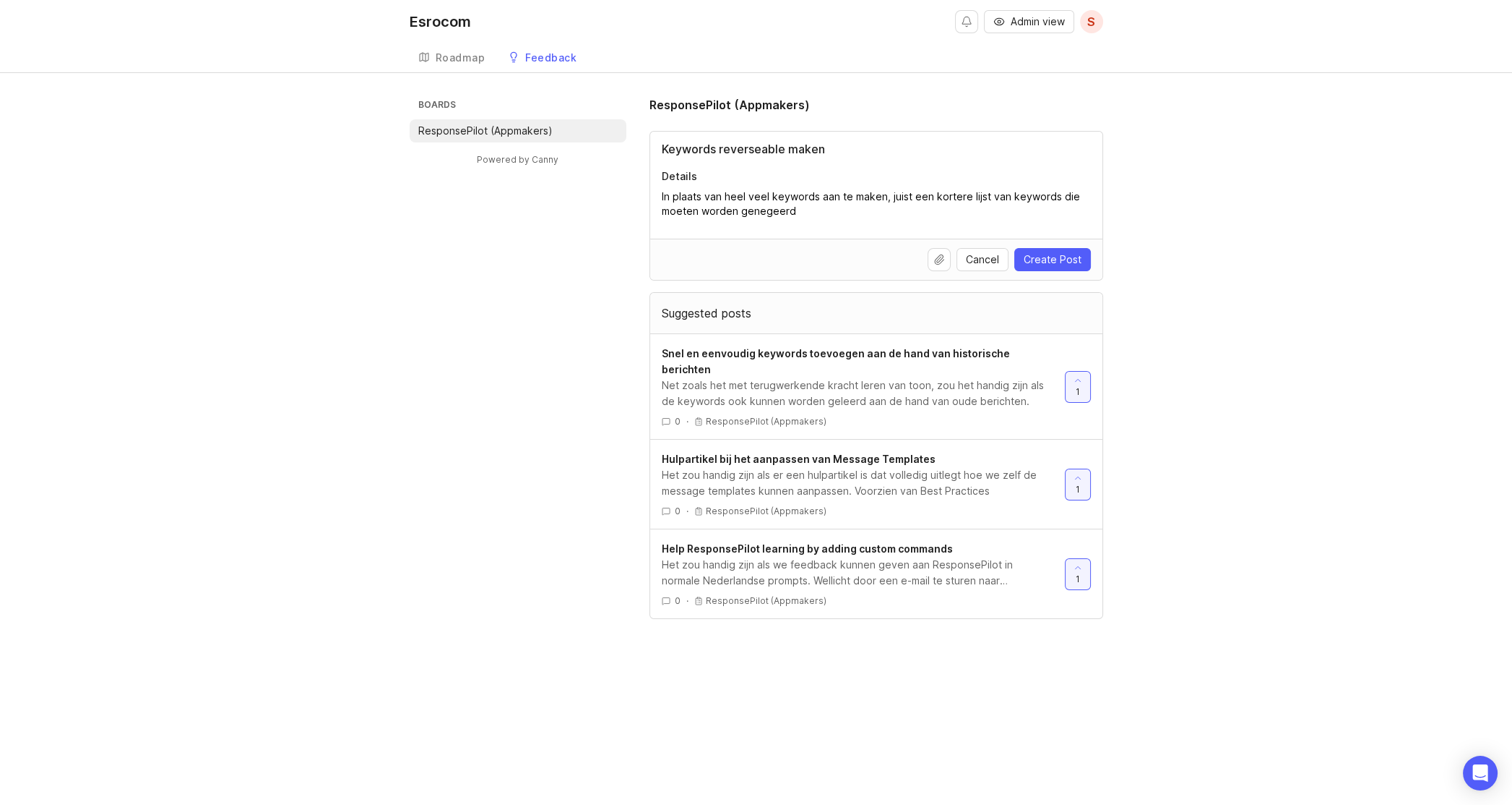
click at [664, 209] on textarea "In plaats van heel veel keywords aan te maken, juist een kortere lijst van keyw…" at bounding box center [877, 204] width 429 height 29
click at [820, 210] on textarea "In plaats van heel veel keywords aan te maken, juist een kortere lijst van keyw…" at bounding box center [877, 204] width 429 height 29
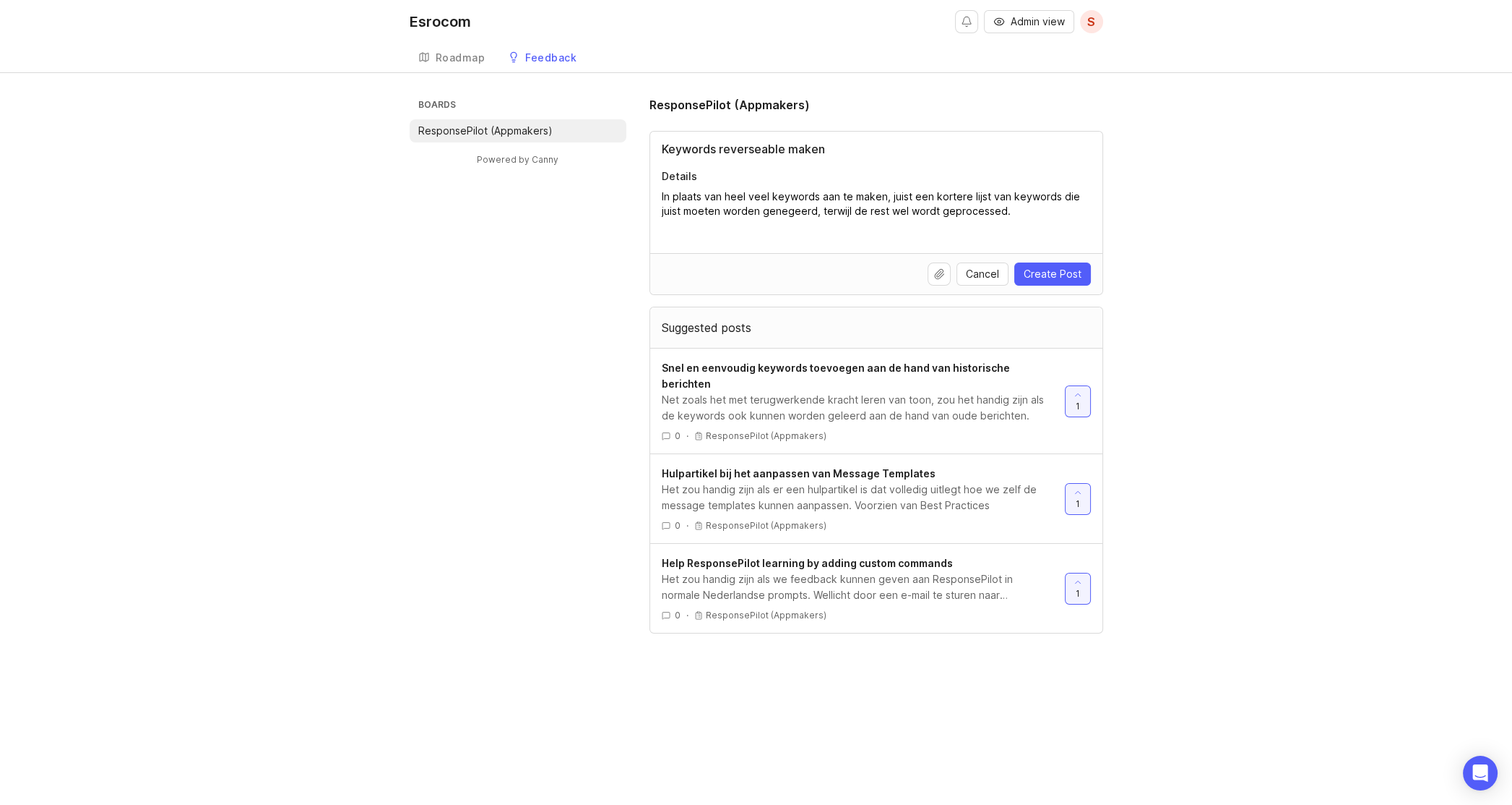
type textarea "In plaats van heel veel keywords aan te maken, juist een kortere lijst van keyw…"
click at [726, 144] on input "Keywords reverseable maken" at bounding box center [877, 149] width 429 height 18
click at [663, 148] on input "Keywords reverseable maken" at bounding box center [877, 149] width 429 height 18
type input "Out-Of-Scope Keywords List"
click at [821, 197] on textarea "In plaats van heel veel keywords aan te maken, juist een kortere lijst van keyw…" at bounding box center [877, 211] width 429 height 43
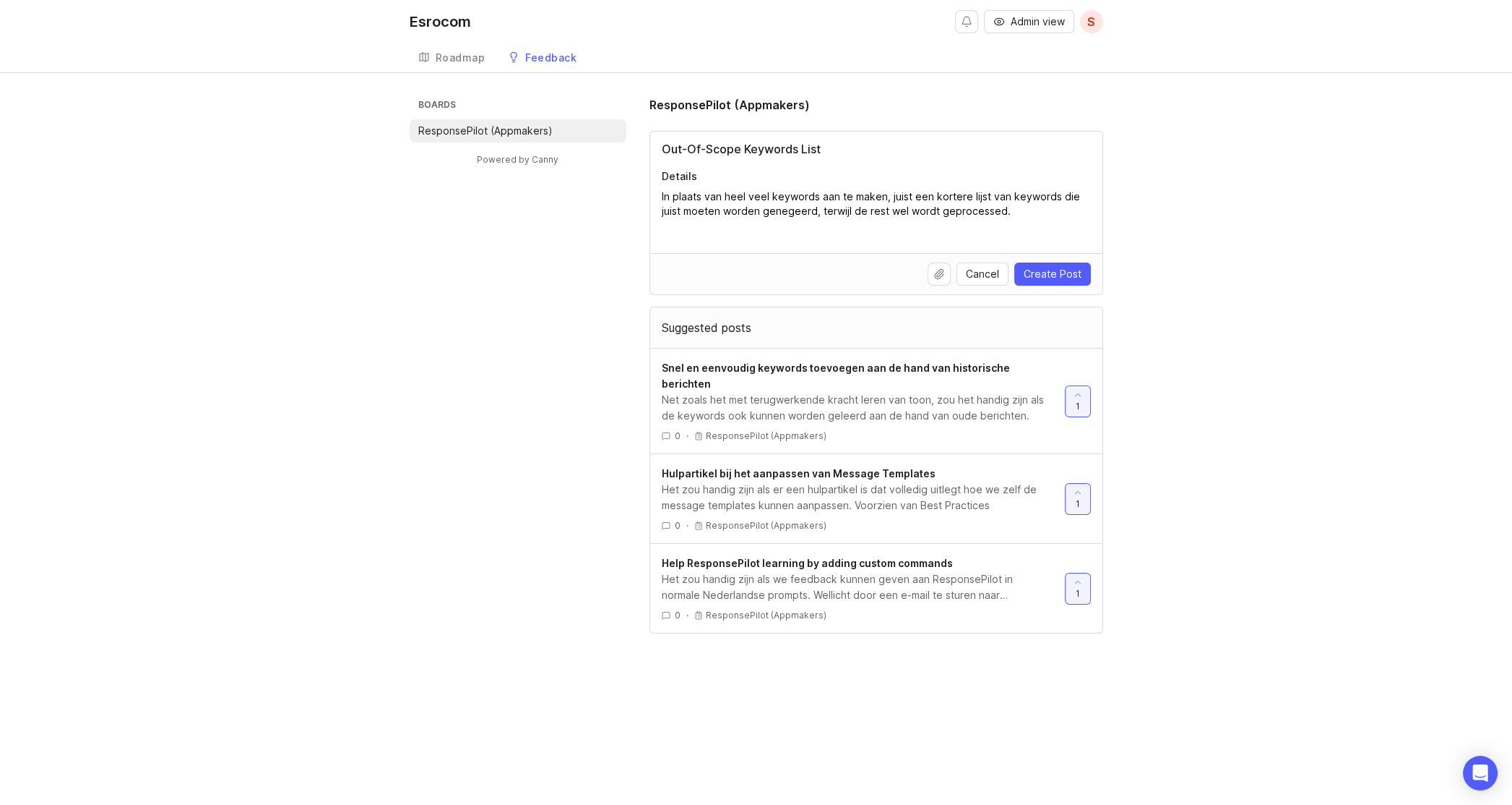
click at [882, 195] on textarea "In plaats van heel veel keywords aan te maken, juist een kortere lijst van keyw…" at bounding box center [877, 211] width 429 height 43
click at [888, 209] on textarea "In plaats van heel veel keywords aan te maken binnen de , juist een kortere lij…" at bounding box center [877, 211] width 429 height 43
click at [936, 193] on textarea "In plaats van heel veel keywords aan te maken binnen de , juist een kortere lij…" at bounding box center [877, 211] width 429 height 43
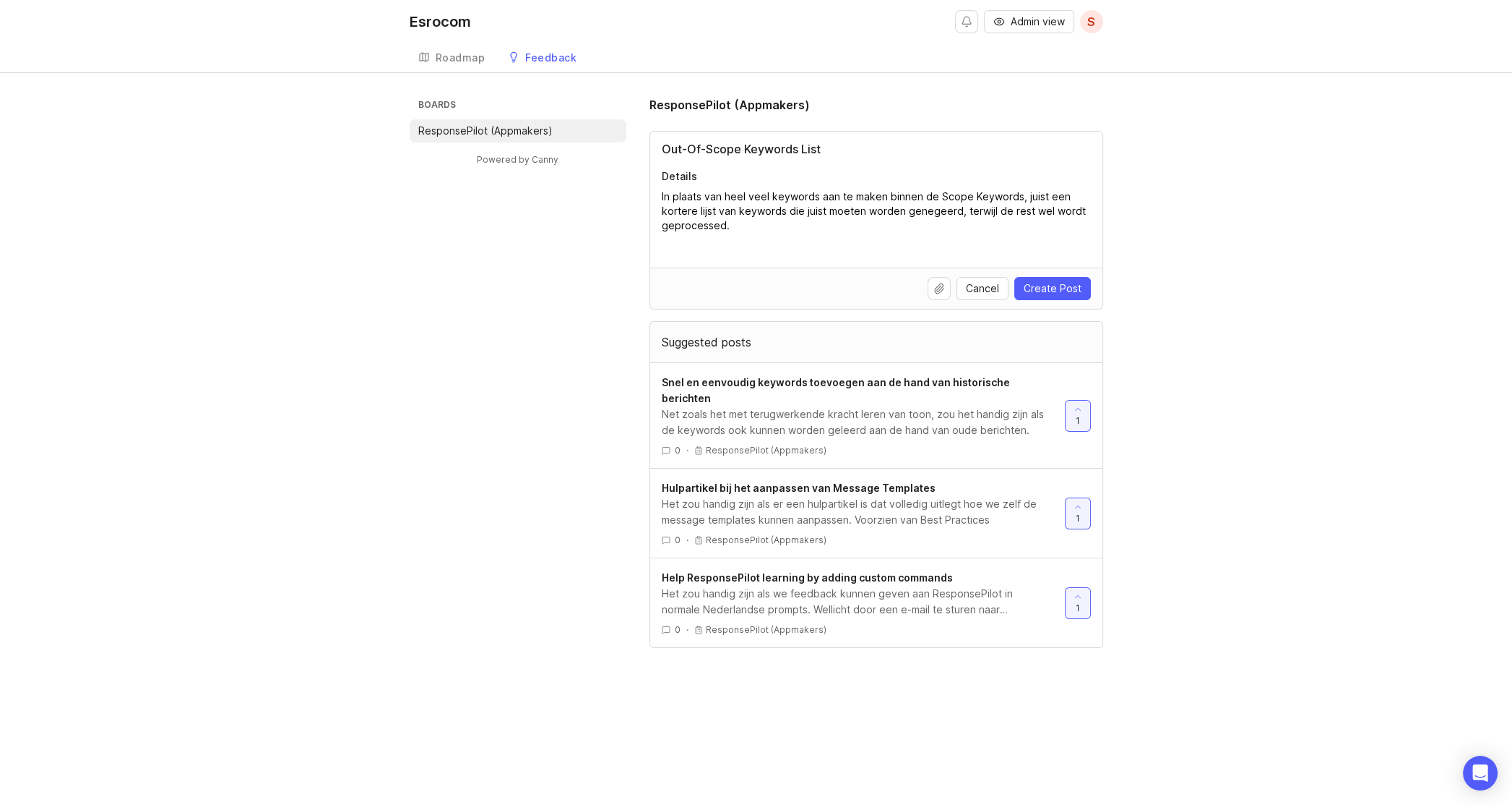
click at [1027, 209] on textarea "In plaats van heel veel keywords aan te maken binnen de Scope Keywords, juist e…" at bounding box center [877, 218] width 429 height 58
click at [697, 228] on textarea "In plaats van heel veel keywords aan te maken binnen de Scope Keywords, juist e…" at bounding box center [877, 218] width 429 height 58
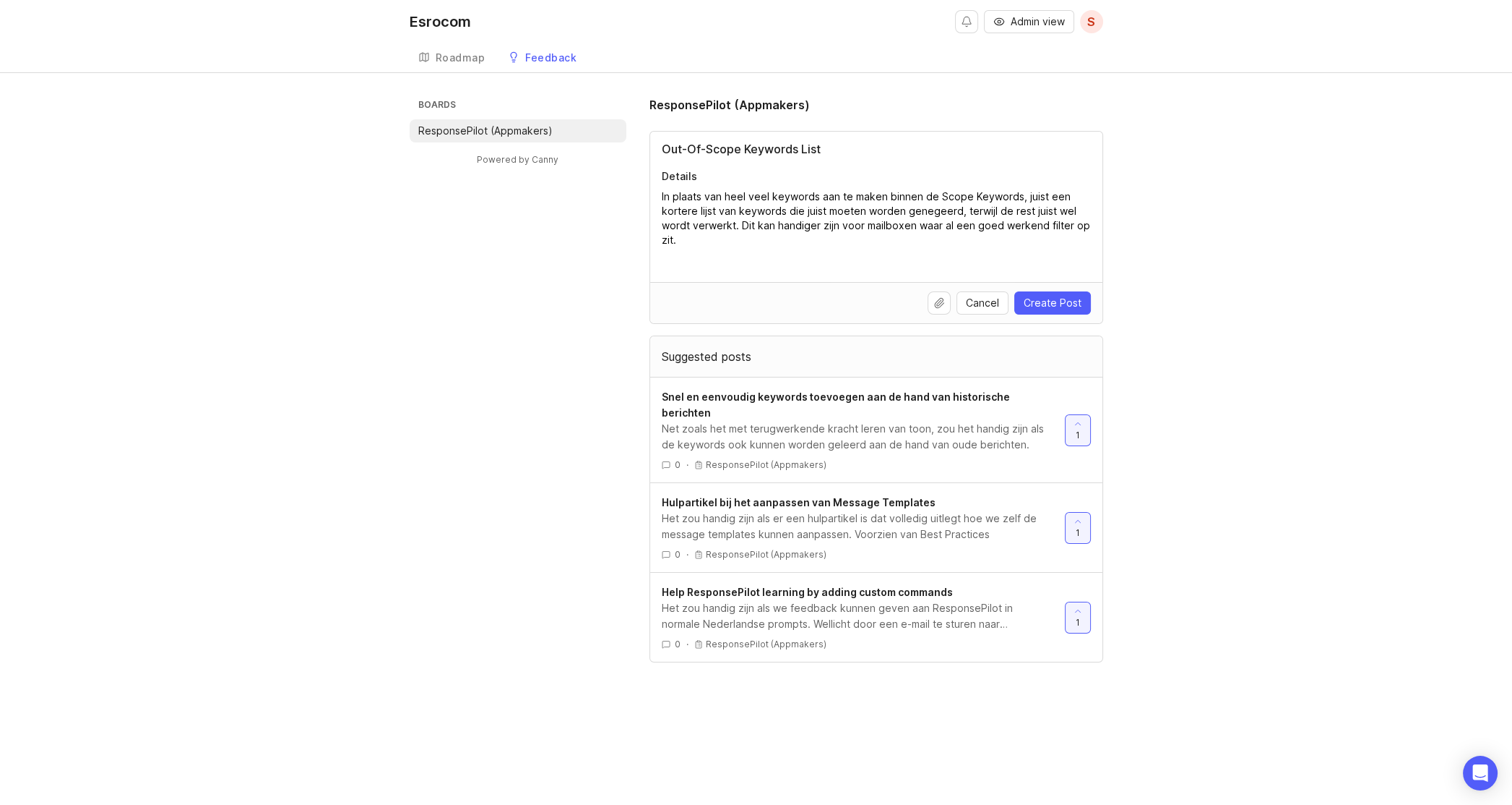
click at [689, 243] on textarea "In plaats van heel veel keywords aan te maken binnen de Scope Keywords, juist e…" at bounding box center [877, 226] width 429 height 72
type textarea "In plaats van heel veel keywords aan te maken binnen de Scope Keywords, juist e…"
click at [1035, 305] on span "Create Post" at bounding box center [1052, 303] width 58 height 15
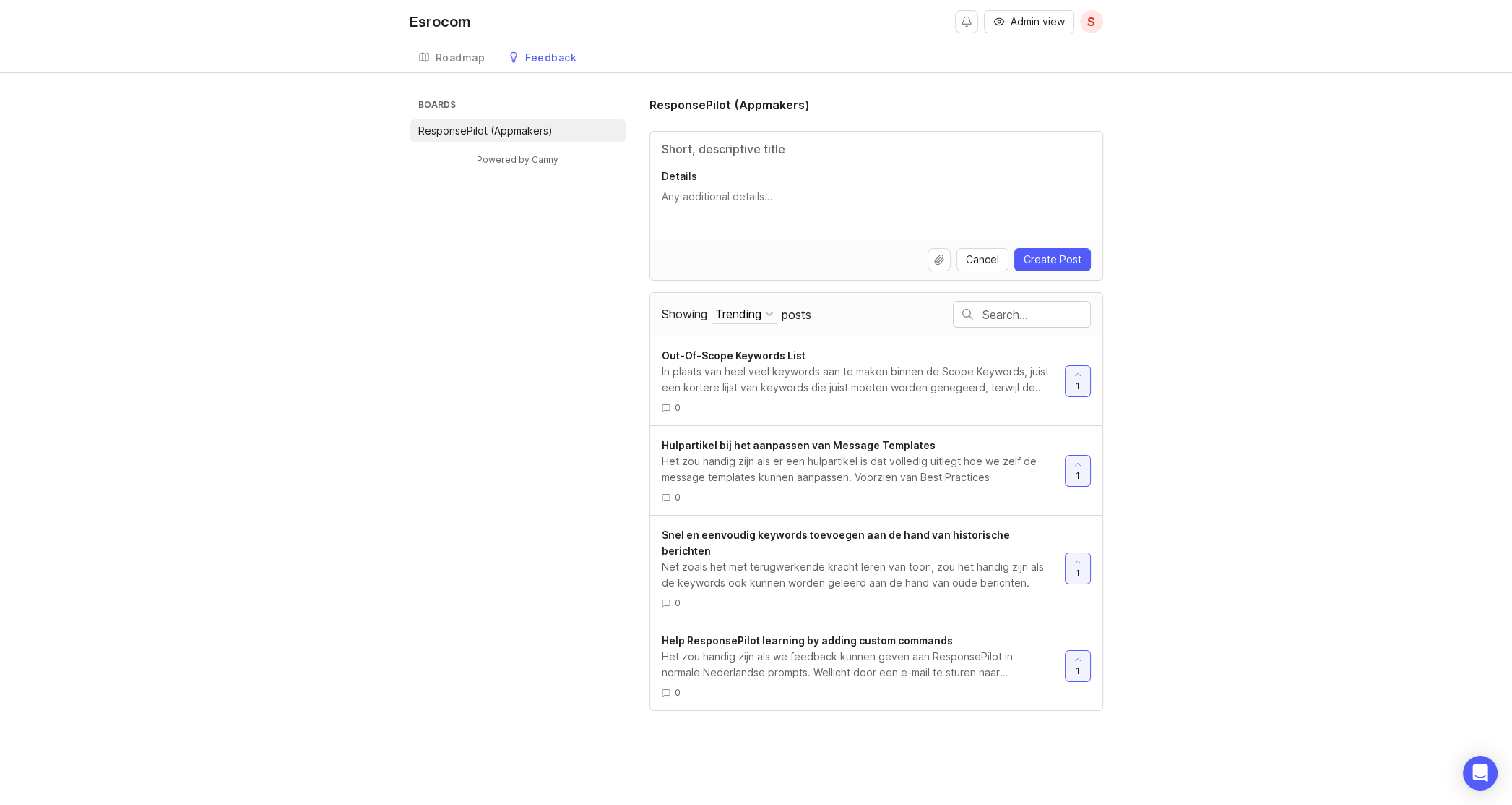
click at [696, 153] on input "Title" at bounding box center [877, 149] width 429 height 18
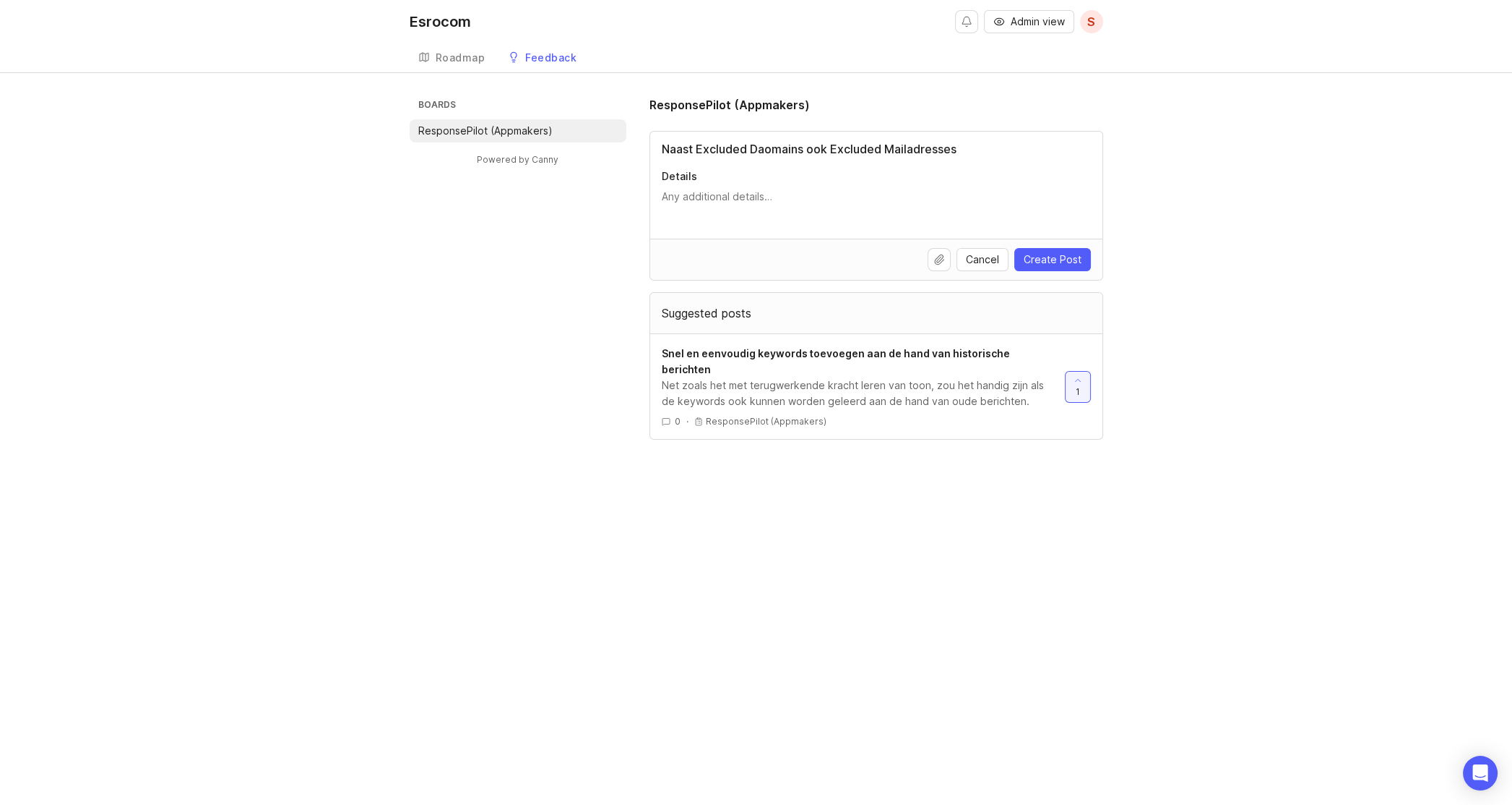
click at [763, 142] on input "Naast Excluded Daomains ook Excluded Mailadresses" at bounding box center [877, 149] width 429 height 18
type input "Naast Excluded Domains ook Excluded Mailadresses"
click at [691, 190] on div "Naast Excluded Domains ook Excluded Mailadresses Details" at bounding box center [876, 185] width 452 height 107
type textarea "Z"
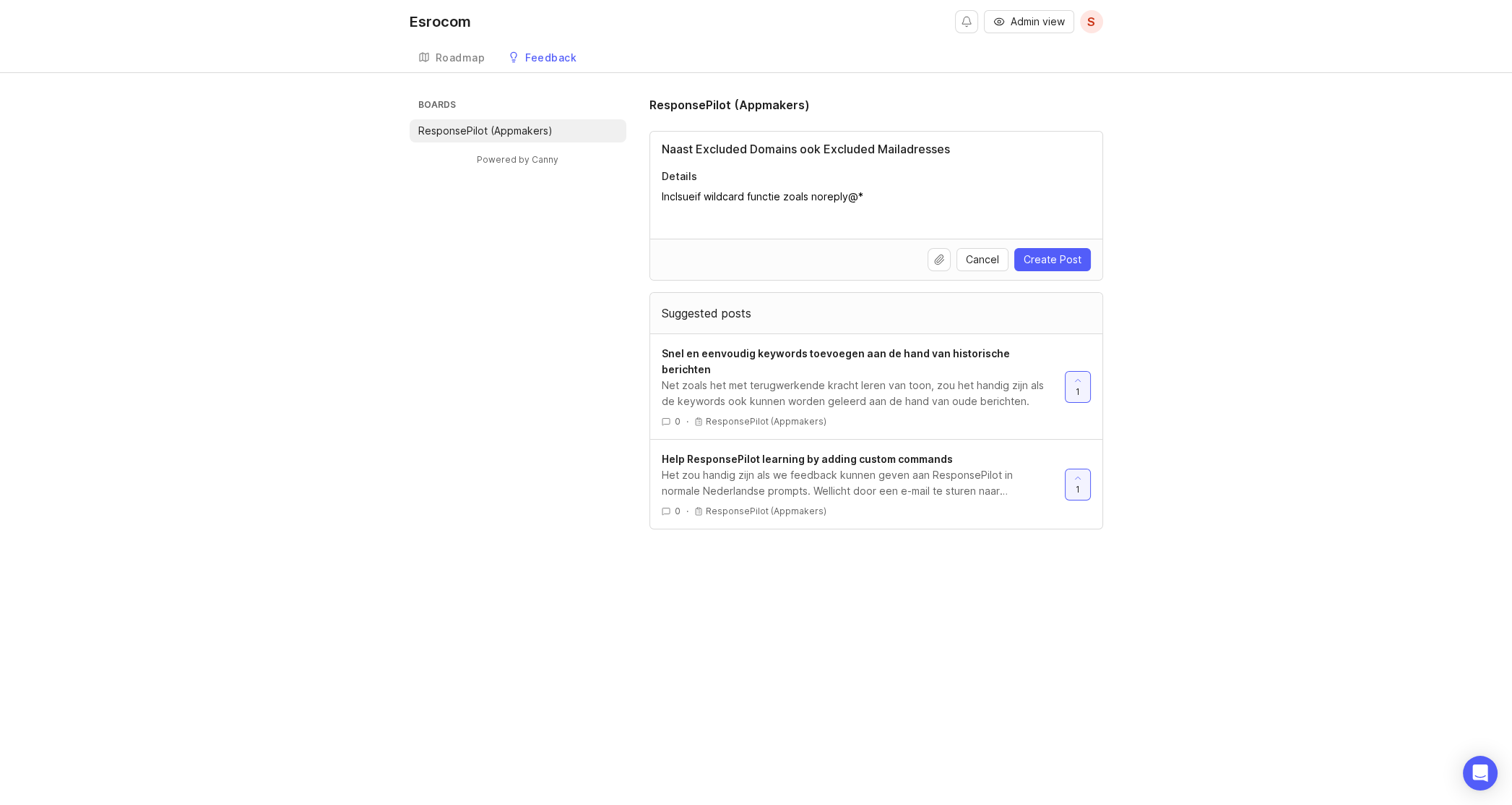
click at [677, 197] on textarea "Inclsueif wildcard functie zoals noreply@*" at bounding box center [877, 204] width 429 height 29
click at [811, 197] on textarea "Inclusief wildcard functie zoals noreply@*" at bounding box center [877, 204] width 429 height 29
click at [929, 199] on textarea "Inclusief wildcard functie zoals bijvoorbeeld noreply@*" at bounding box center [877, 204] width 429 height 29
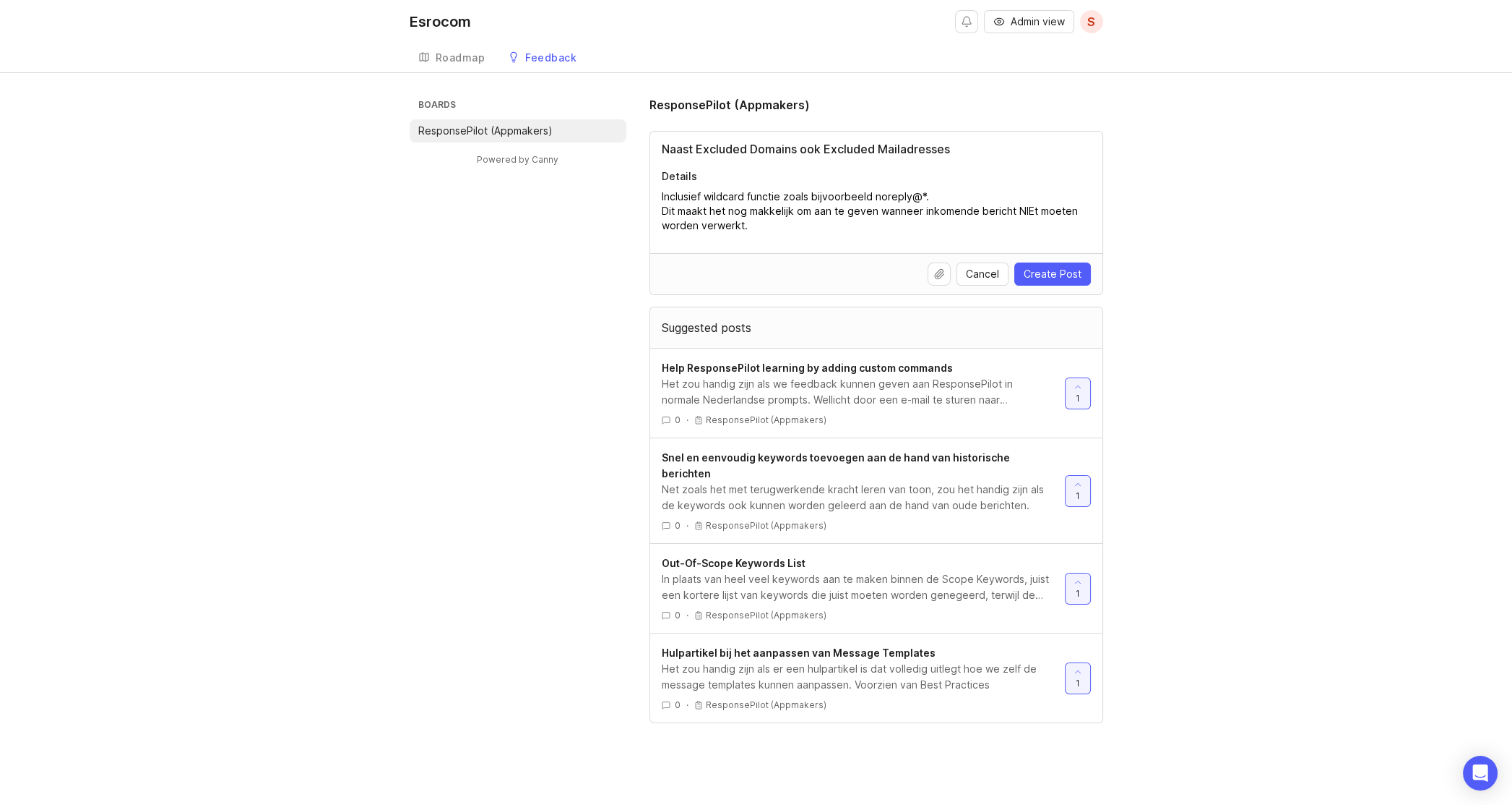
click at [975, 203] on textarea "Inclusief wildcard functie zoals bijvoorbeeld noreply@*. Dit maakt het nog makk…" at bounding box center [877, 211] width 429 height 43
drag, startPoint x: 1019, startPoint y: 211, endPoint x: 1026, endPoint y: 206, distance: 8.6
click at [1020, 209] on textarea "Inclusief wildcard functie zoals bijvoorbeeld noreply@*. Dit maakt het nog makk…" at bounding box center [877, 211] width 429 height 43
click at [759, 223] on textarea "Inclusief wildcard functie zoals bijvoorbeeld noreply@*. Dit maakt het nog makk…" at bounding box center [877, 211] width 429 height 43
click at [758, 210] on textarea "Inclusief wildcard functie zoals bijvoorbeeld noreply@*. Dit maakt het nog makk…" at bounding box center [877, 211] width 429 height 43
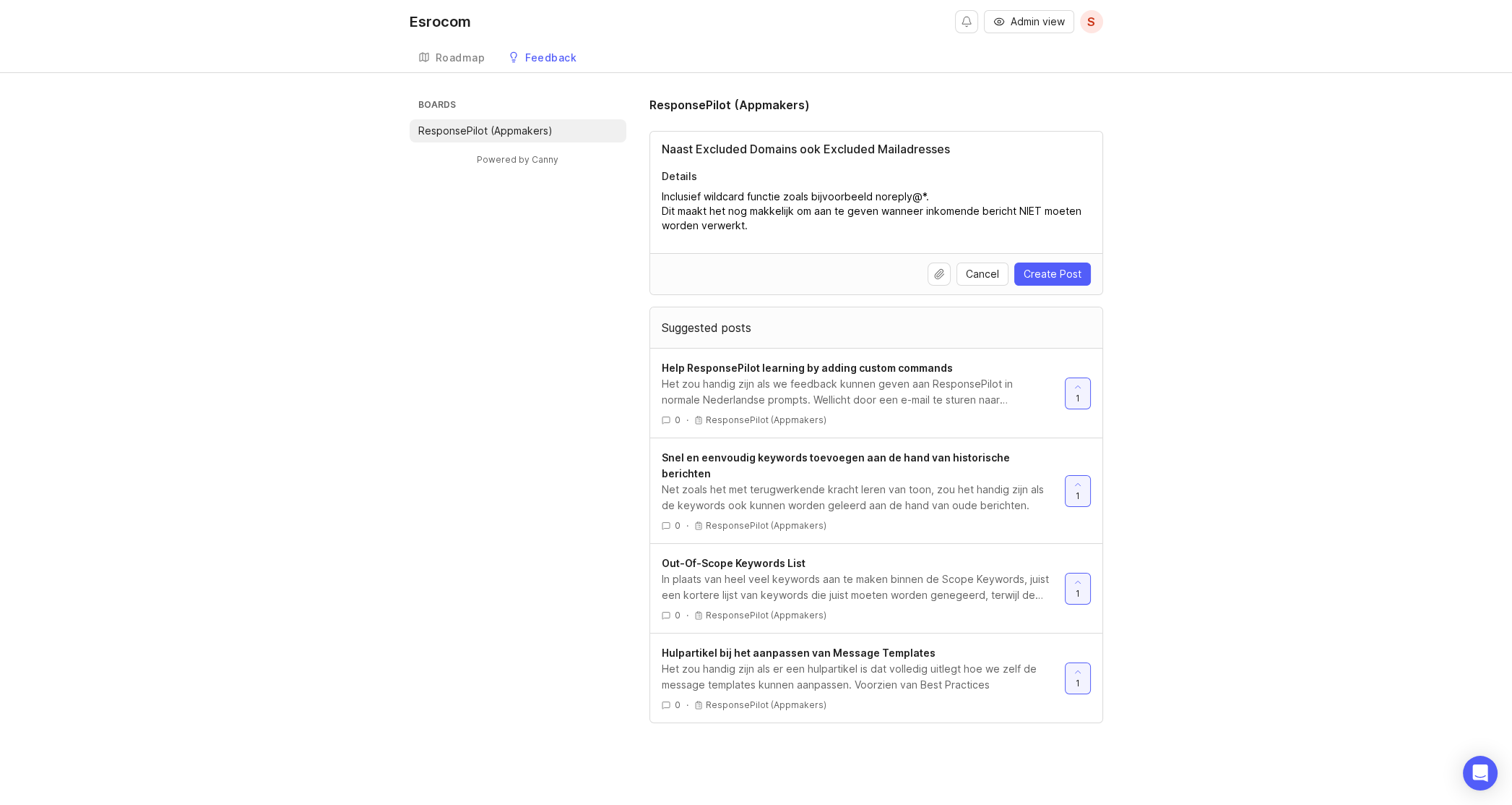
click at [758, 210] on textarea "Inclusief wildcard functie zoals bijvoorbeeld noreply@*. Dit maakt het nog makk…" at bounding box center [877, 211] width 429 height 43
click at [797, 211] on textarea "Inclusief wildcard functie zoals bijvoorbeeld noreply@*. Dit maakt het nog makk…" at bounding box center [877, 211] width 429 height 43
type textarea "Inclusief wildcard functie zoals bijvoorbeeld noreply@*. Dit maakt het nog makk…"
click at [1053, 275] on span "Create Post" at bounding box center [1052, 274] width 58 height 15
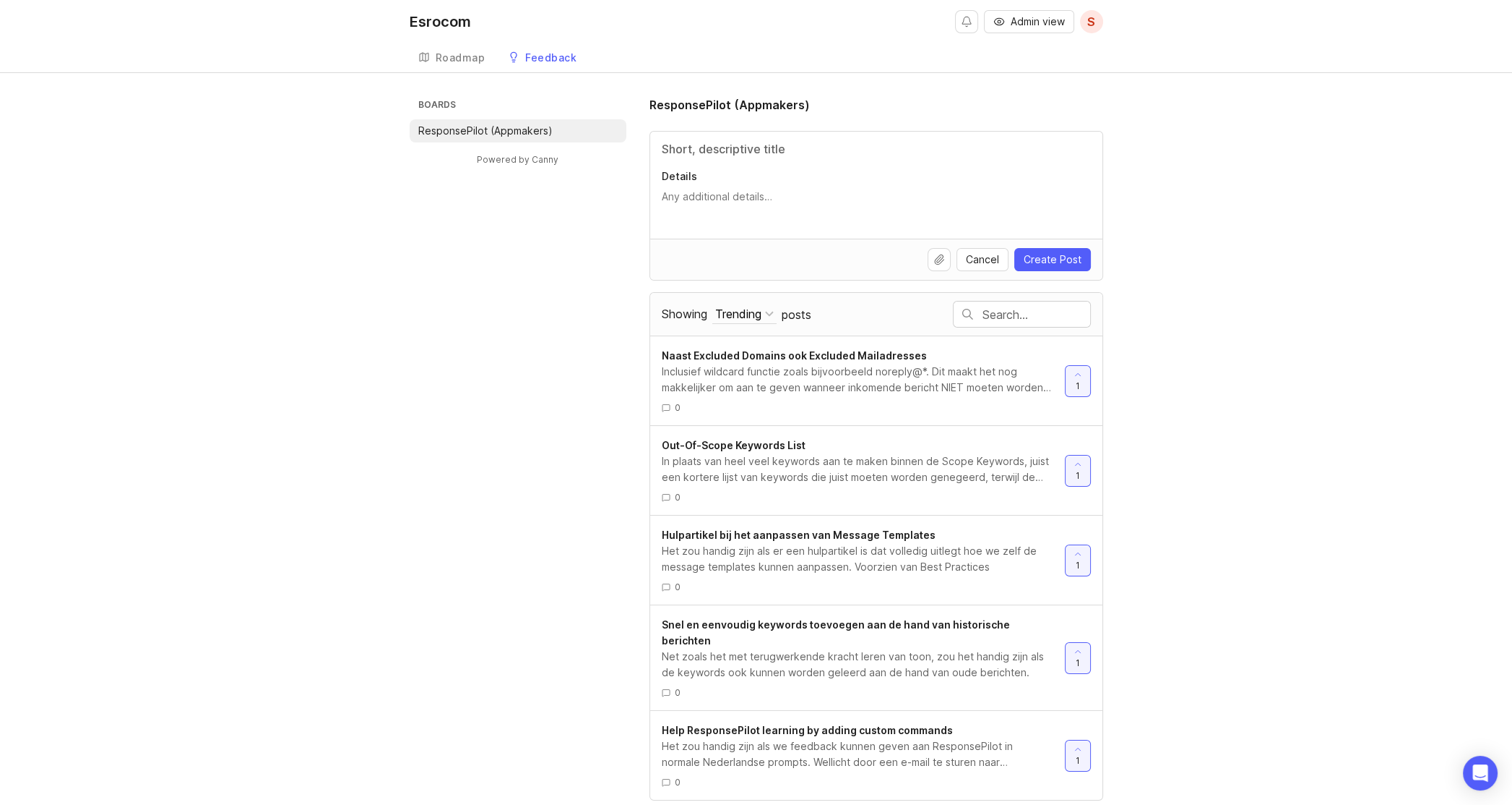
click at [855, 738] on div "Het zou handig zijn als we feedback kunnen geven aan ResponsePilot in normale N…" at bounding box center [857, 754] width 391 height 31
